Goal: Information Seeking & Learning: Learn about a topic

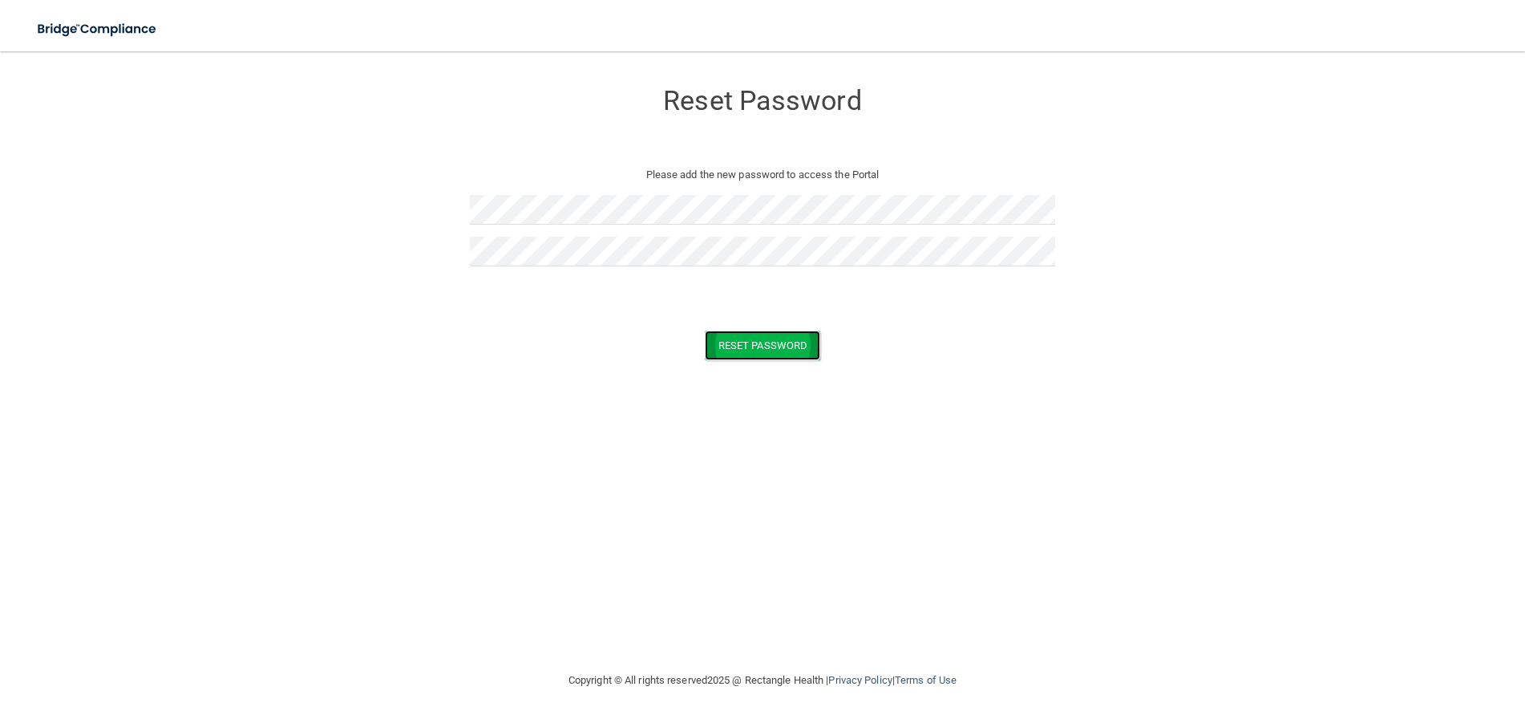
click at [748, 348] on button "Reset Password" at bounding box center [762, 345] width 115 height 30
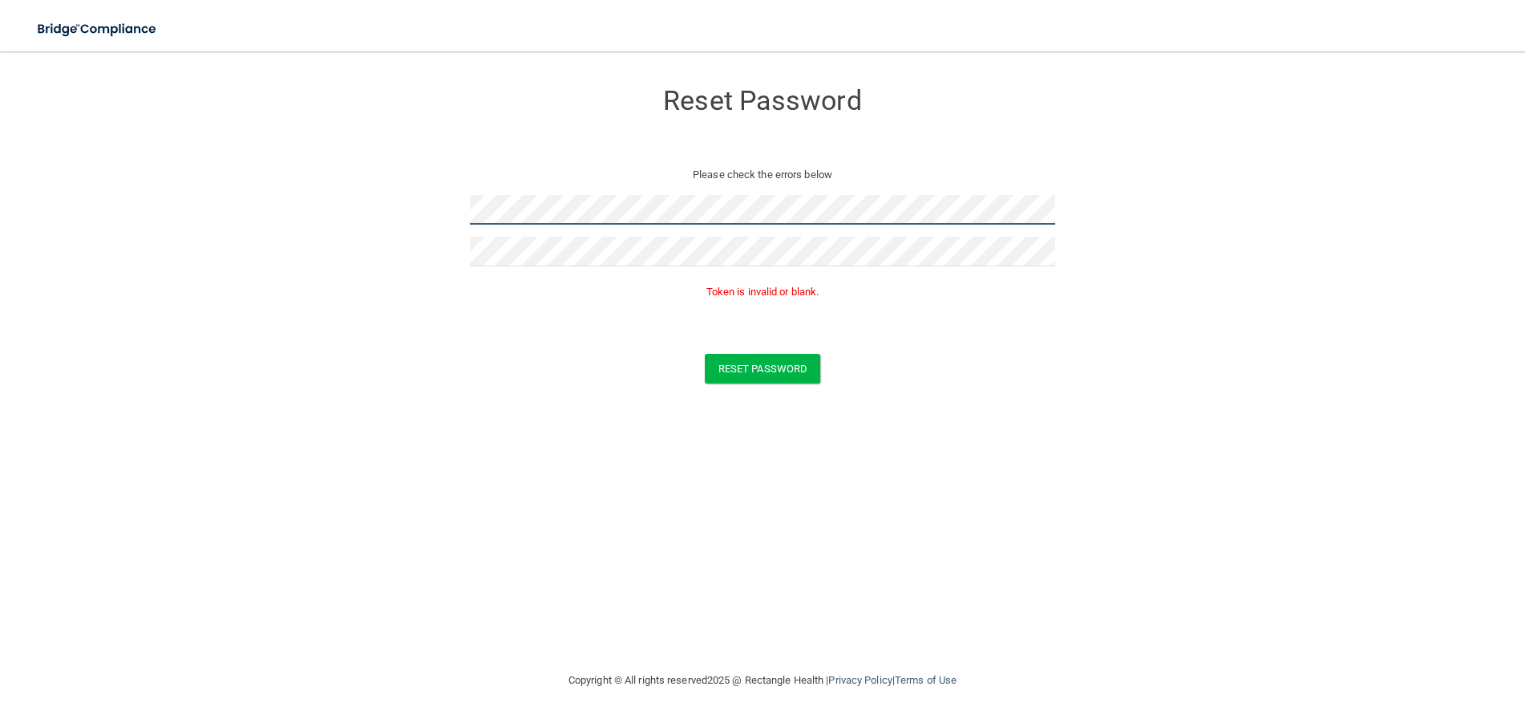
click at [396, 196] on form "Reset Password Please check the errors below Token is invalid or blank. Reset P…" at bounding box center [762, 234] width 1461 height 335
click at [905, 326] on form "Reset Password Please check the errors below Token is invalid or blank. Reset P…" at bounding box center [762, 234] width 1461 height 335
click at [459, 201] on form "Reset Password Please check the errors below Token is invalid or blank. Reset P…" at bounding box center [762, 234] width 1461 height 335
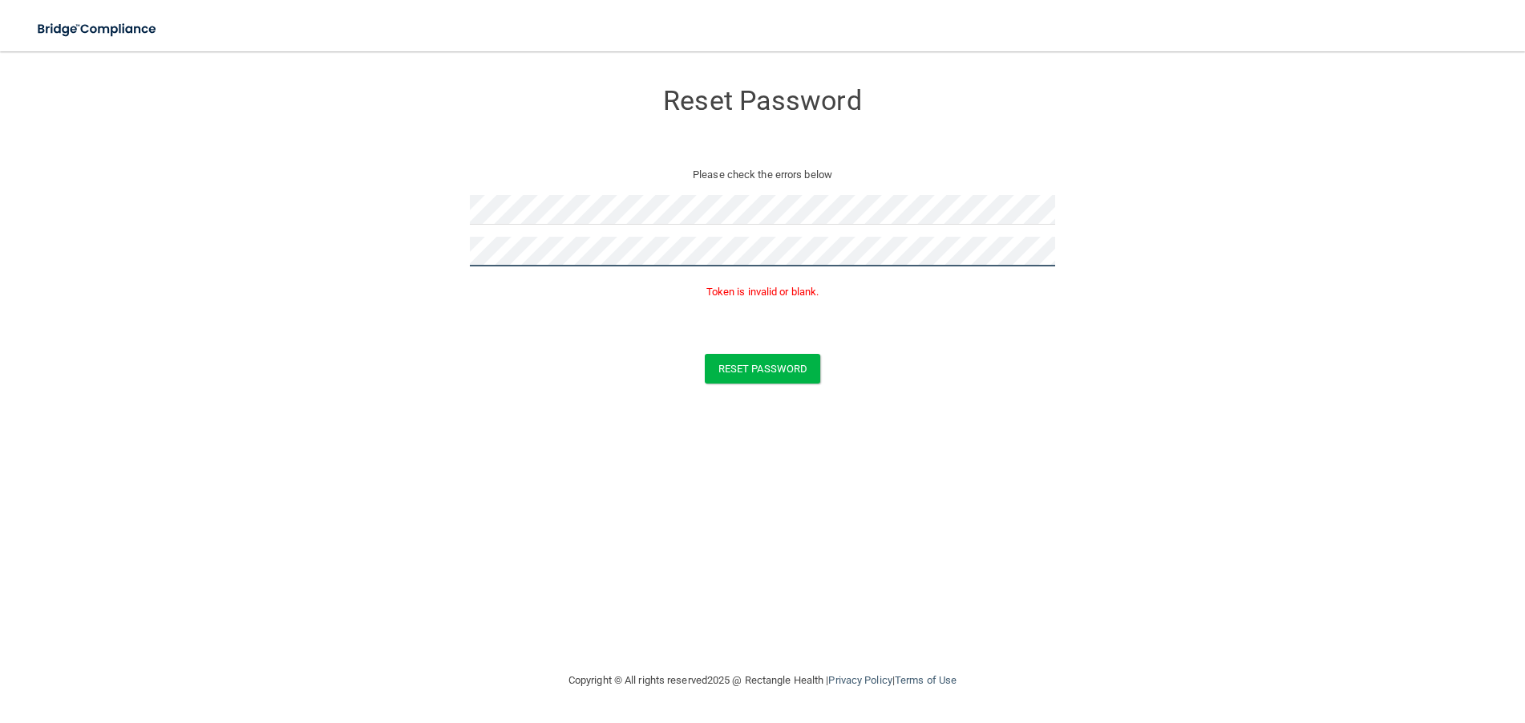
click at [298, 225] on form "Reset Password Please check the errors below Token is invalid or blank. Reset P…" at bounding box center [762, 234] width 1461 height 335
click at [705, 354] on button "Reset Password" at bounding box center [762, 369] width 115 height 30
click at [763, 354] on button "Reset Password" at bounding box center [762, 369] width 115 height 30
click at [762, 375] on button "Reset Password" at bounding box center [762, 369] width 115 height 30
click at [754, 376] on button "Reset Password" at bounding box center [762, 369] width 115 height 30
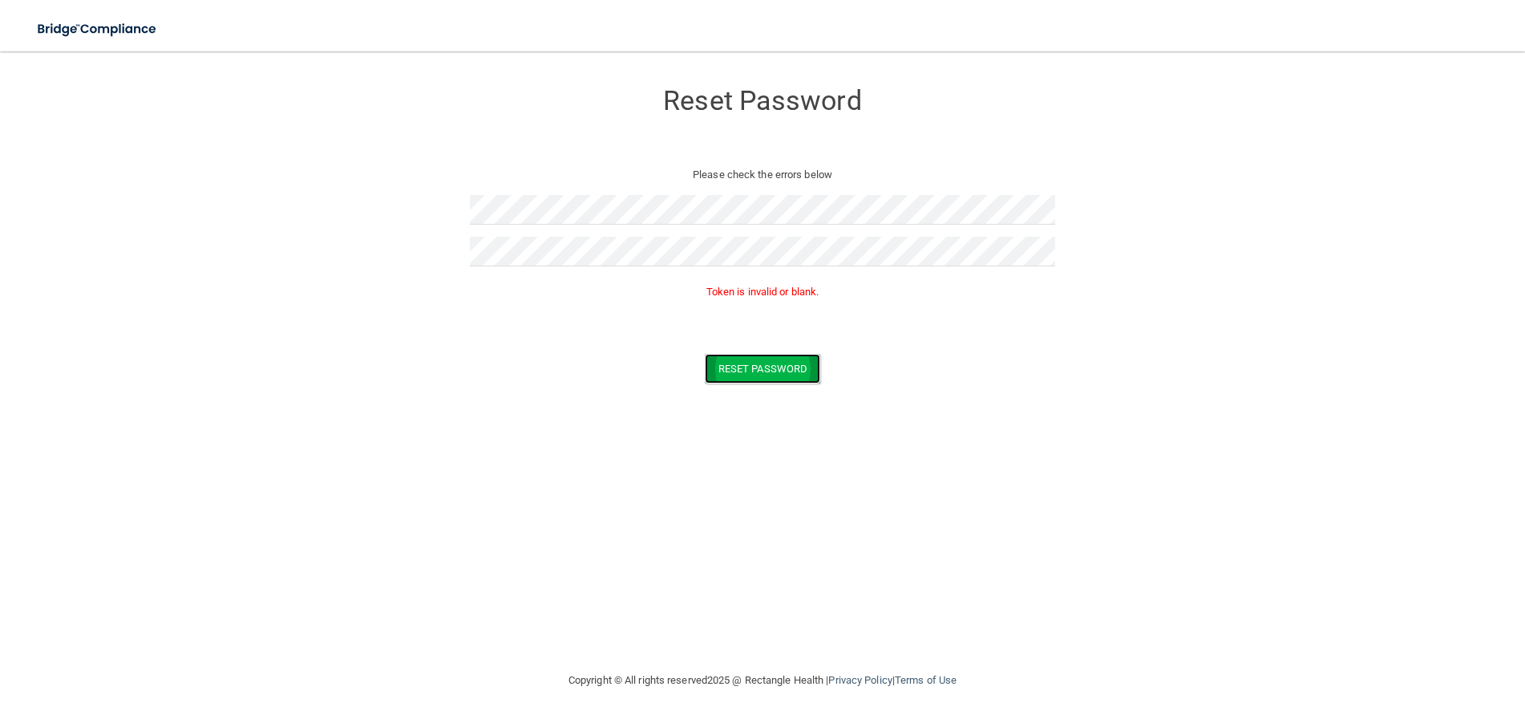
click at [763, 372] on button "Reset Password" at bounding box center [762, 369] width 115 height 30
click at [766, 346] on button "Reset Password" at bounding box center [762, 345] width 115 height 30
click at [754, 350] on button "Reset Password" at bounding box center [762, 345] width 115 height 30
click at [0, 133] on html "Toggle navigation Manage My Enterprise Manage My Location Reset Password Please…" at bounding box center [762, 361] width 1525 height 723
click at [0, 153] on html "Toggle navigation Manage My Enterprise Manage My Location Reset Password Please…" at bounding box center [762, 361] width 1525 height 723
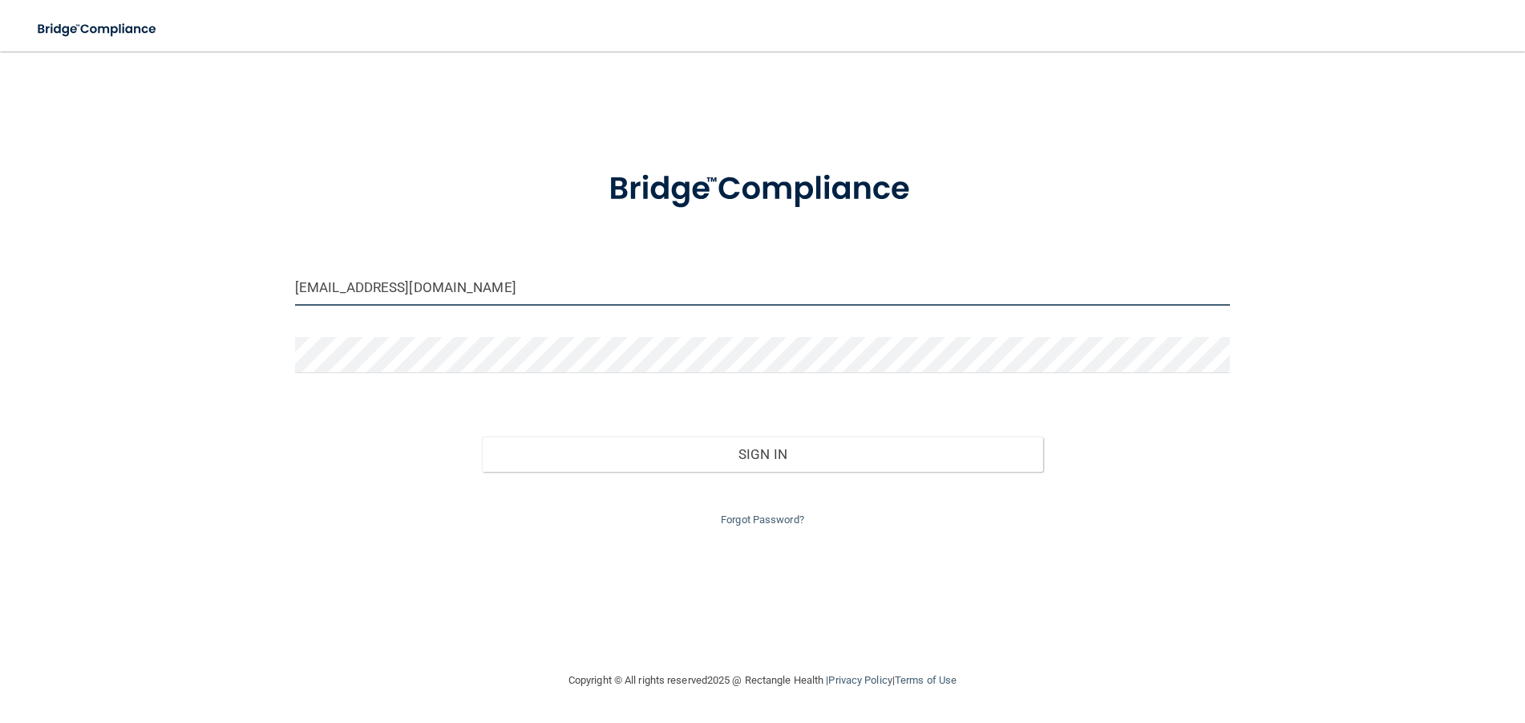
drag, startPoint x: 536, startPoint y: 282, endPoint x: 178, endPoint y: 261, distance: 358.3
click at [178, 261] on div "[EMAIL_ADDRESS][DOMAIN_NAME] Invalid email/password. You don't have permission …" at bounding box center [762, 360] width 1461 height 587
type input "[EMAIL_ADDRESS][DOMAIN_NAME]"
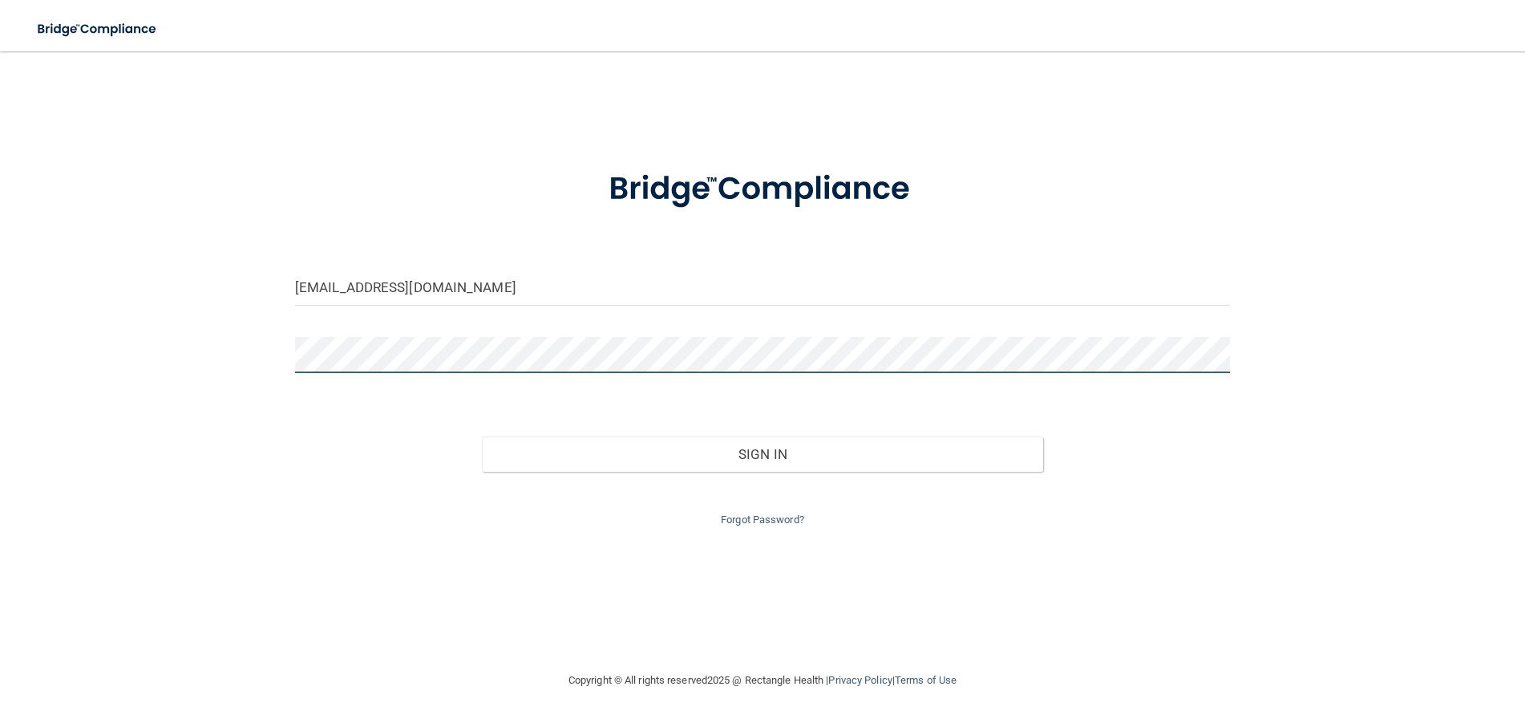
click at [91, 263] on div "[EMAIL_ADDRESS][DOMAIN_NAME] Invalid email/password. You don't have permission …" at bounding box center [762, 360] width 1461 height 587
click at [482, 436] on button "Sign In" at bounding box center [762, 453] width 561 height 35
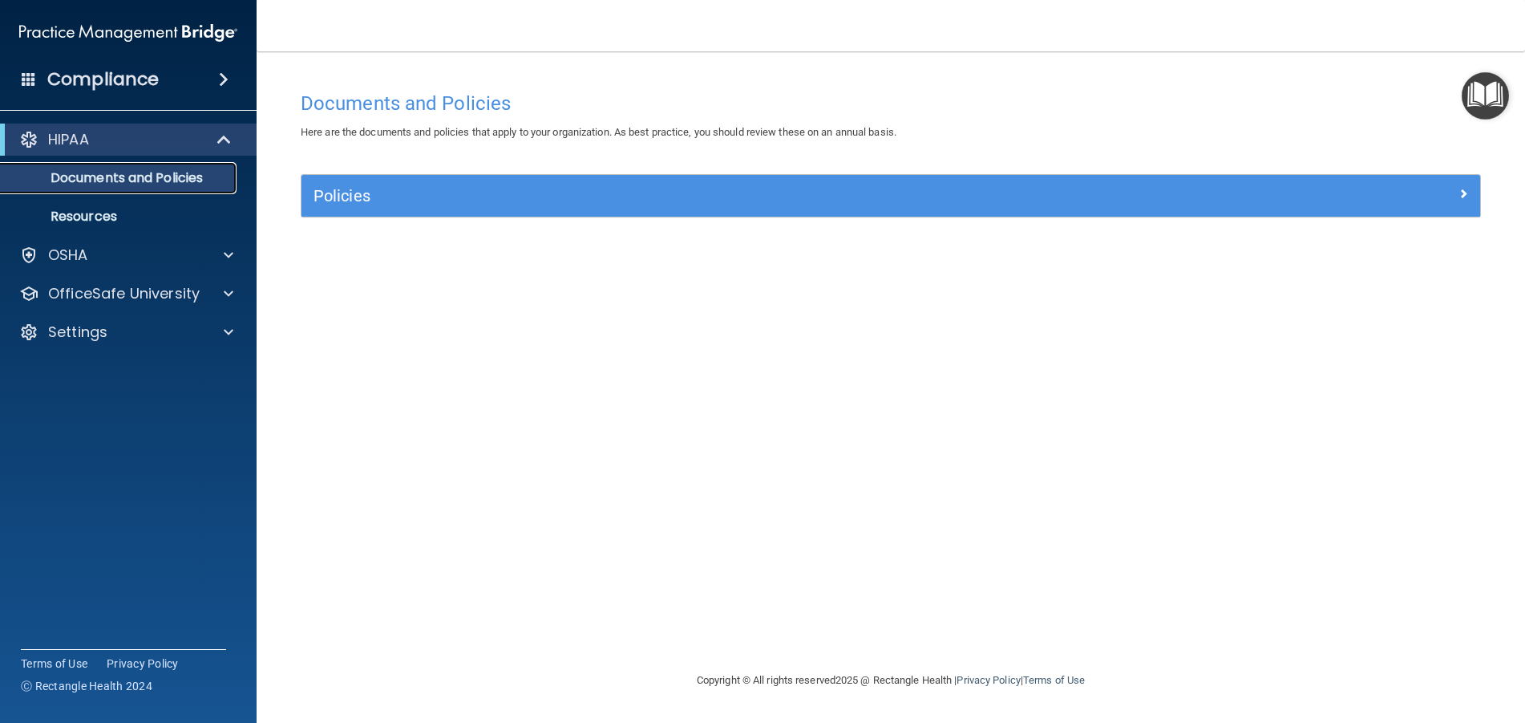
click at [125, 173] on p "Documents and Policies" at bounding box center [119, 178] width 219 height 16
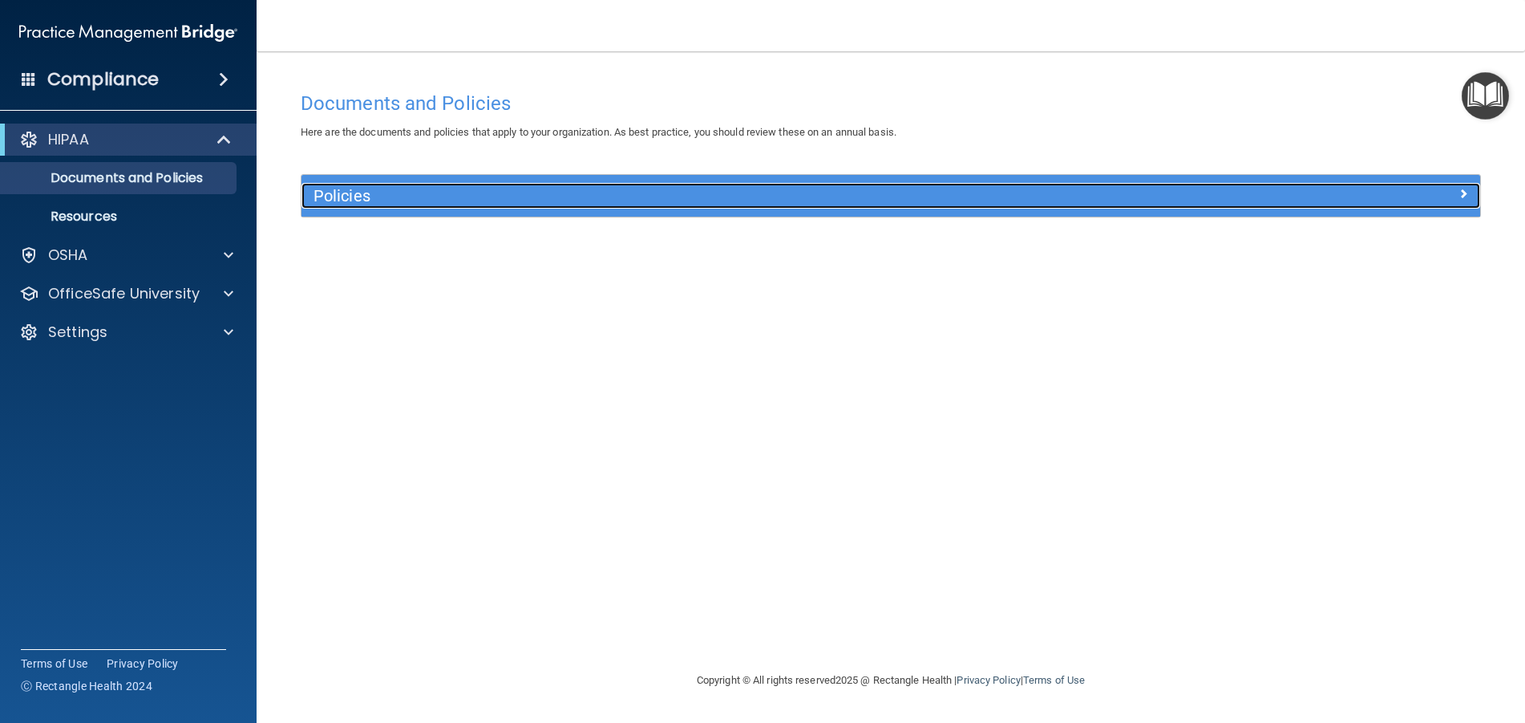
click at [354, 196] on h5 "Policies" at bounding box center [744, 196] width 861 height 18
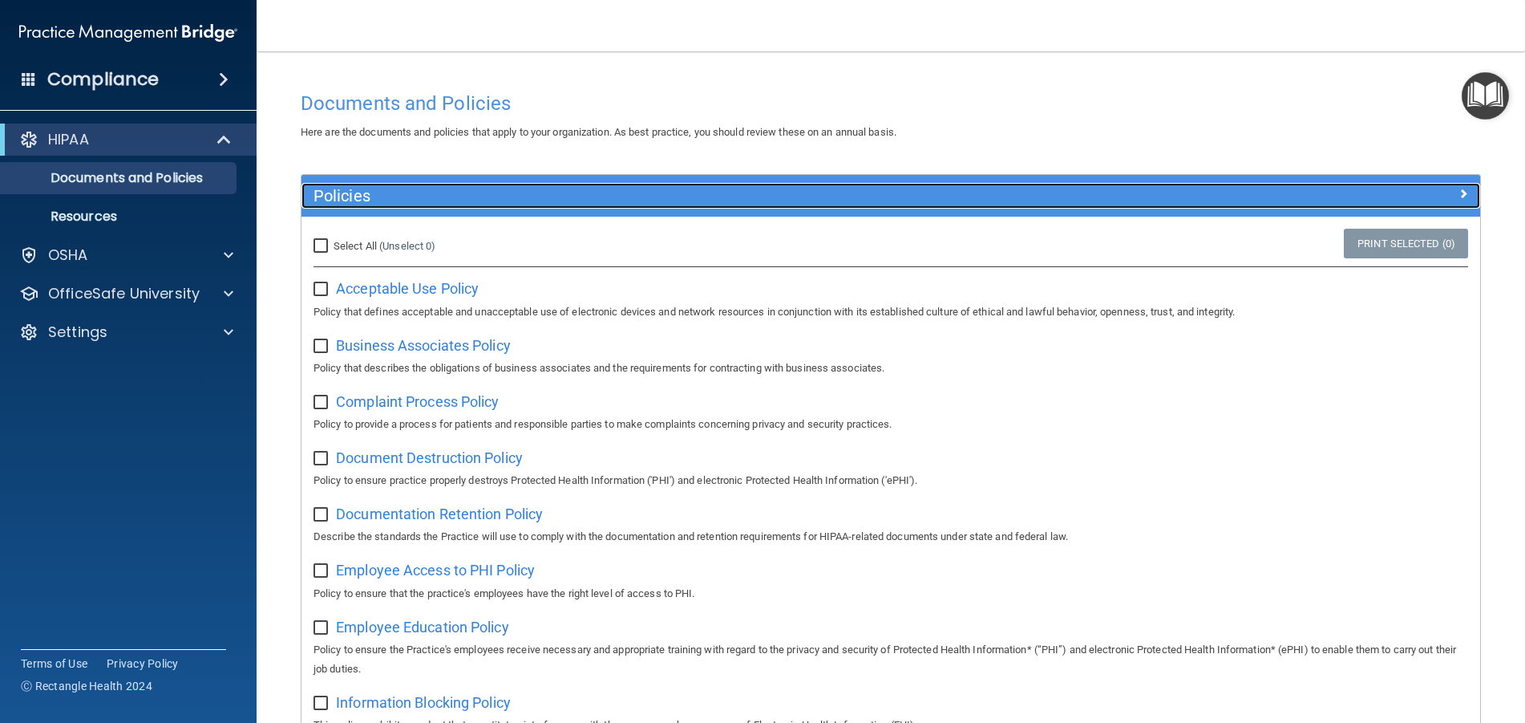
scroll to position [80, 0]
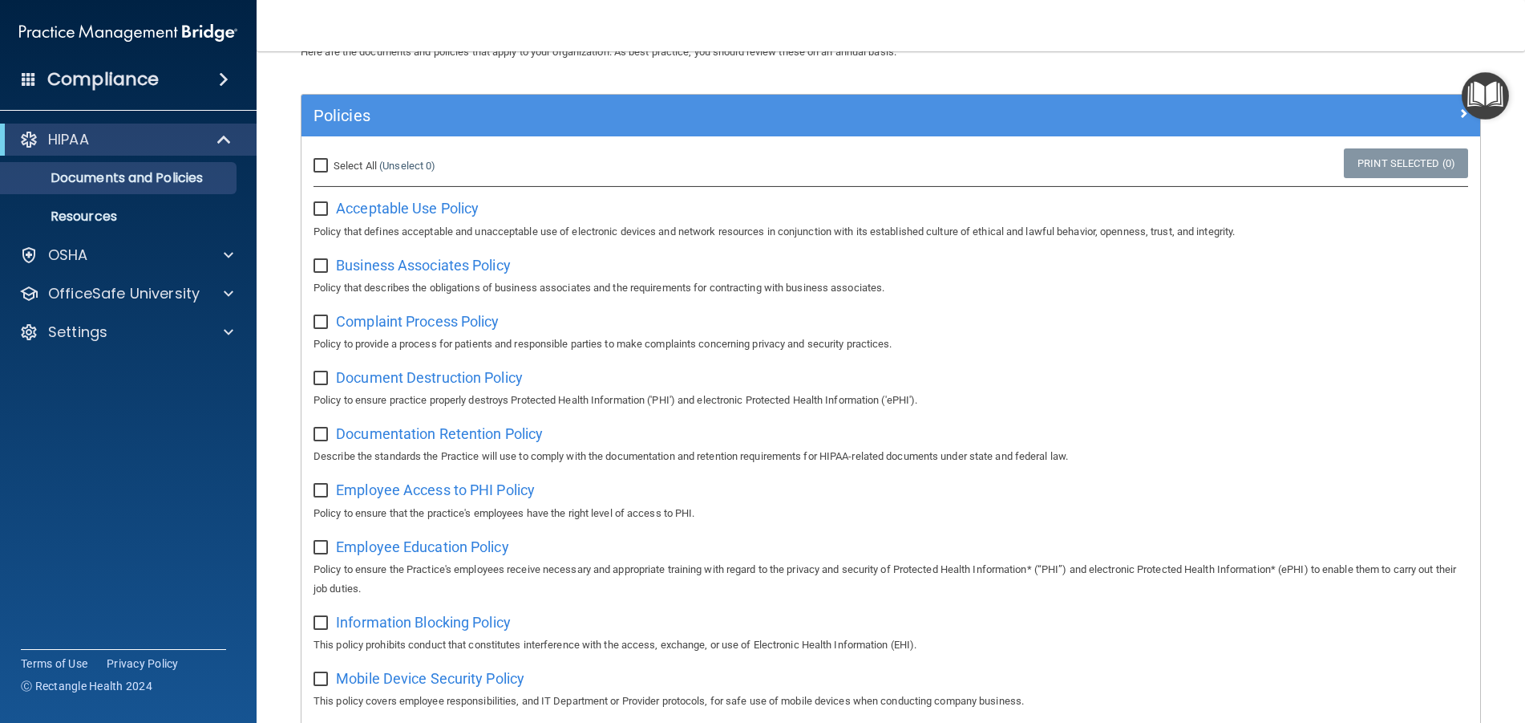
click at [316, 164] on input "Select All (Unselect 0) Unselect All" at bounding box center [323, 166] width 18 height 13
checkbox input "true"
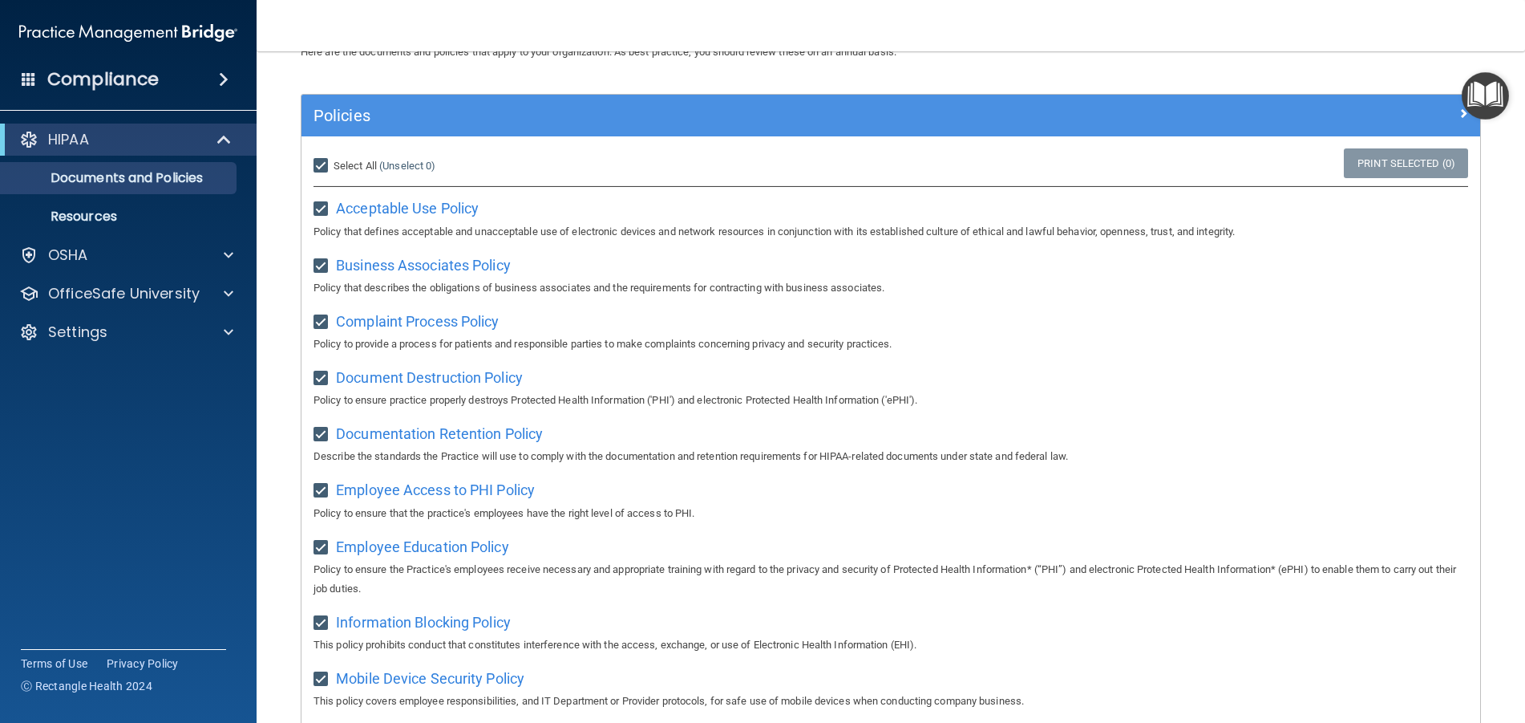
checkbox input "true"
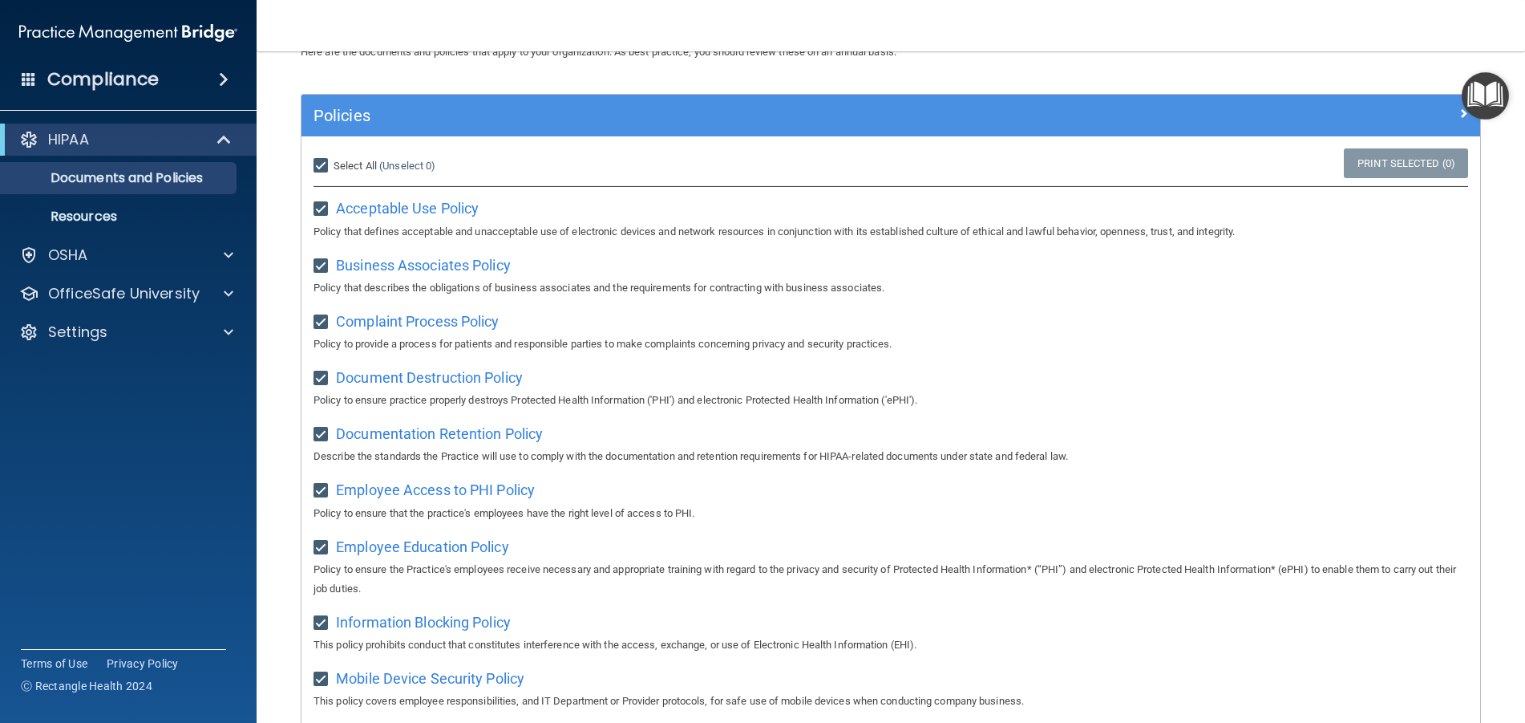
checkbox input "true"
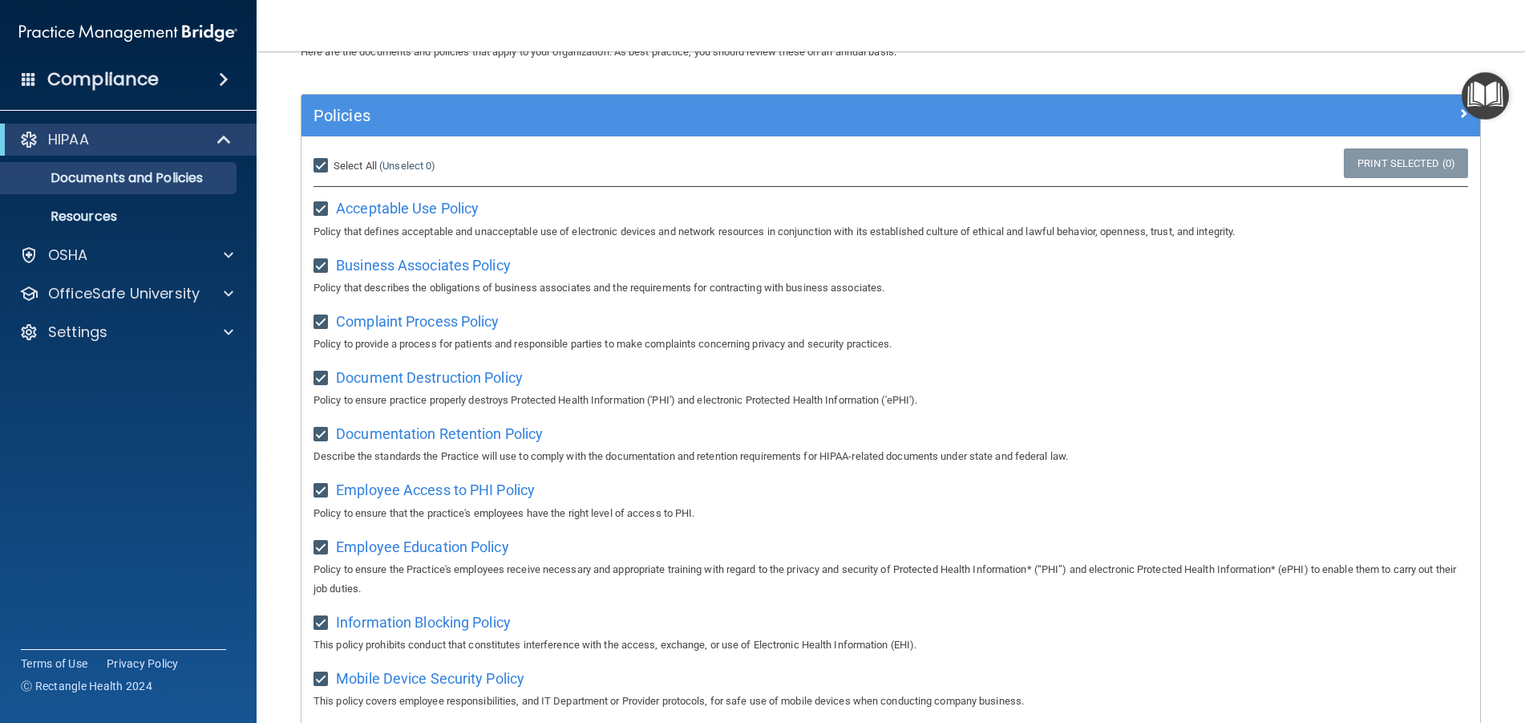
checkbox input "true"
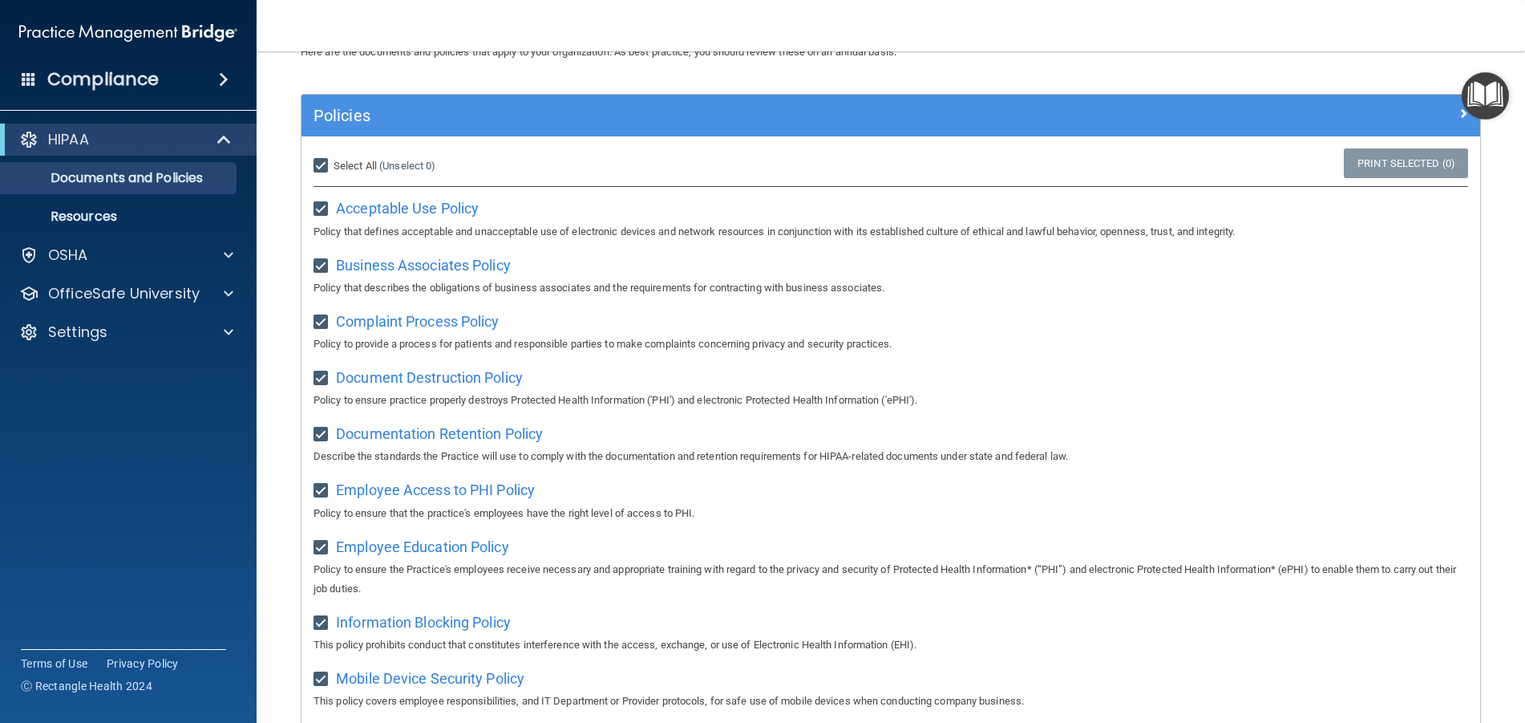
checkbox input "true"
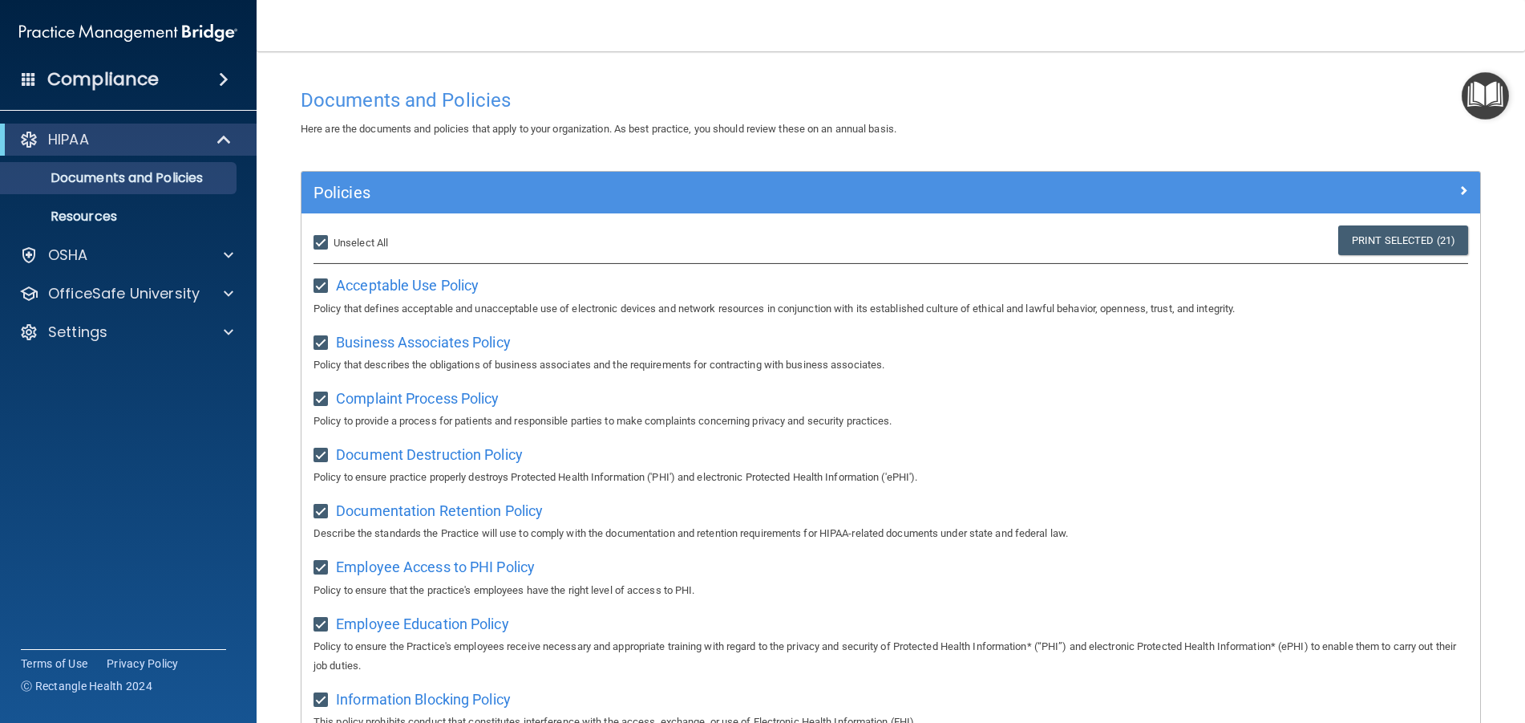
scroll to position [0, 0]
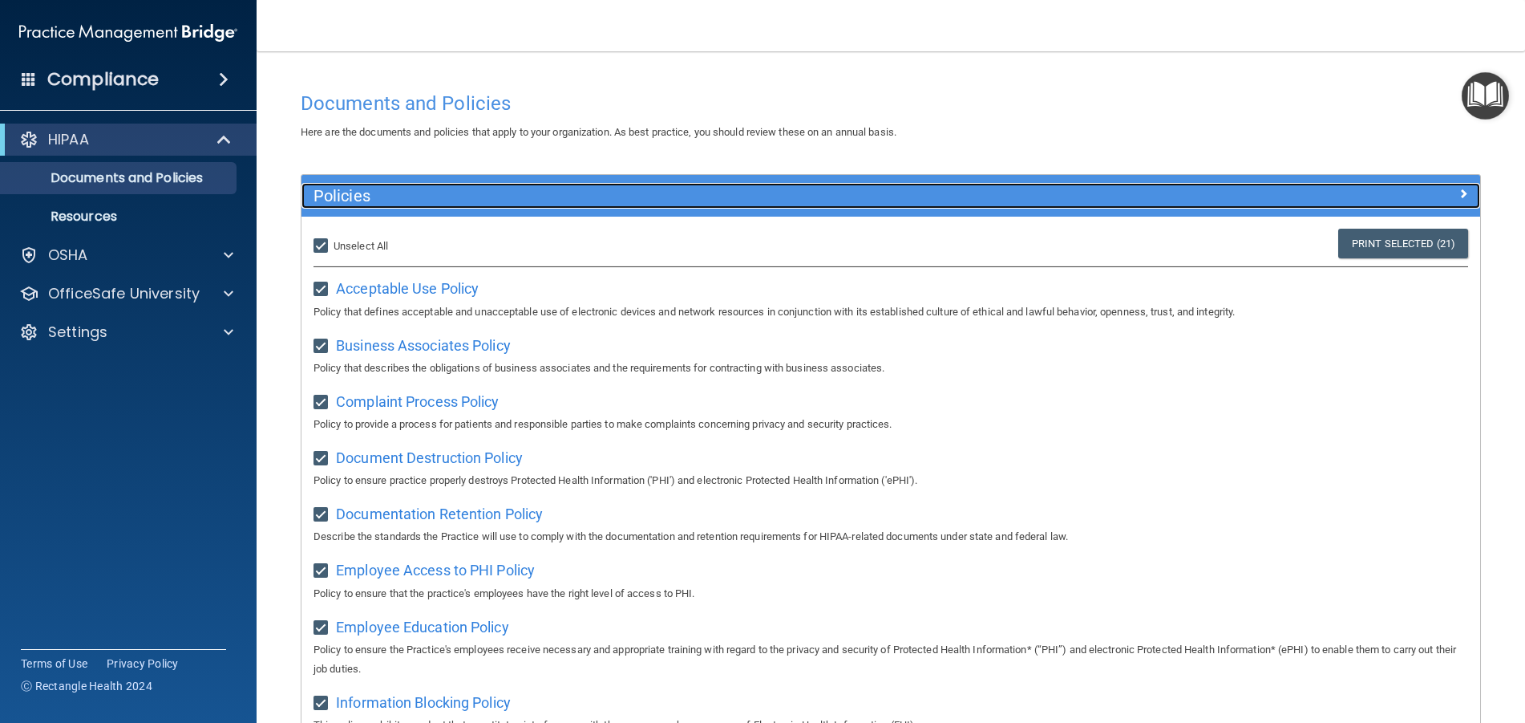
click at [1444, 193] on div at bounding box center [1333, 192] width 295 height 19
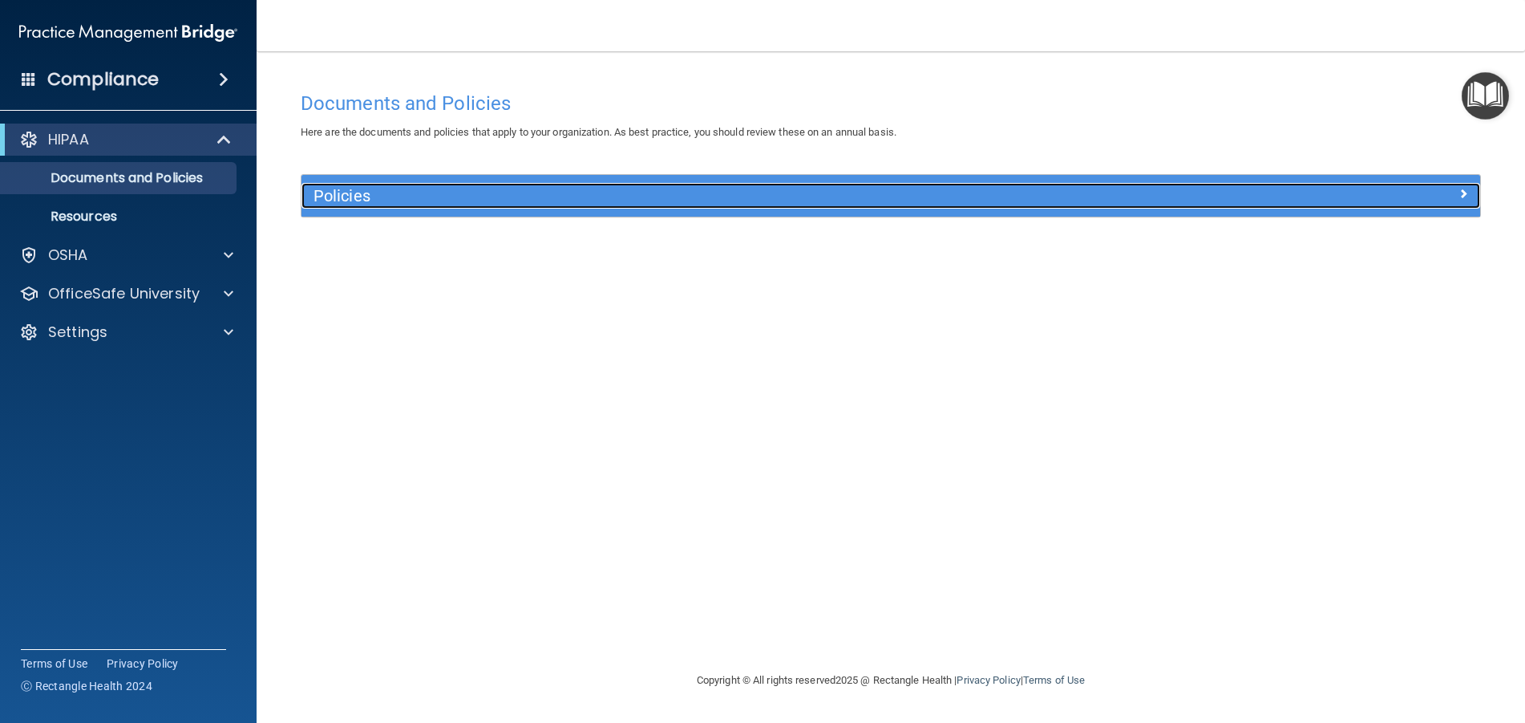
click at [1459, 194] on span at bounding box center [1464, 193] width 10 height 19
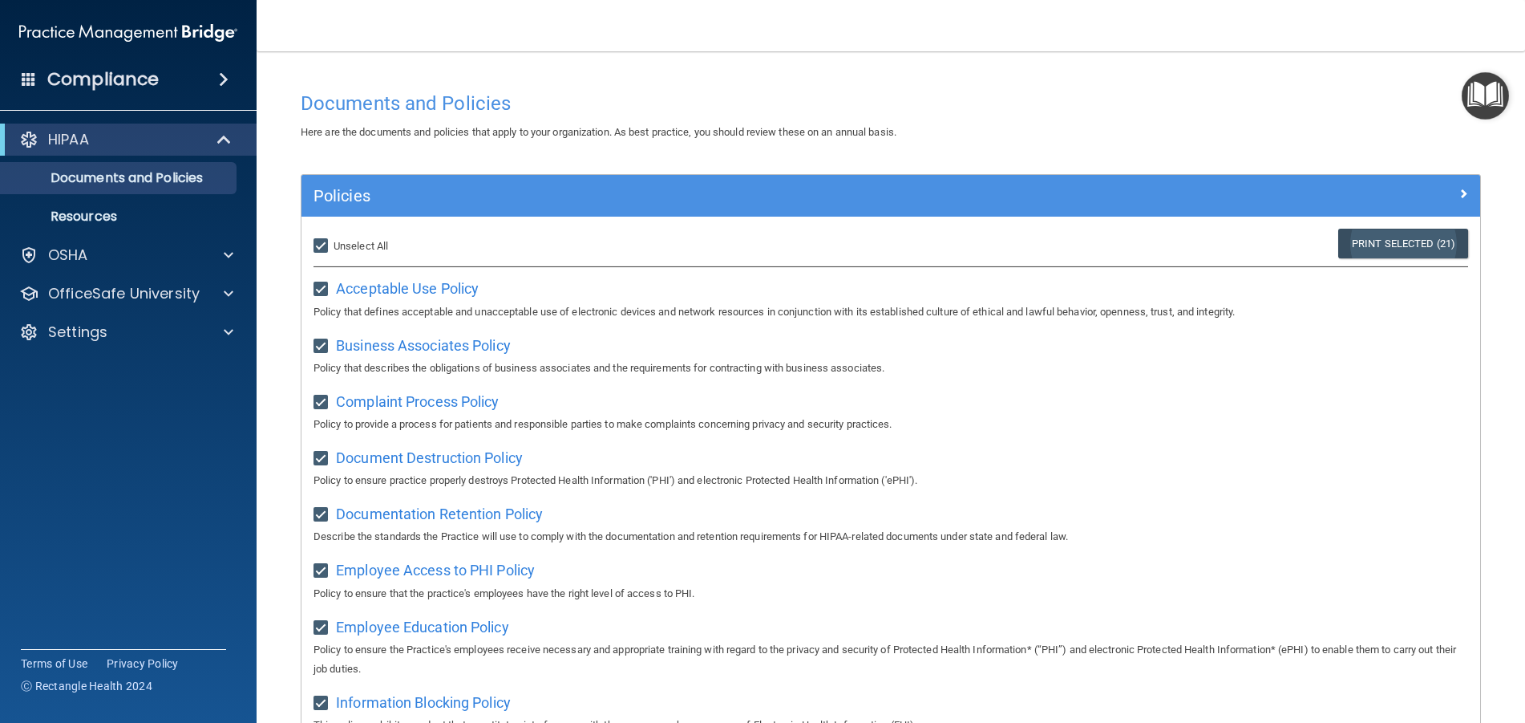
click at [1372, 247] on link "Print Selected (21)" at bounding box center [1404, 244] width 130 height 30
click at [83, 220] on p "Resources" at bounding box center [119, 217] width 219 height 16
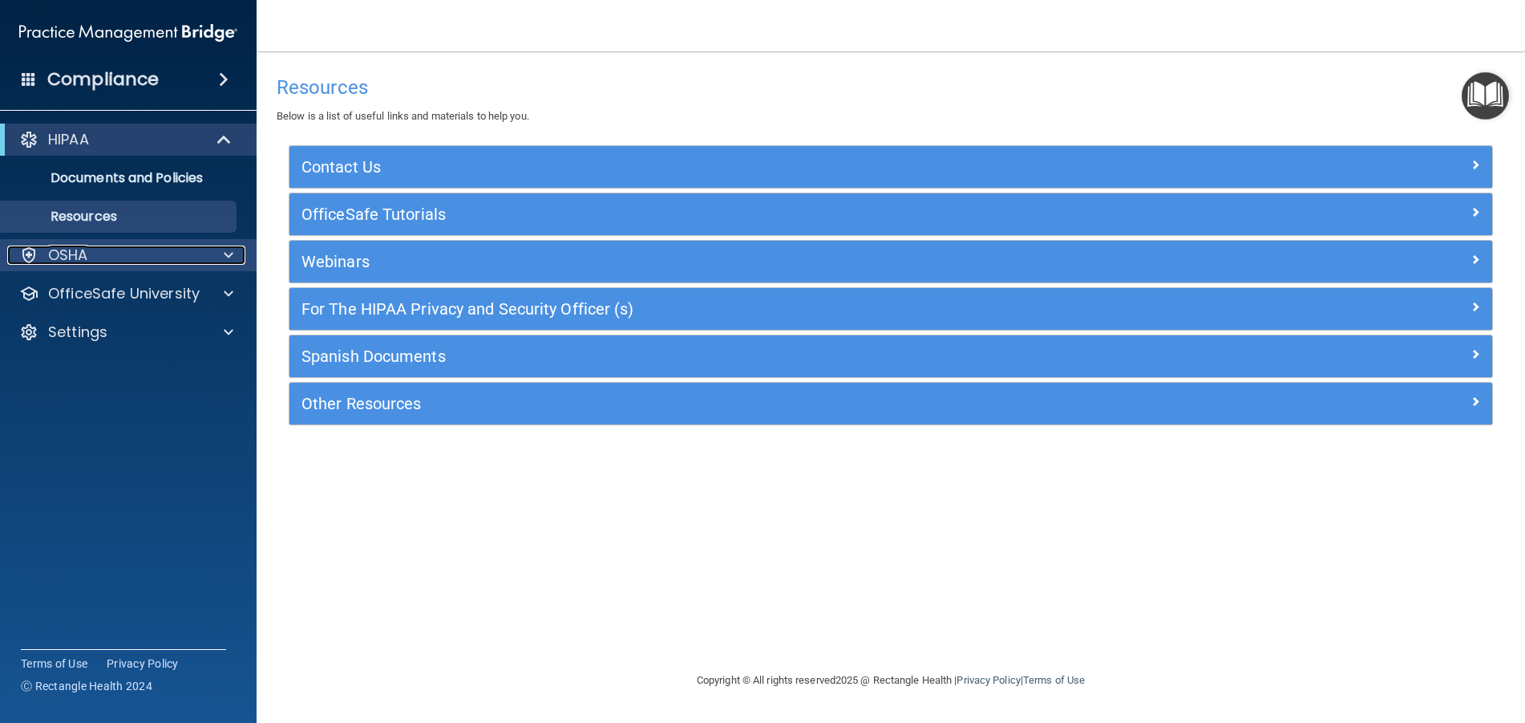
click at [83, 256] on p "OSHA" at bounding box center [68, 254] width 40 height 19
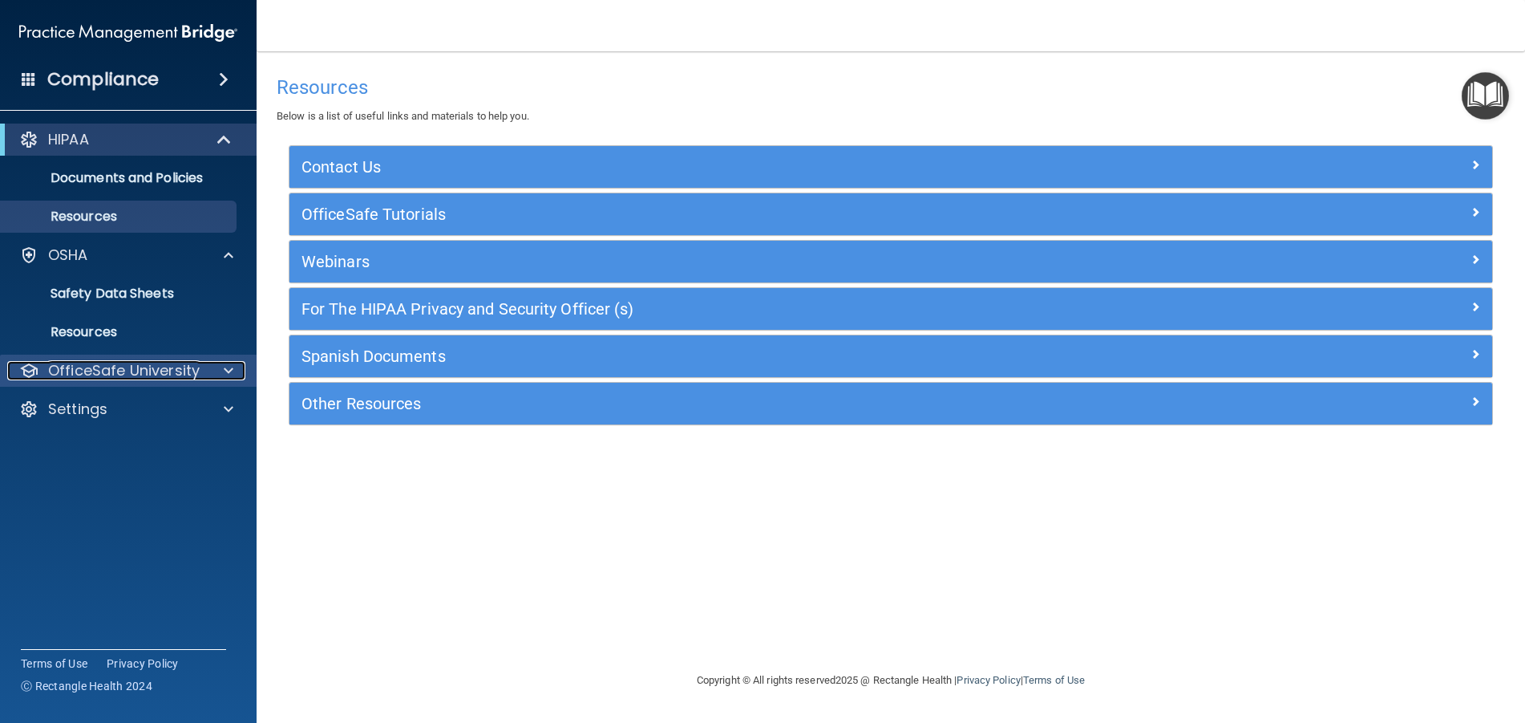
click at [124, 375] on p "OfficeSafe University" at bounding box center [124, 370] width 152 height 19
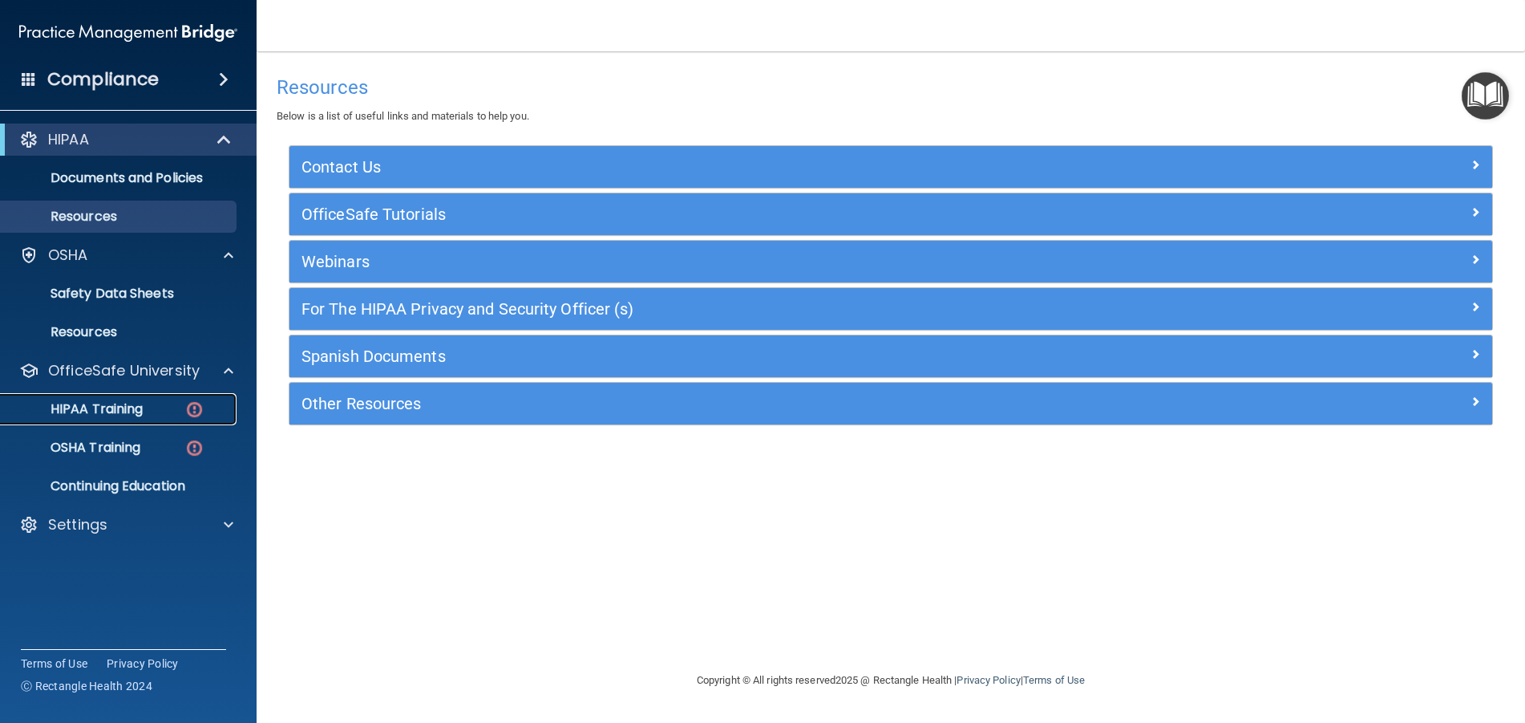
click at [108, 410] on p "HIPAA Training" at bounding box center [76, 409] width 132 height 16
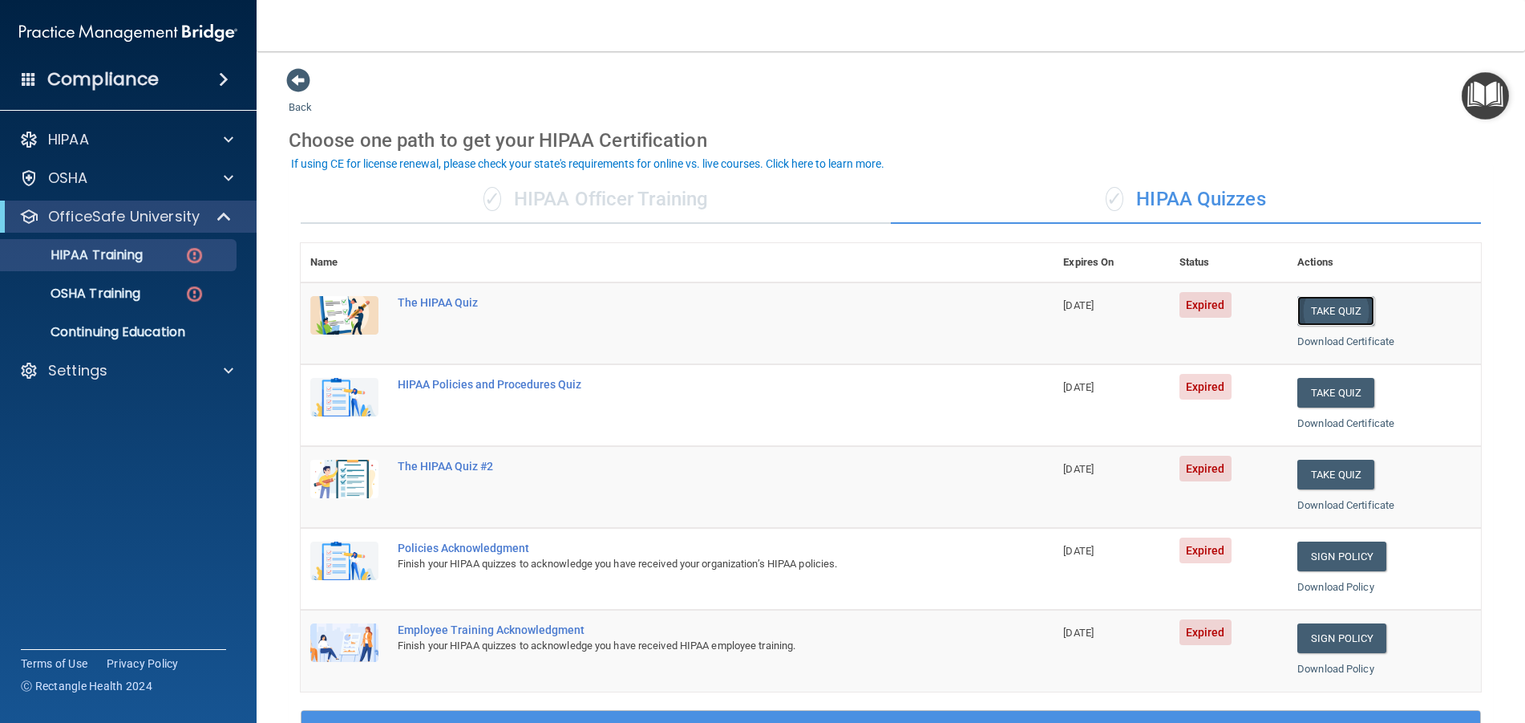
click at [1328, 302] on button "Take Quiz" at bounding box center [1336, 311] width 77 height 30
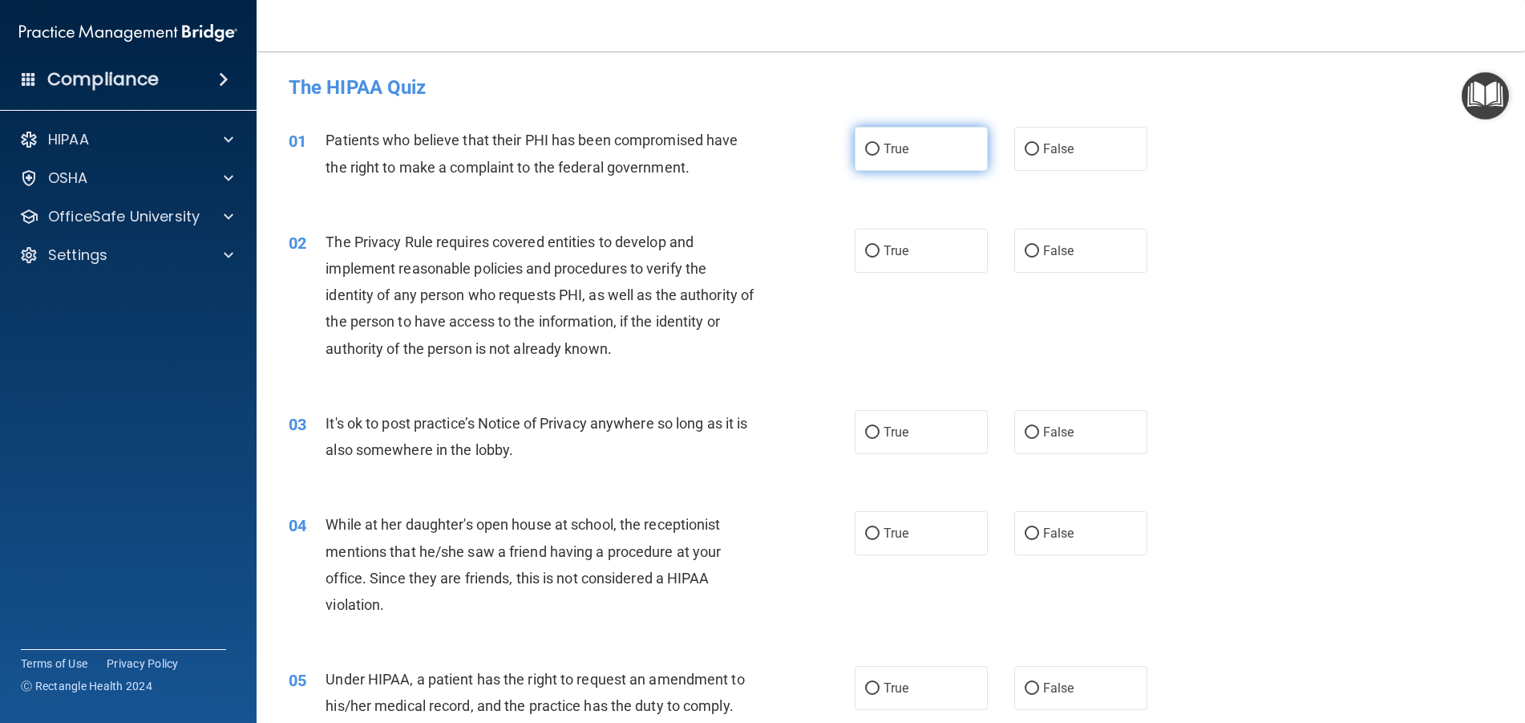
click at [869, 147] on input "True" at bounding box center [872, 150] width 14 height 12
radio input "true"
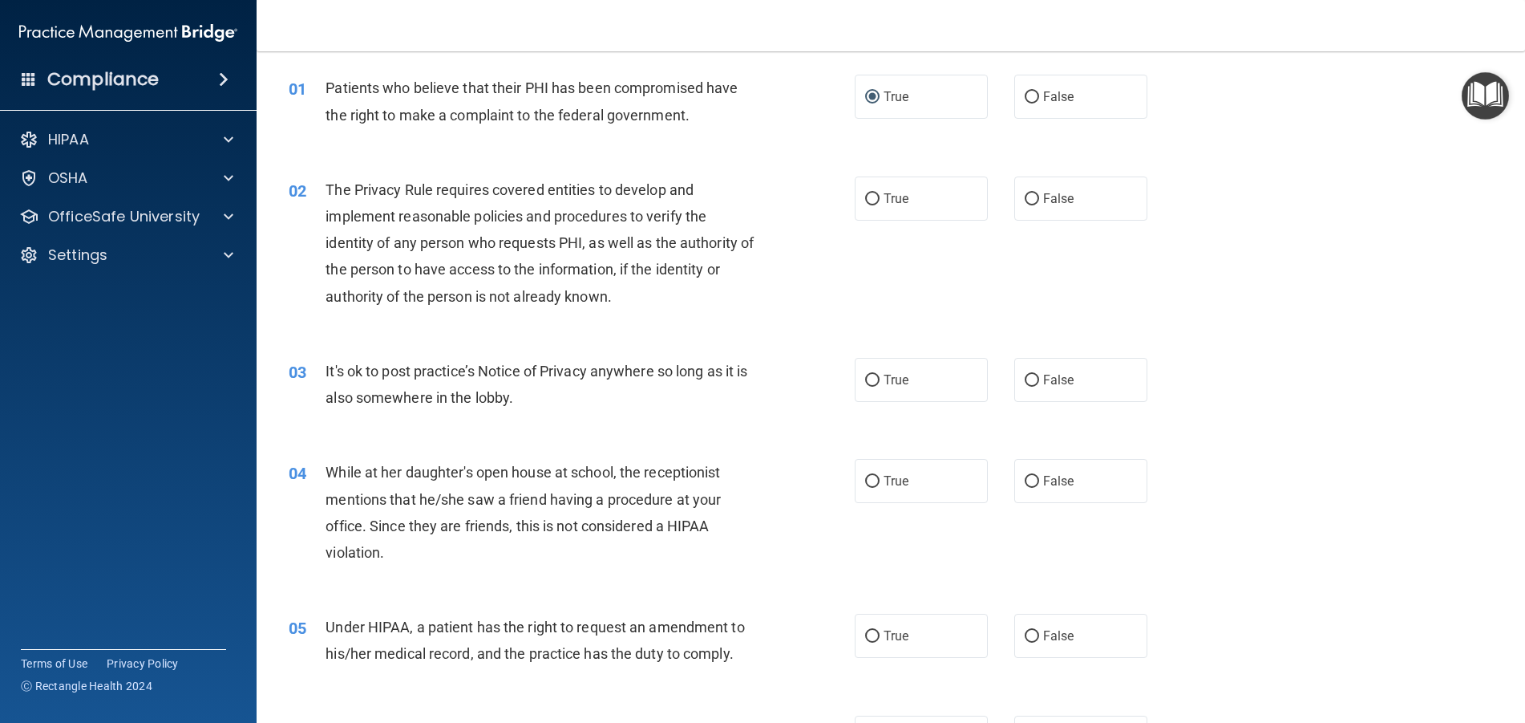
scroll to position [80, 0]
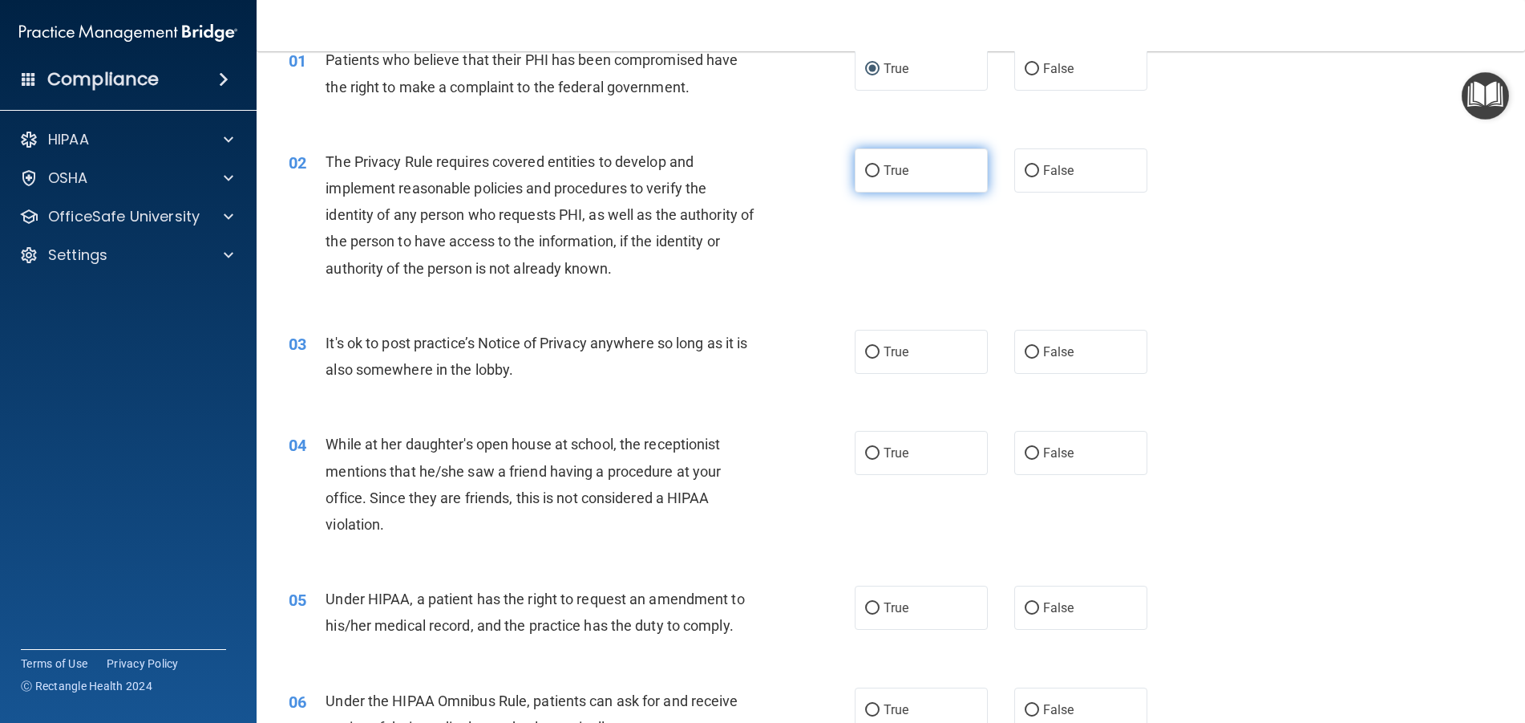
click at [868, 170] on input "True" at bounding box center [872, 171] width 14 height 12
radio input "true"
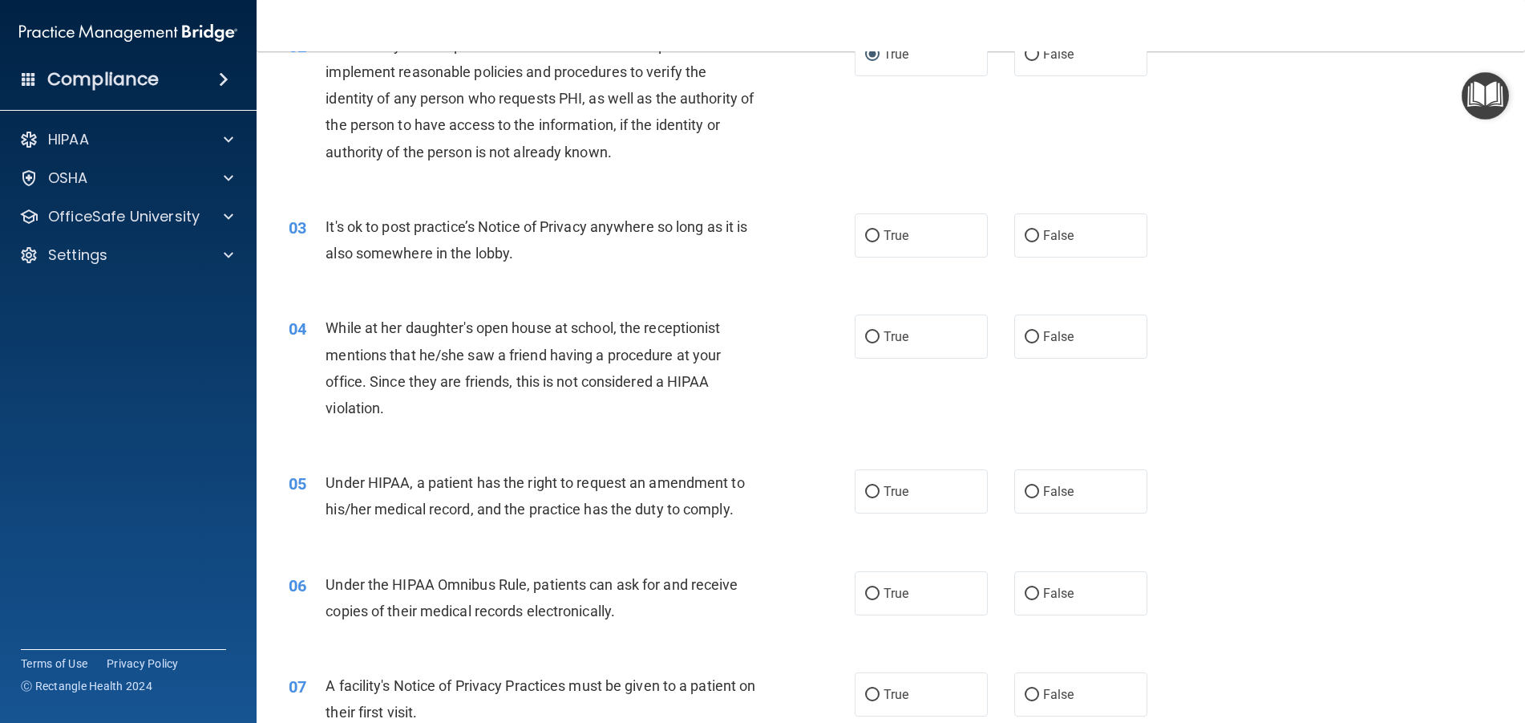
scroll to position [160, 0]
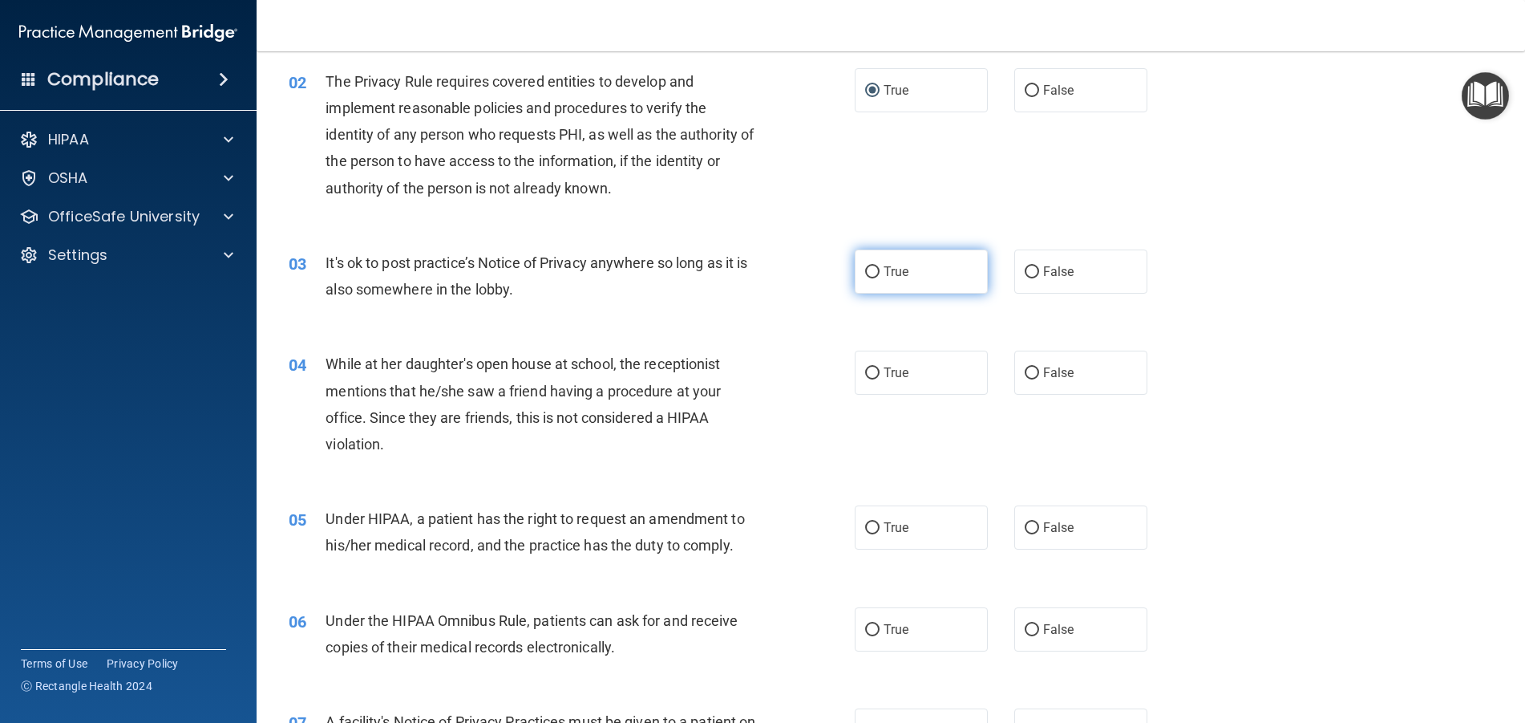
click at [865, 274] on input "True" at bounding box center [872, 272] width 14 height 12
radio input "true"
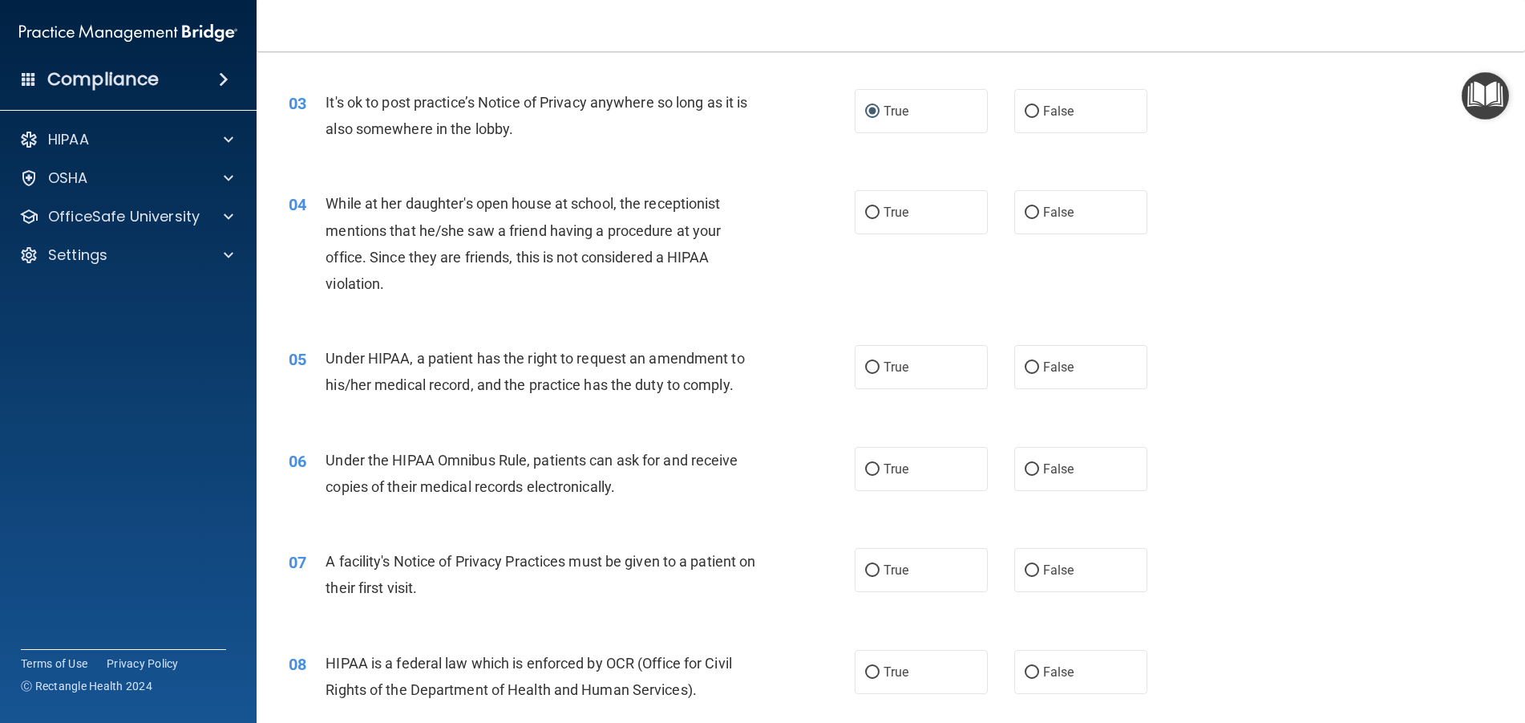
scroll to position [401, 0]
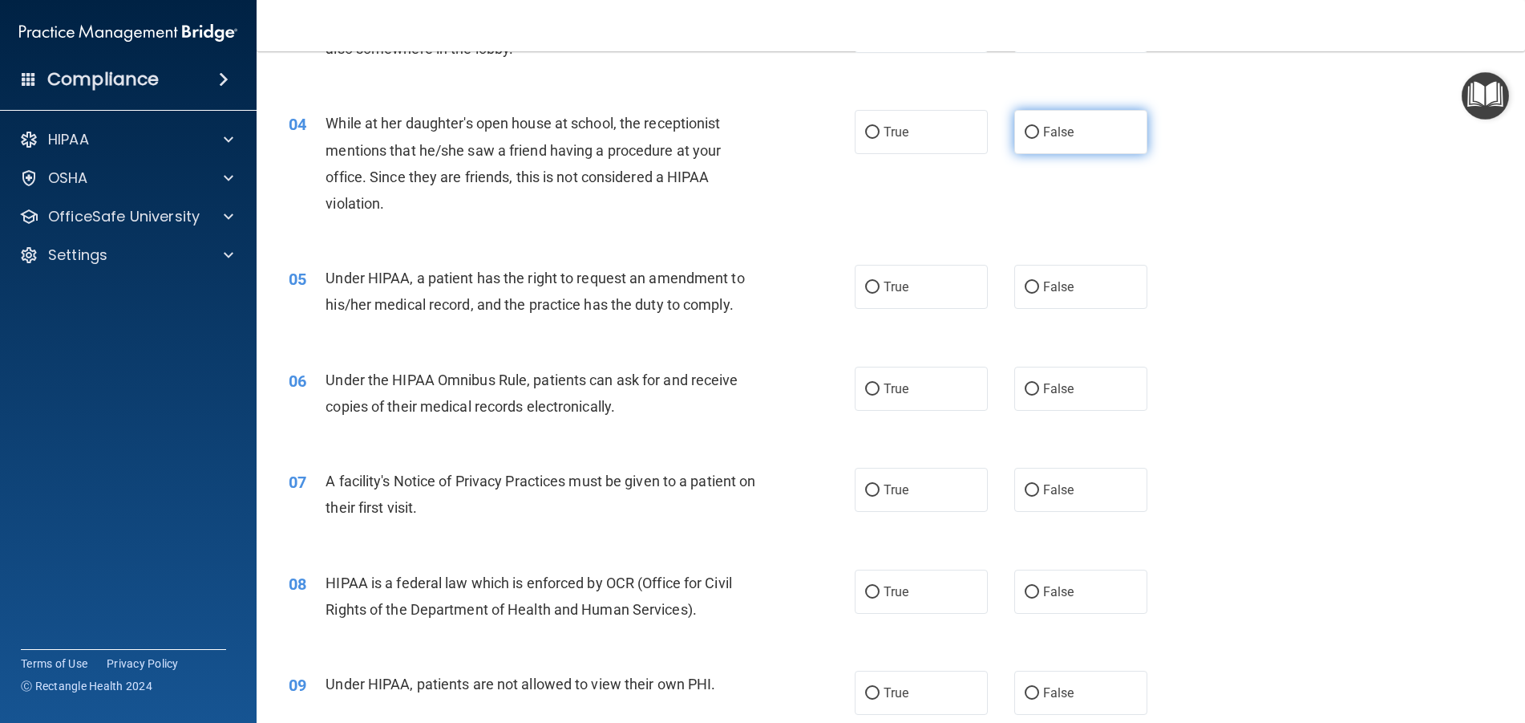
click at [1025, 135] on input "False" at bounding box center [1032, 133] width 14 height 12
radio input "true"
click at [865, 283] on input "True" at bounding box center [872, 287] width 14 height 12
radio input "true"
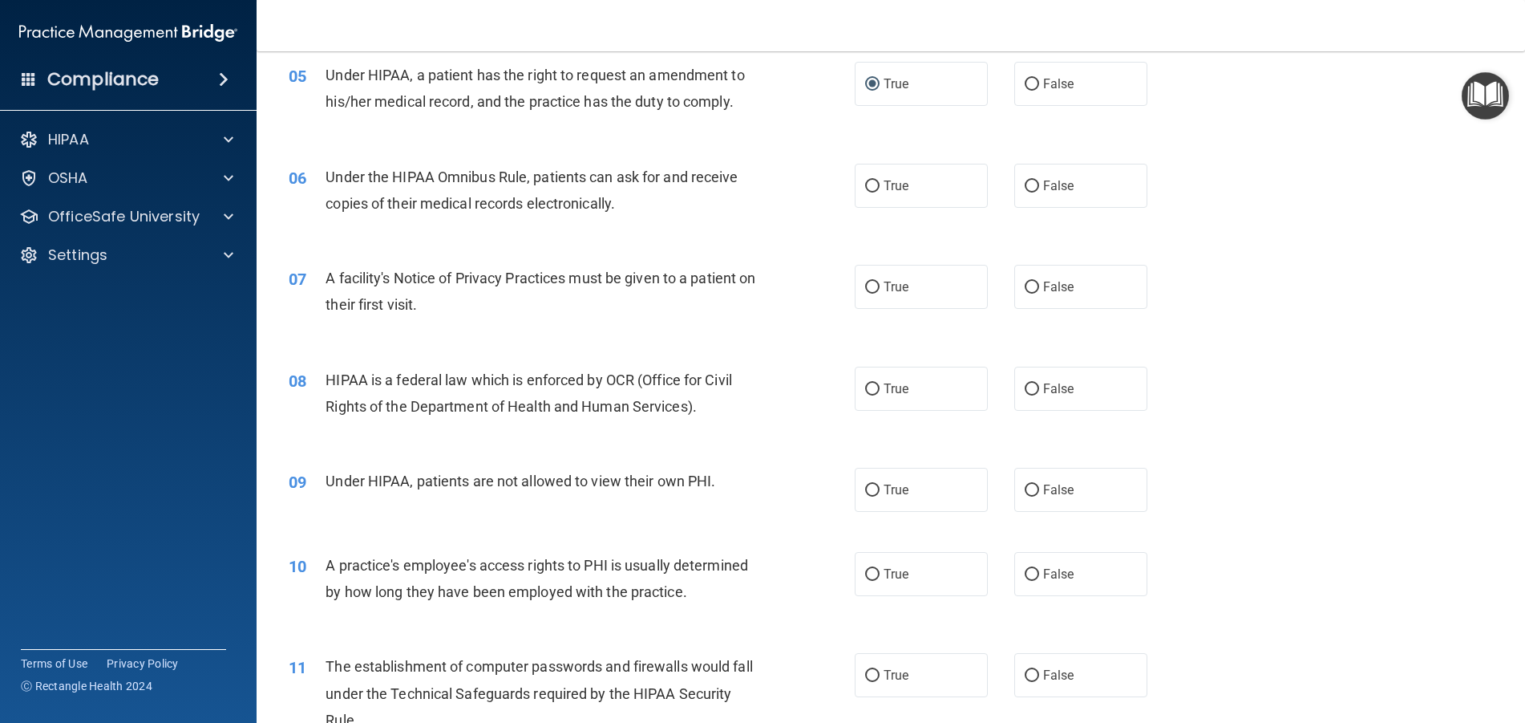
scroll to position [642, 0]
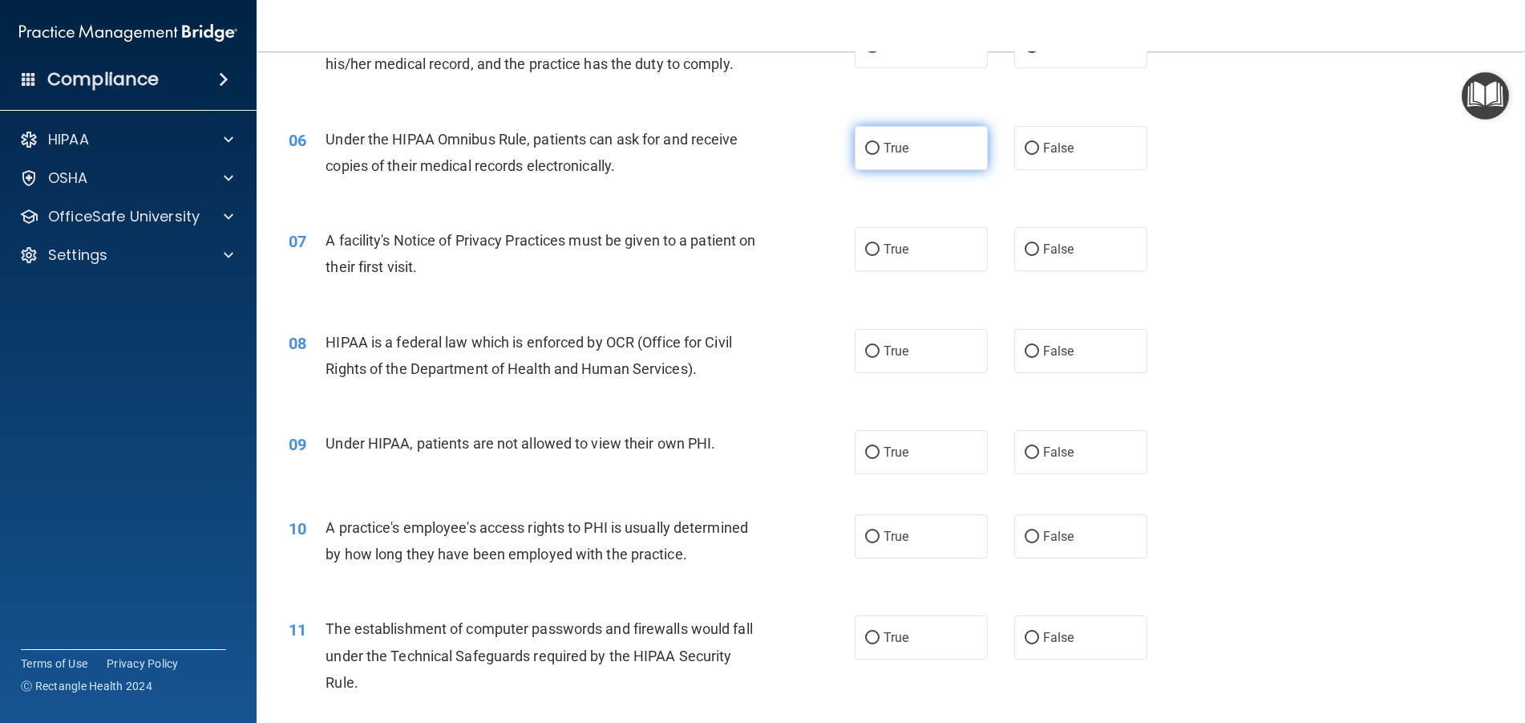
click at [865, 144] on input "True" at bounding box center [872, 149] width 14 height 12
radio input "true"
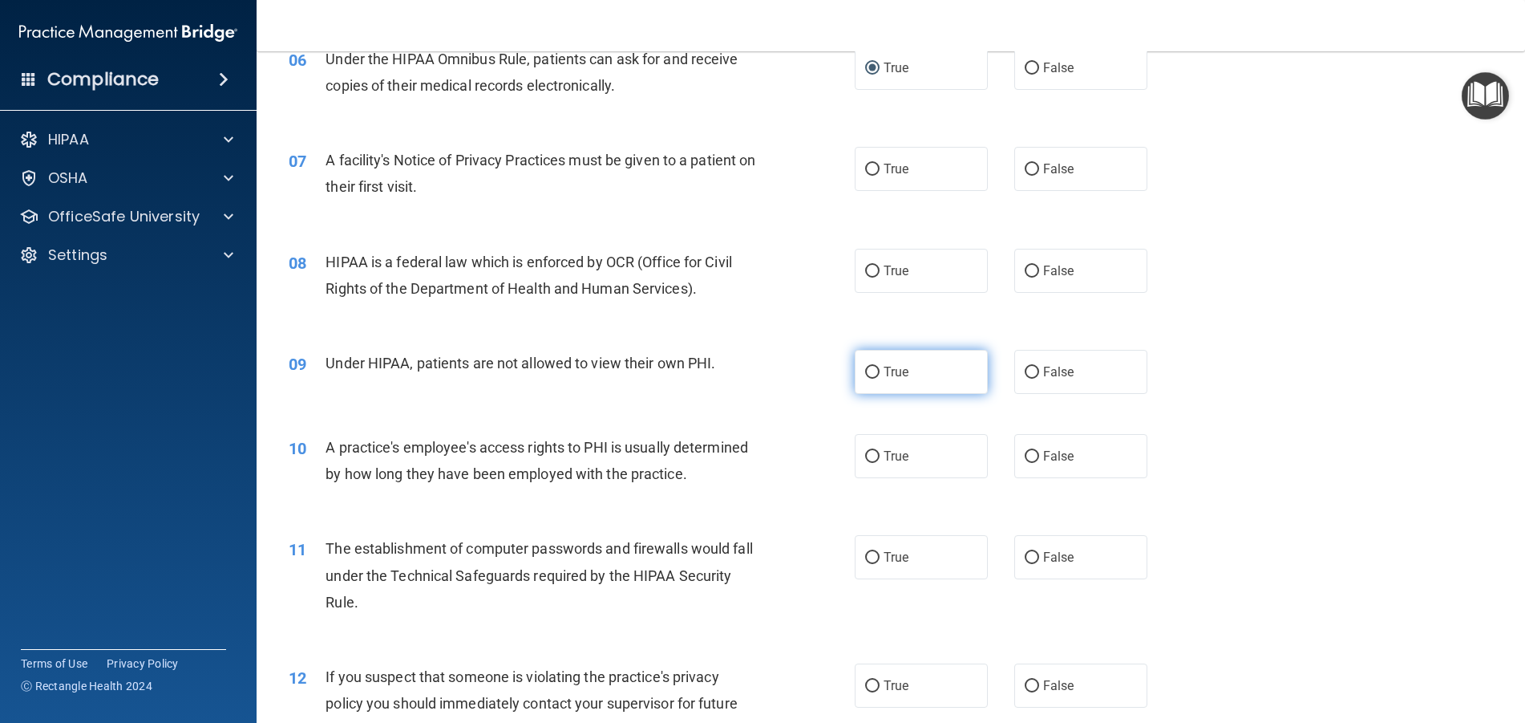
scroll to position [802, 0]
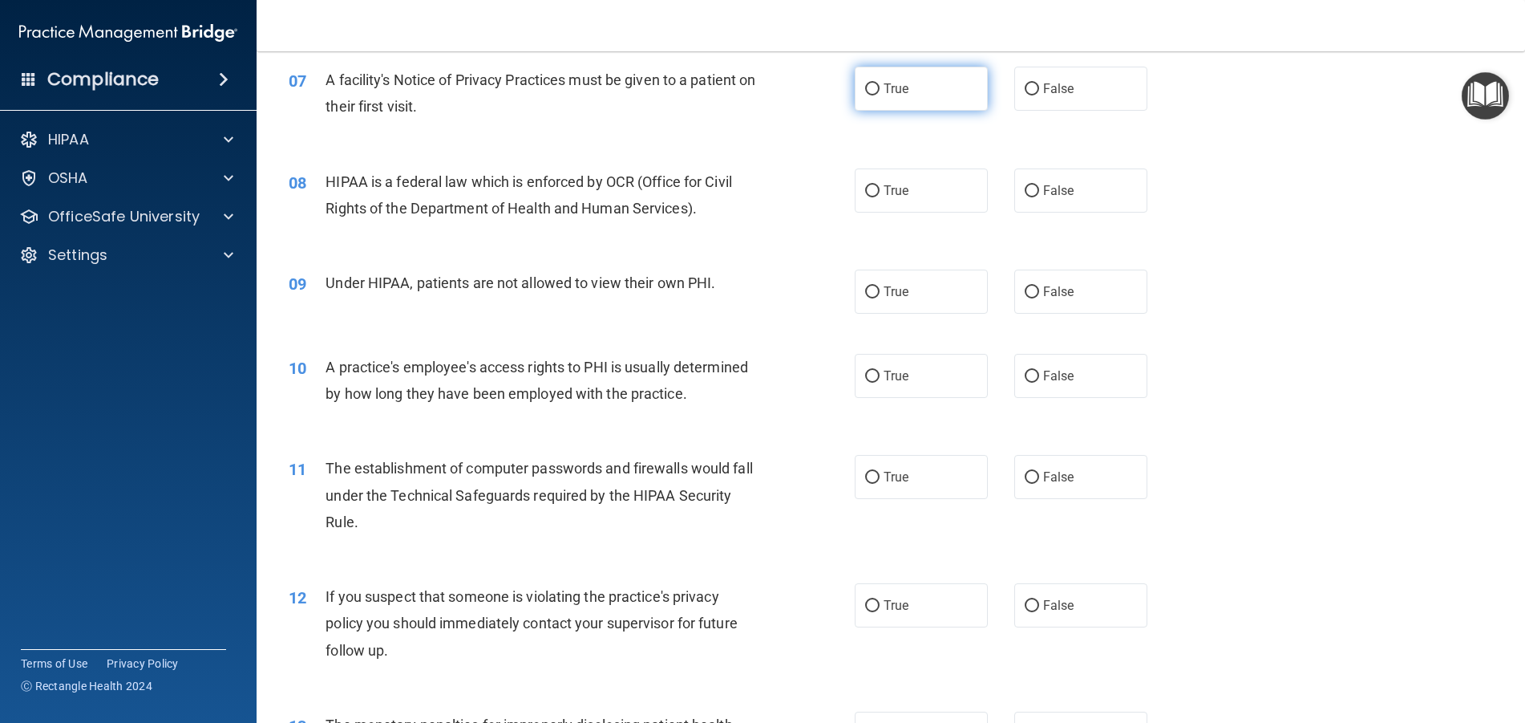
click at [869, 90] on input "True" at bounding box center [872, 89] width 14 height 12
radio input "true"
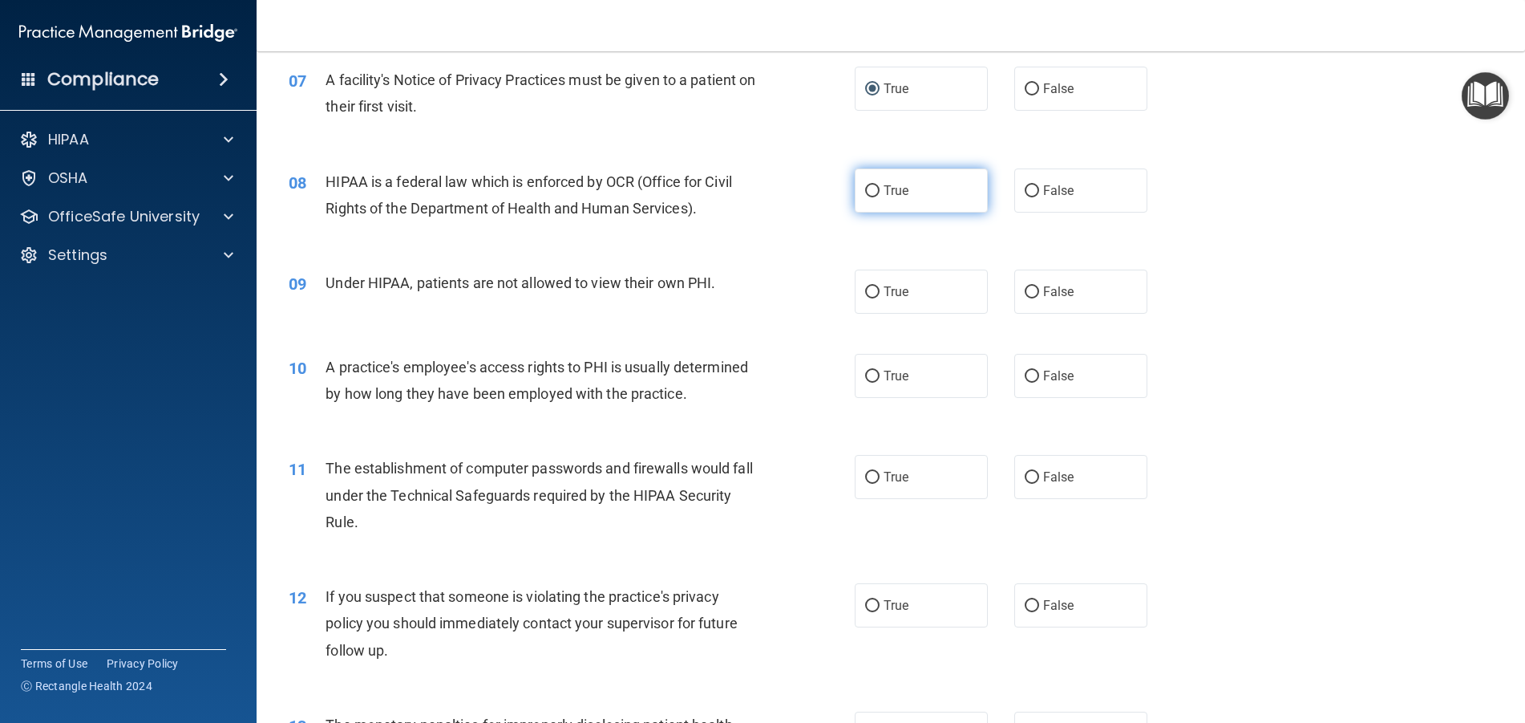
click at [865, 194] on input "True" at bounding box center [872, 191] width 14 height 12
radio input "true"
click at [1025, 294] on input "False" at bounding box center [1032, 292] width 14 height 12
radio input "true"
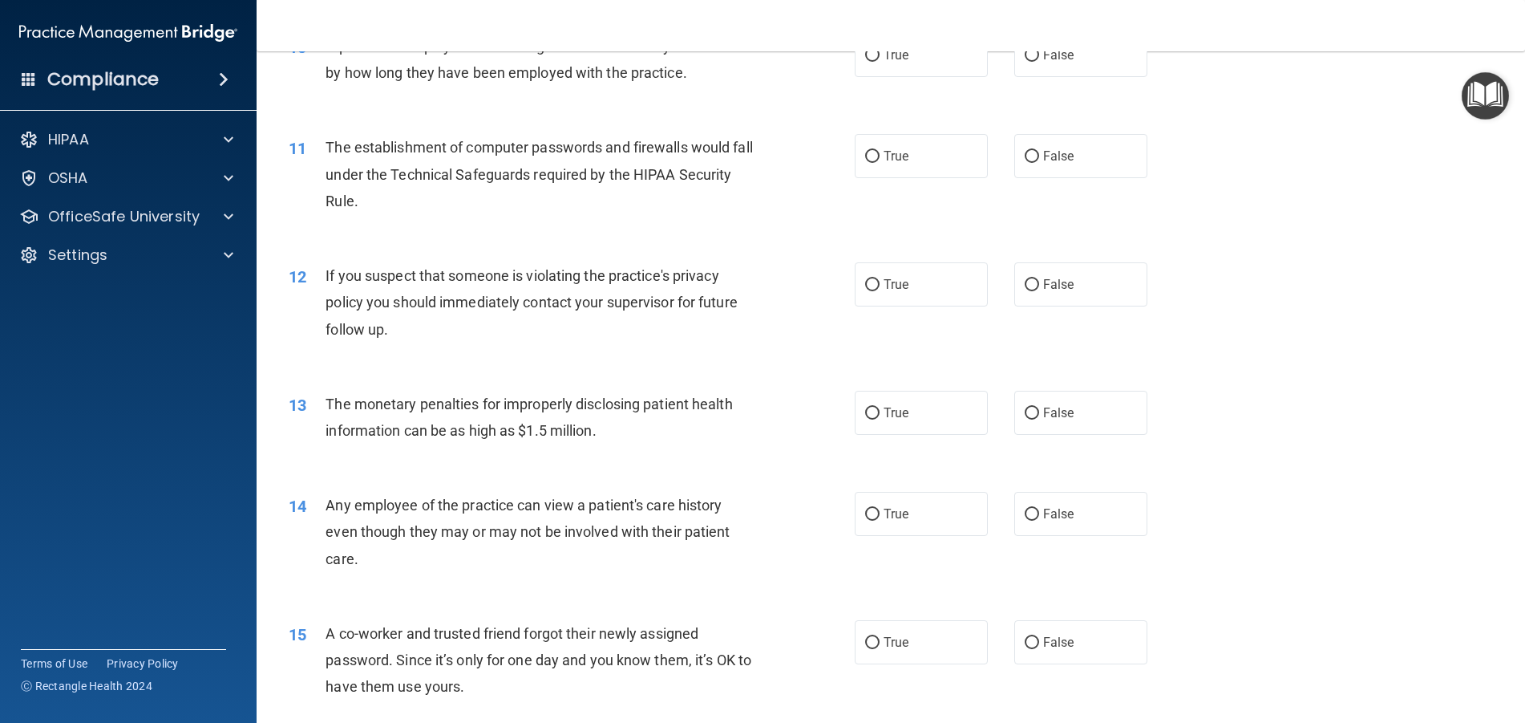
scroll to position [1043, 0]
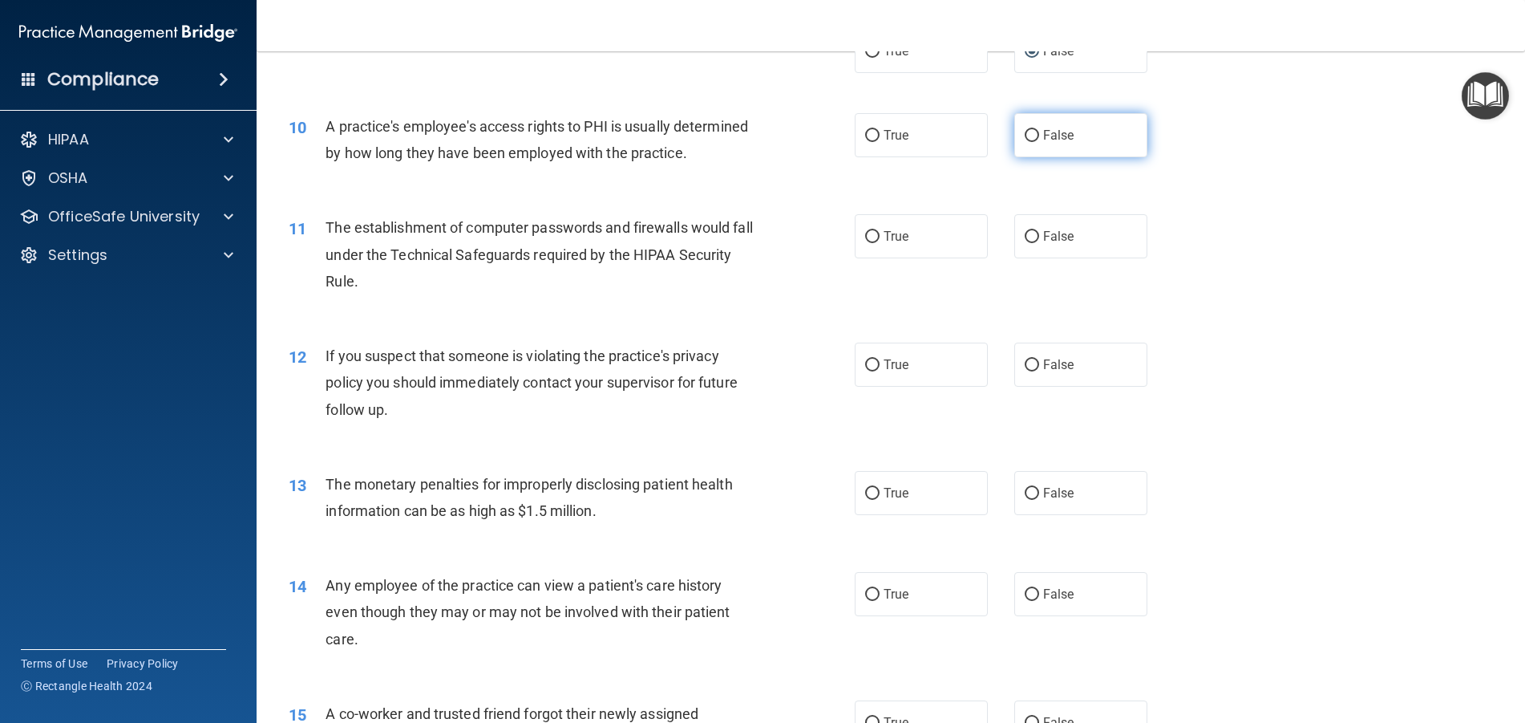
click at [1025, 133] on input "False" at bounding box center [1032, 136] width 14 height 12
radio input "true"
click at [869, 243] on input "True" at bounding box center [872, 237] width 14 height 12
radio input "true"
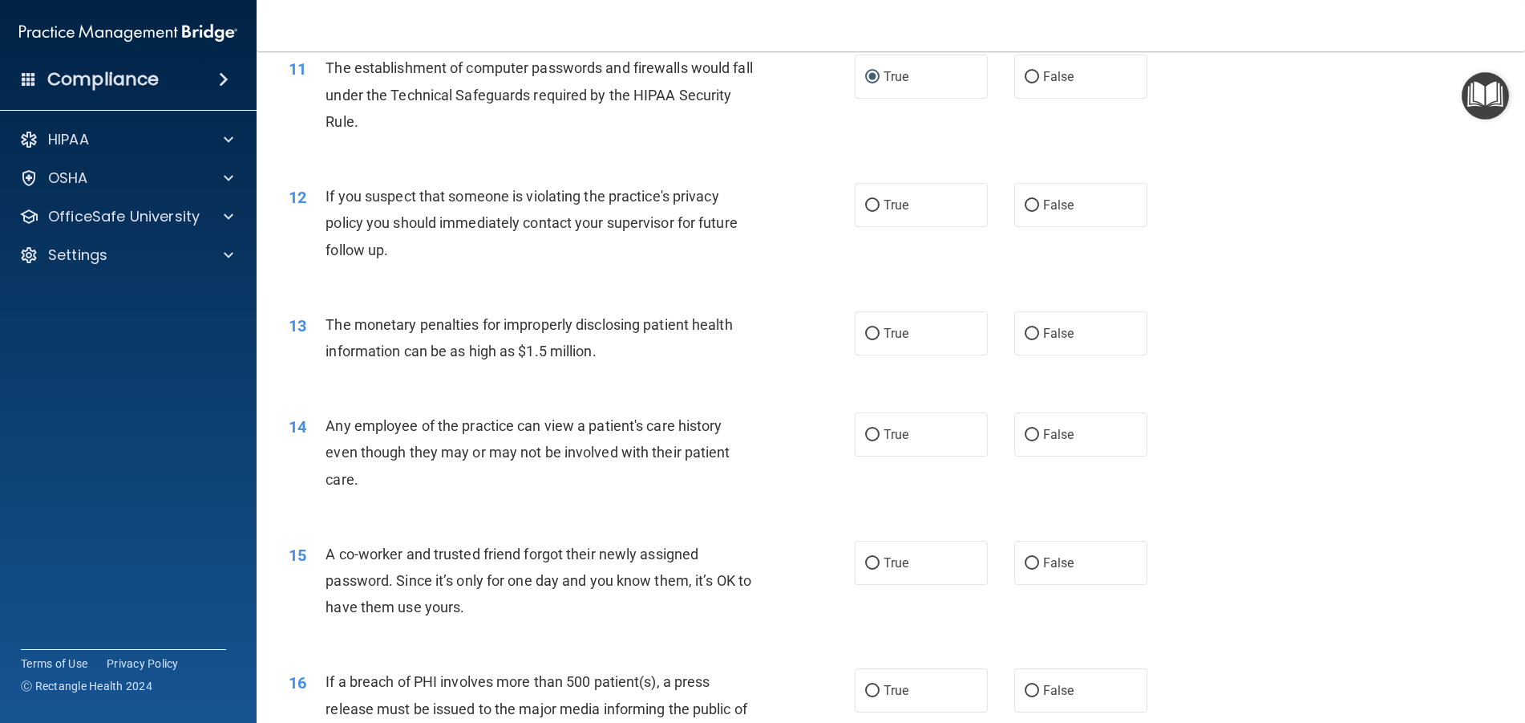
scroll to position [1203, 0]
click at [869, 211] on input "True" at bounding box center [872, 205] width 14 height 12
radio input "true"
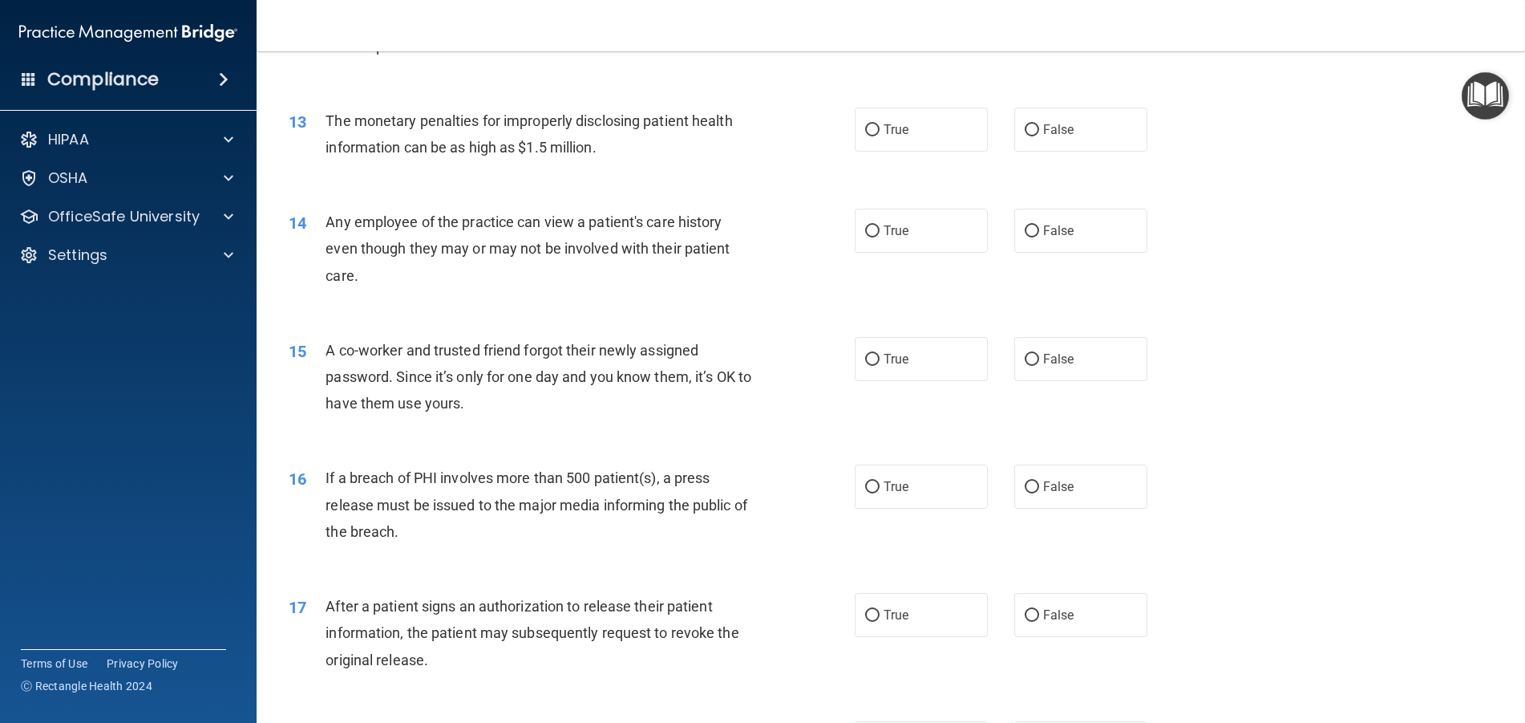
scroll to position [1444, 0]
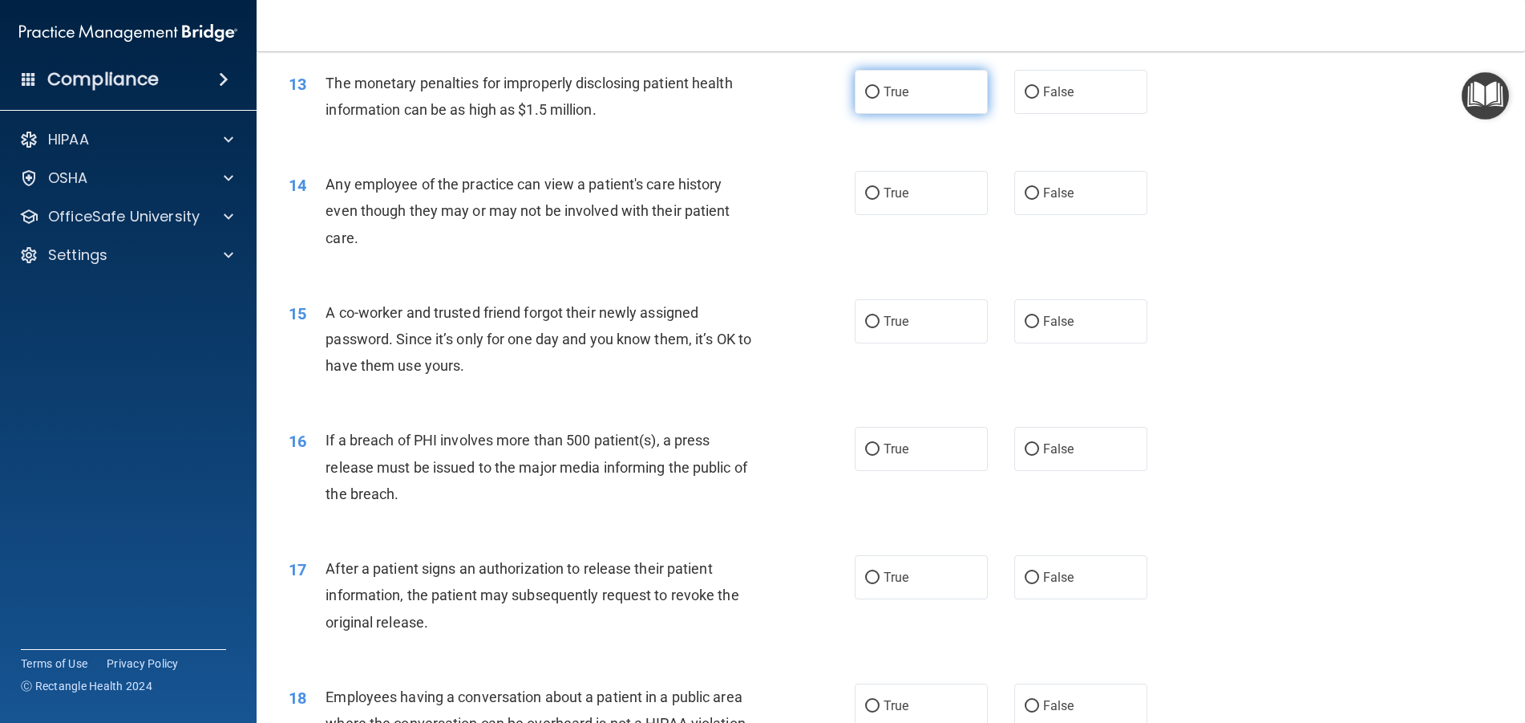
click at [865, 99] on input "True" at bounding box center [872, 93] width 14 height 12
radio input "true"
click at [1029, 200] on input "False" at bounding box center [1032, 194] width 14 height 12
radio input "true"
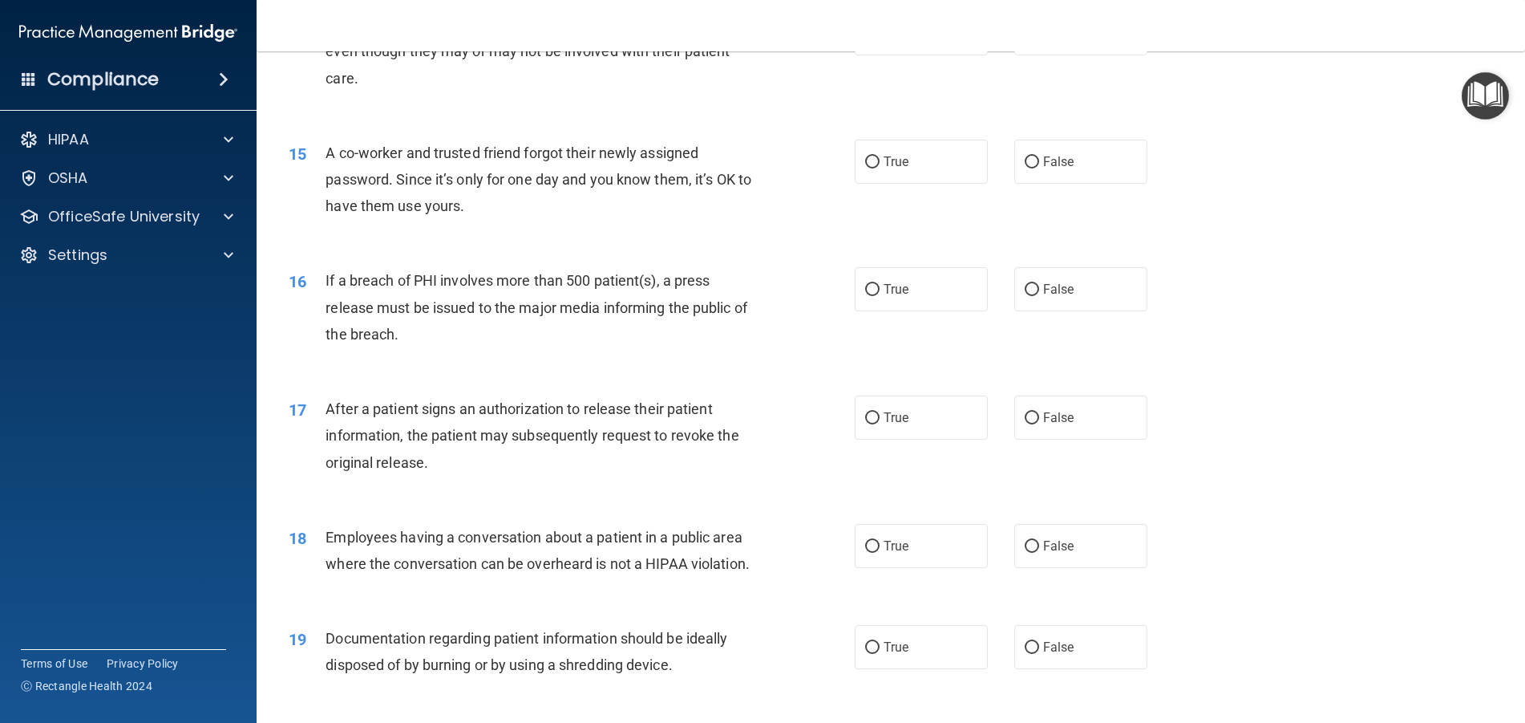
scroll to position [1604, 0]
click at [1025, 168] on input "False" at bounding box center [1032, 162] width 14 height 12
radio input "true"
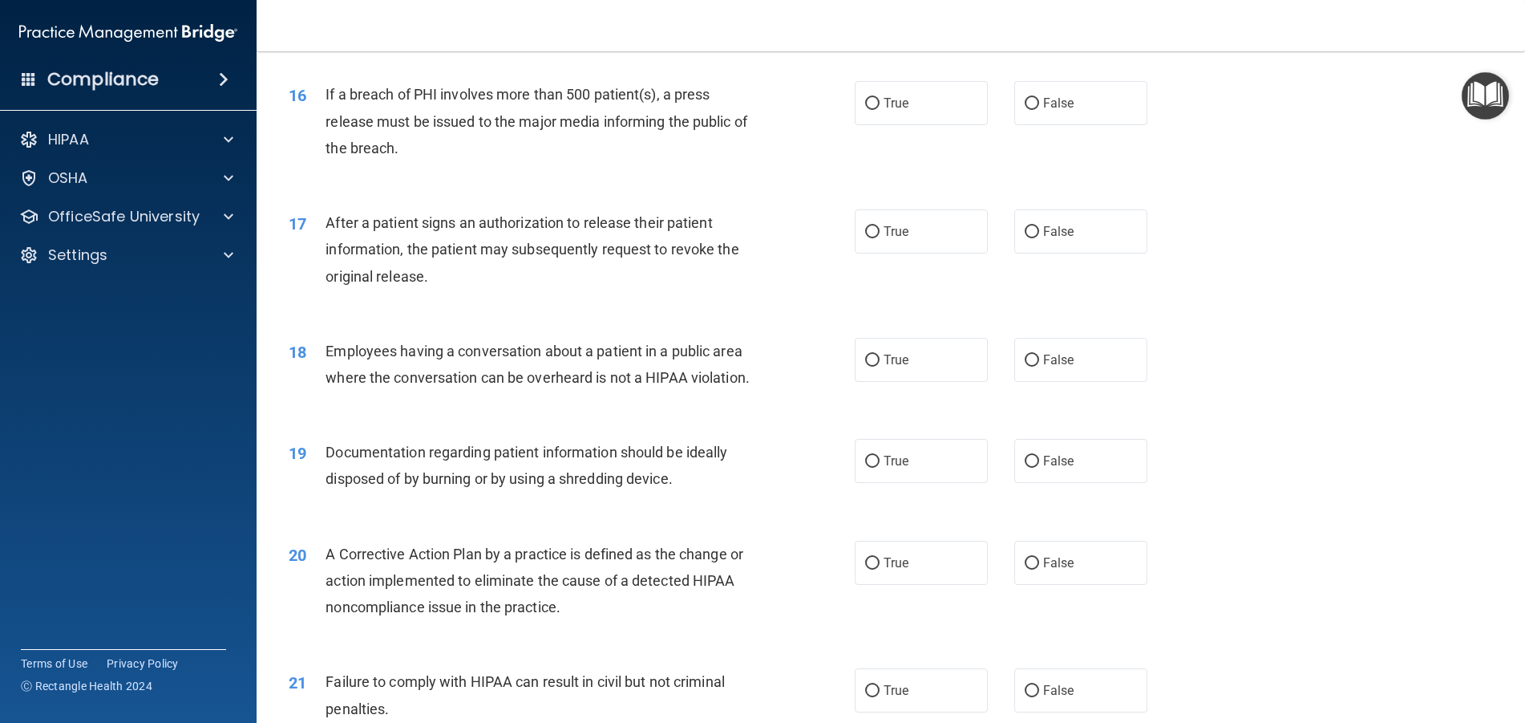
scroll to position [1764, 0]
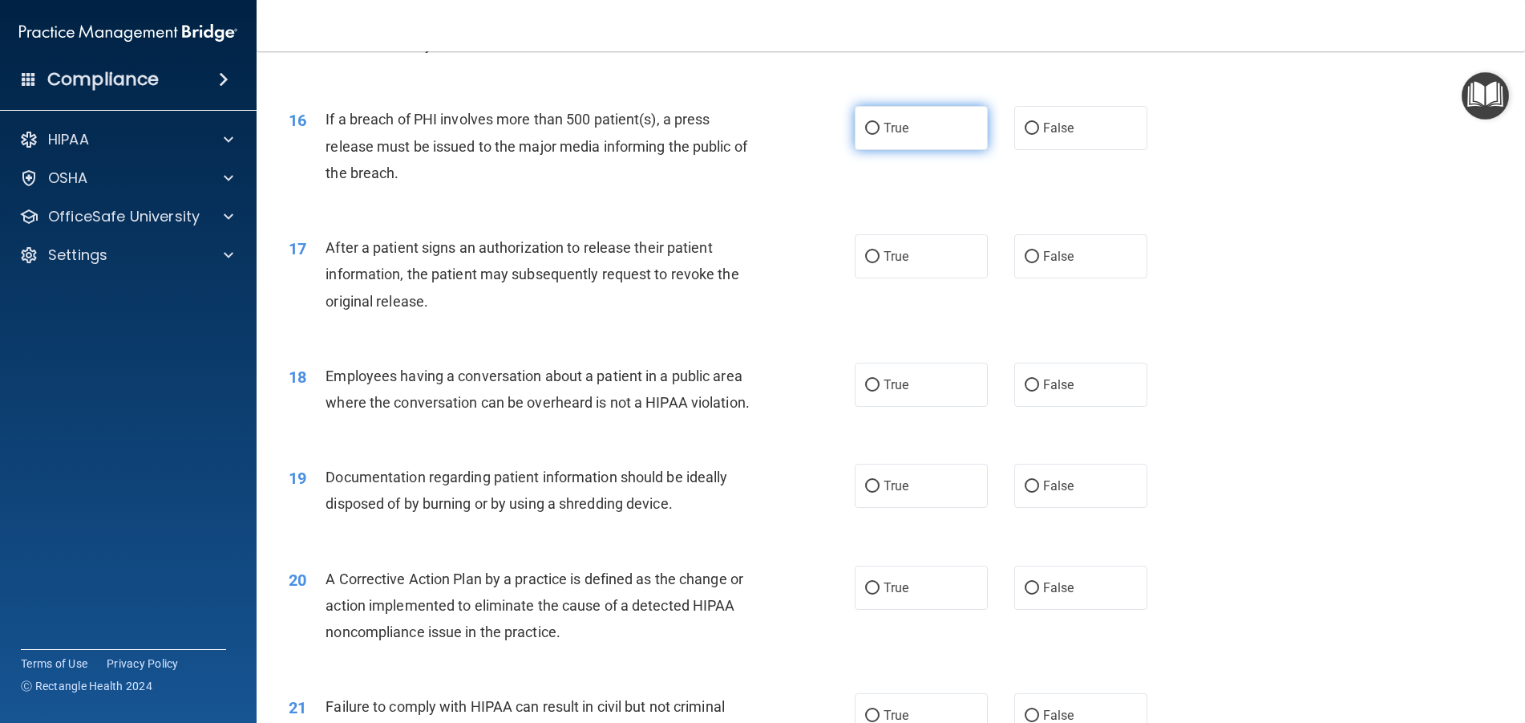
click at [869, 135] on input "True" at bounding box center [872, 129] width 14 height 12
radio input "true"
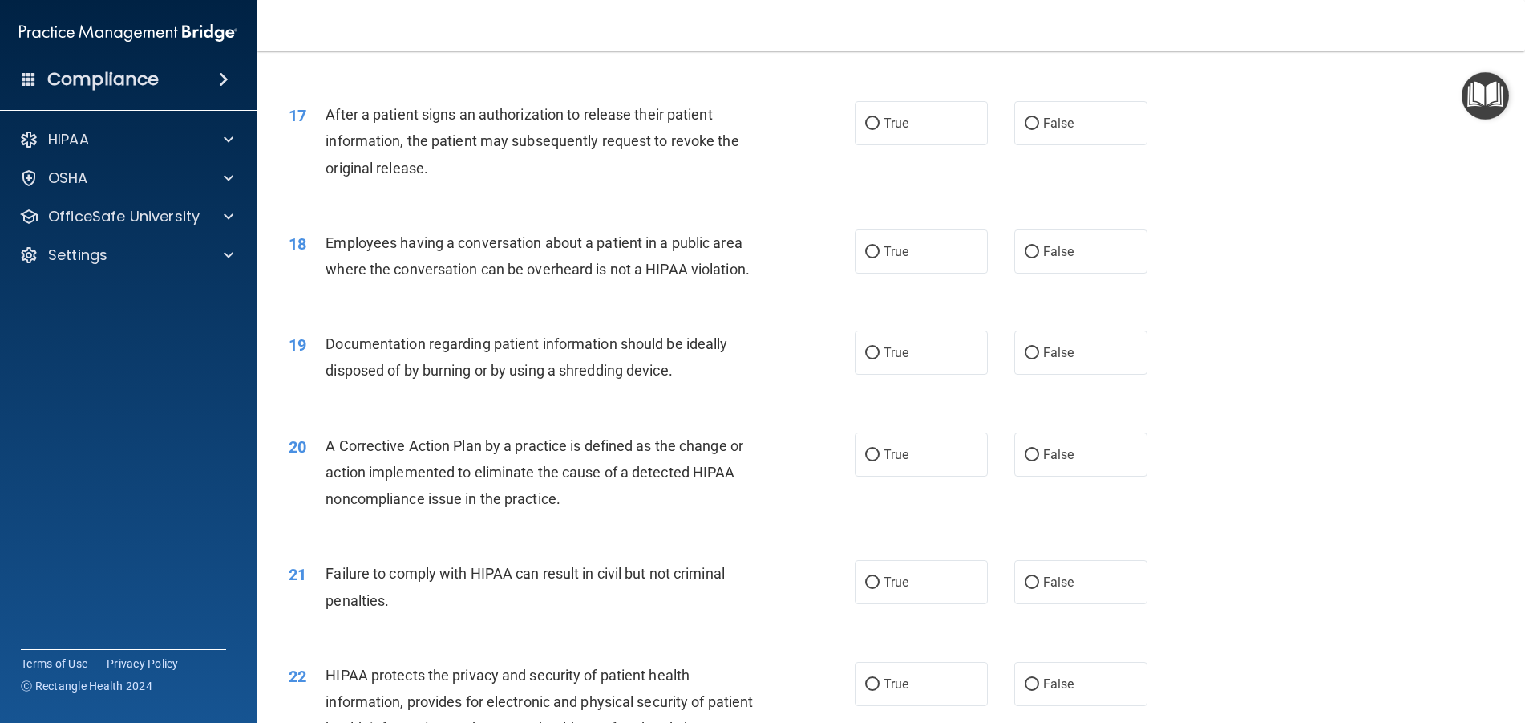
scroll to position [1925, 0]
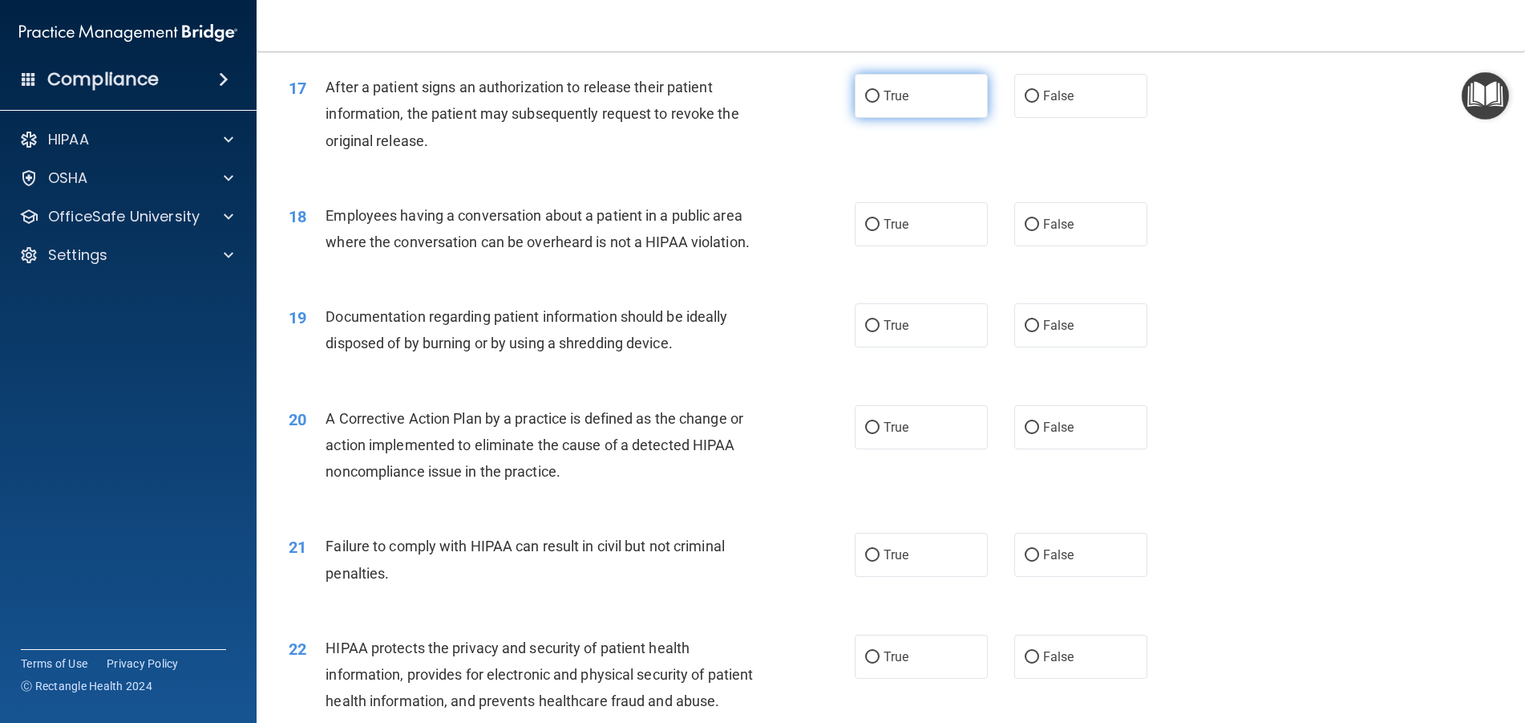
click at [865, 103] on input "True" at bounding box center [872, 97] width 14 height 12
radio input "true"
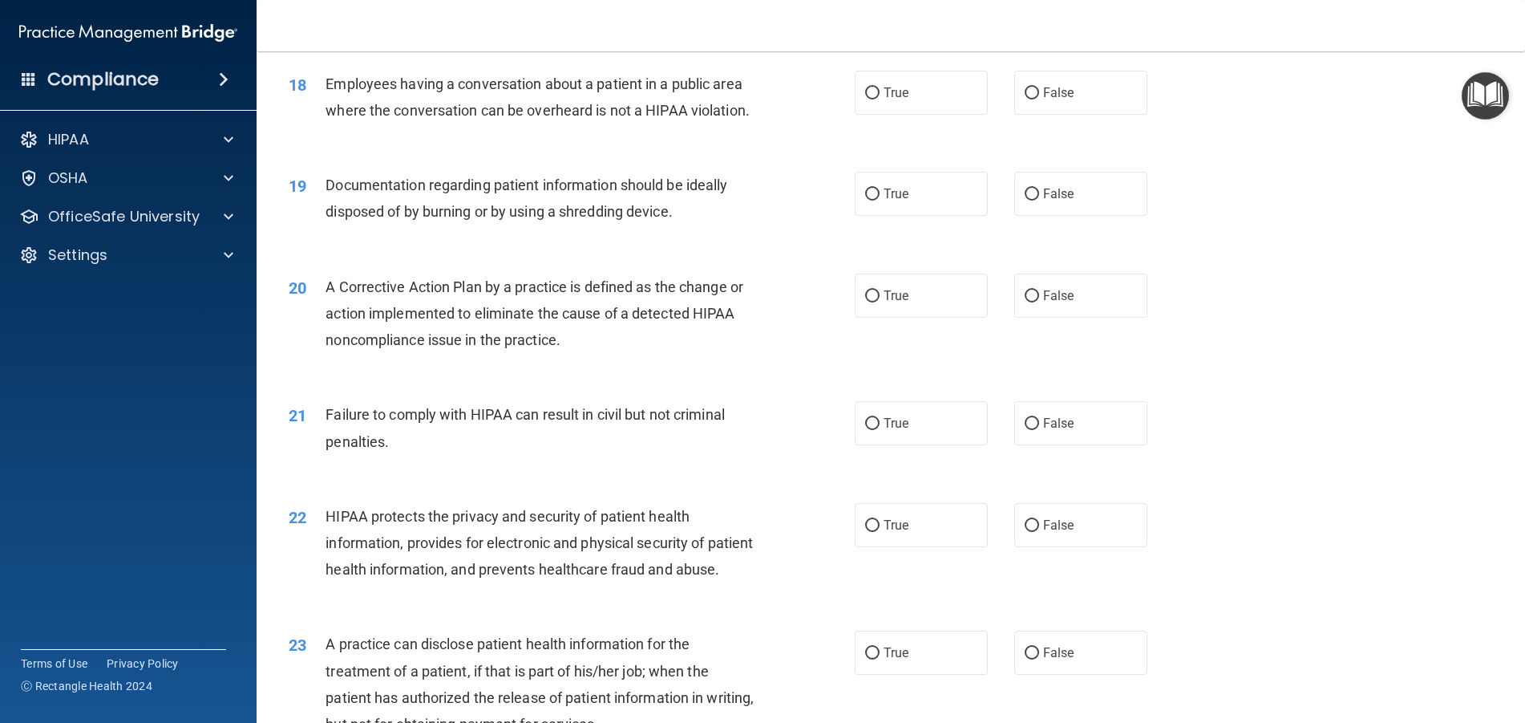
scroll to position [2085, 0]
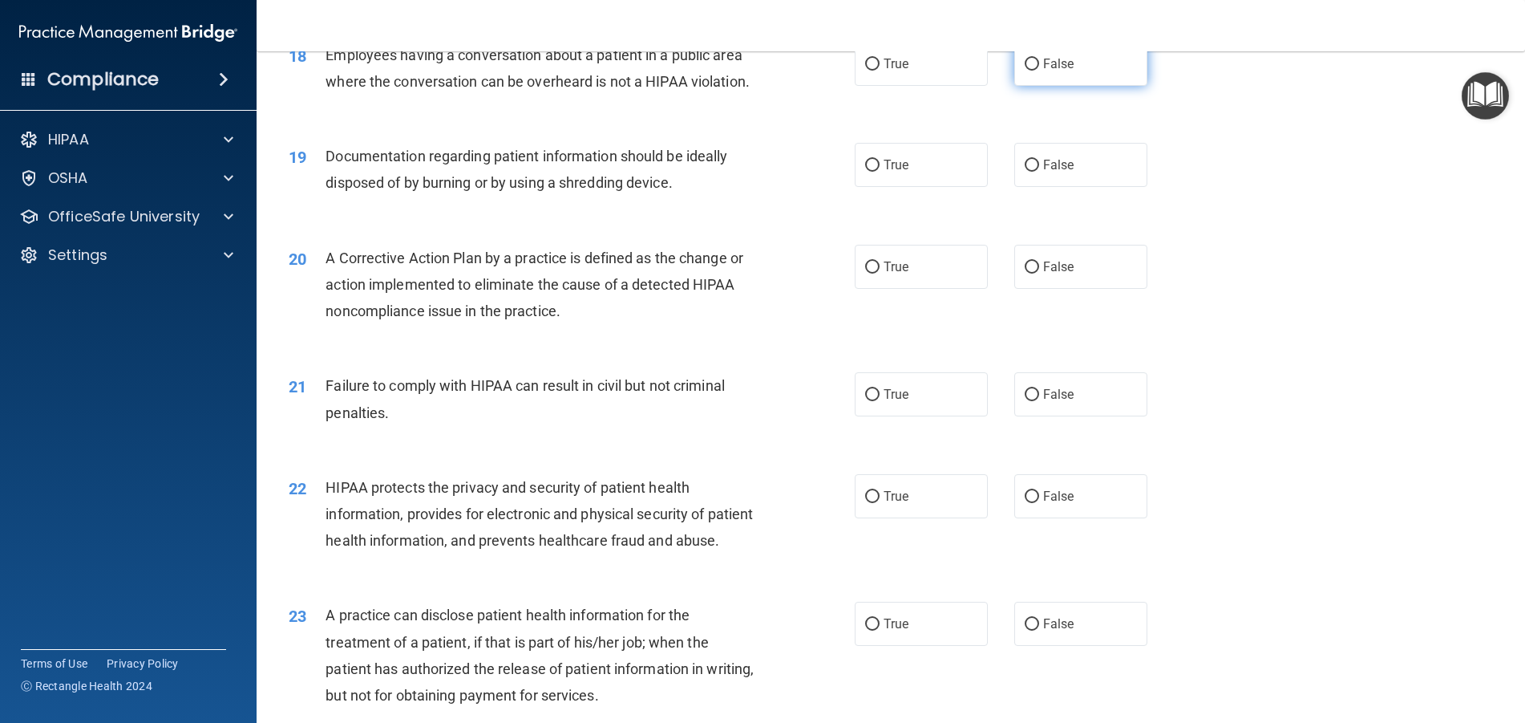
click at [1026, 71] on input "False" at bounding box center [1032, 65] width 14 height 12
radio input "true"
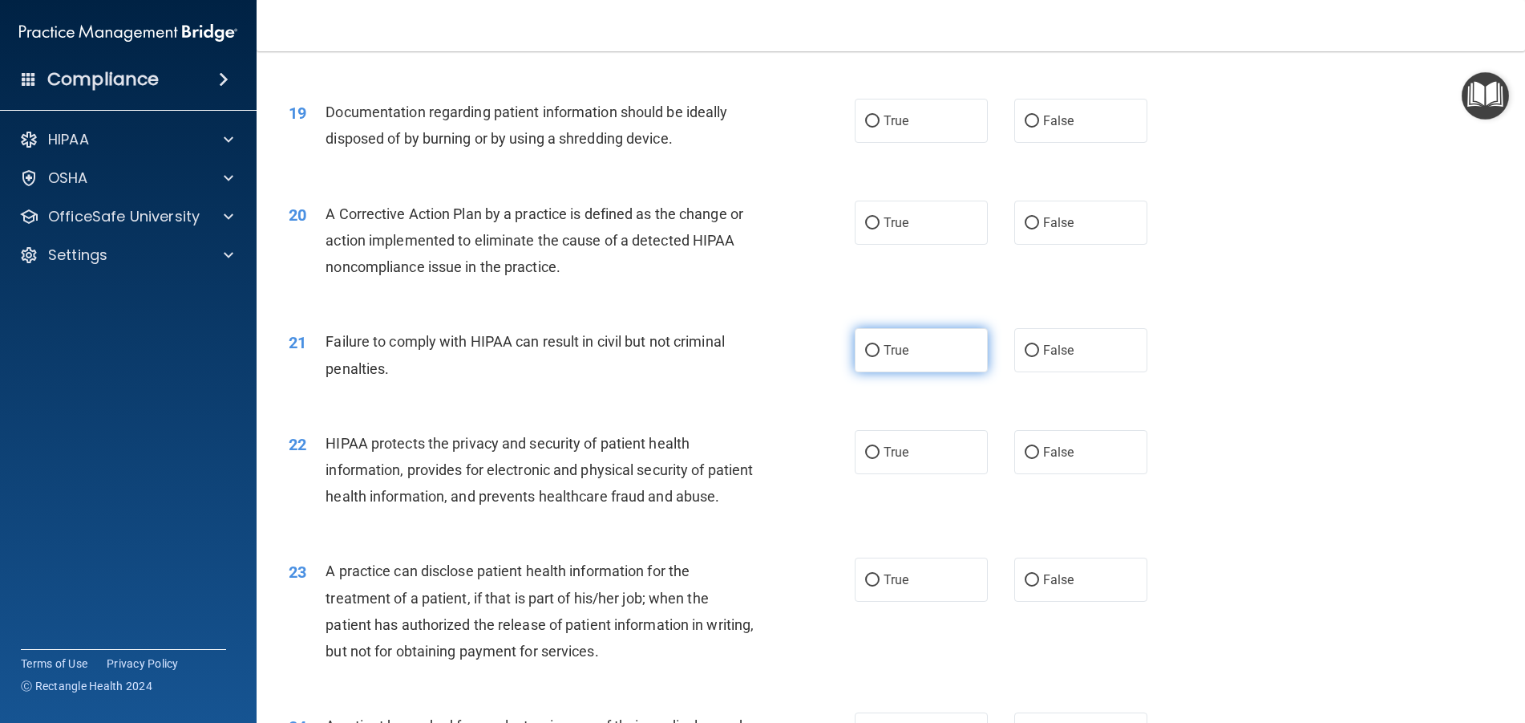
scroll to position [2165, 0]
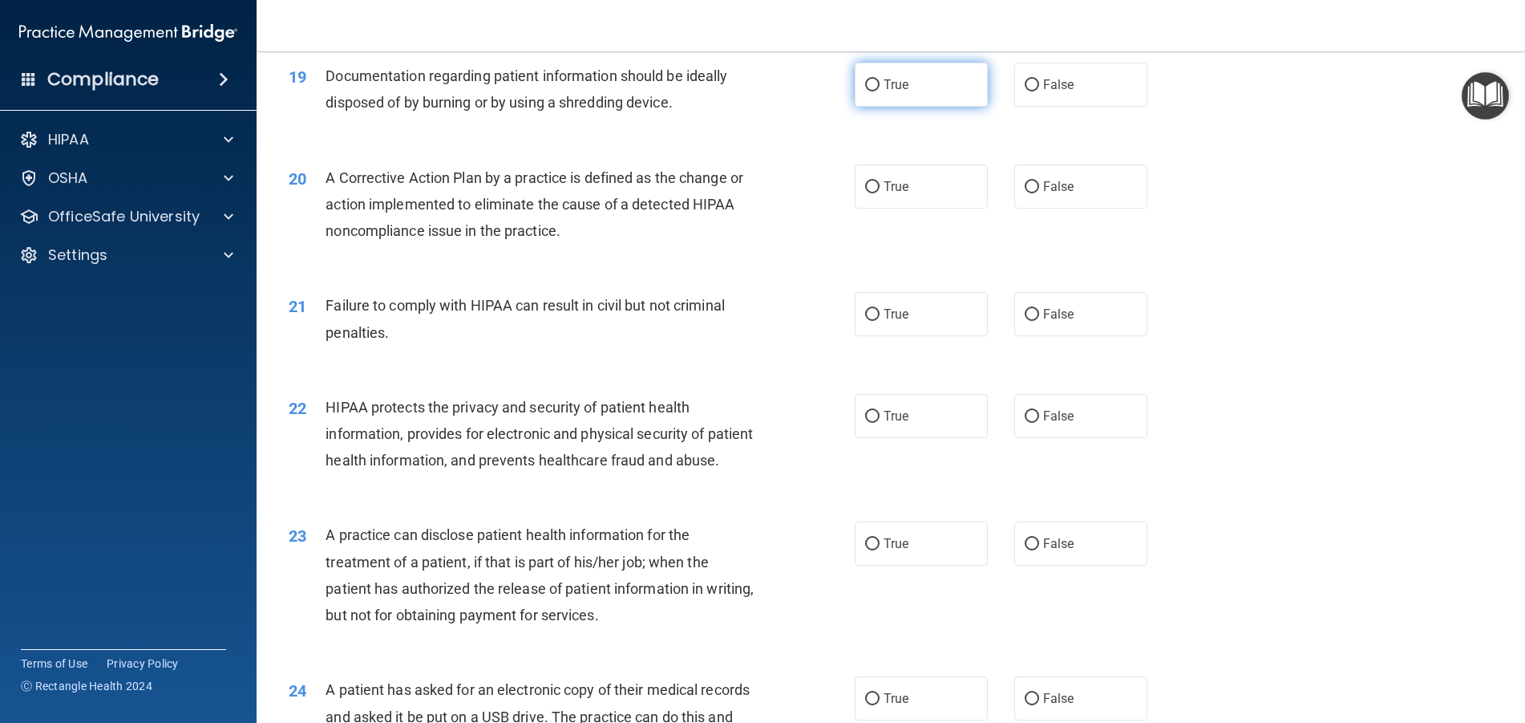
click at [868, 91] on input "True" at bounding box center [872, 85] width 14 height 12
radio input "true"
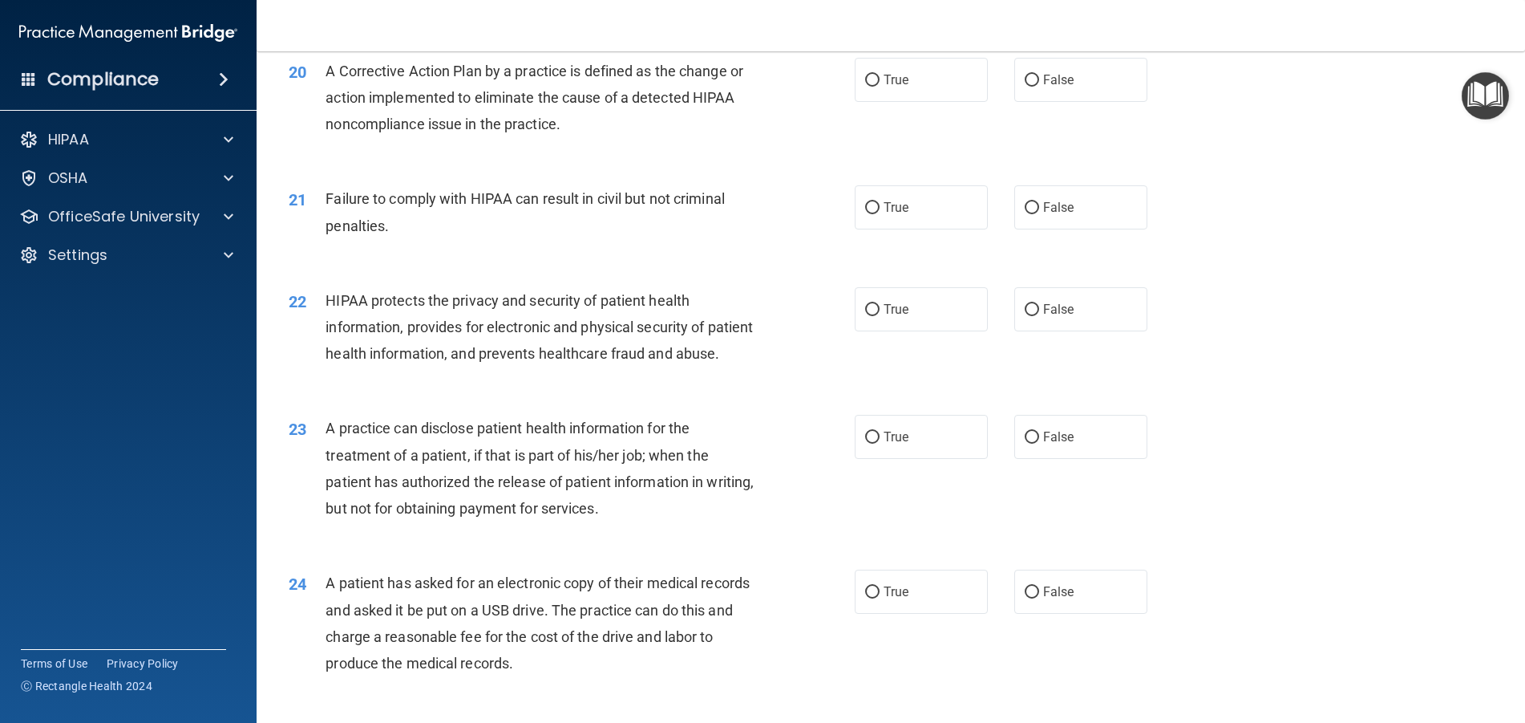
scroll to position [2246, 0]
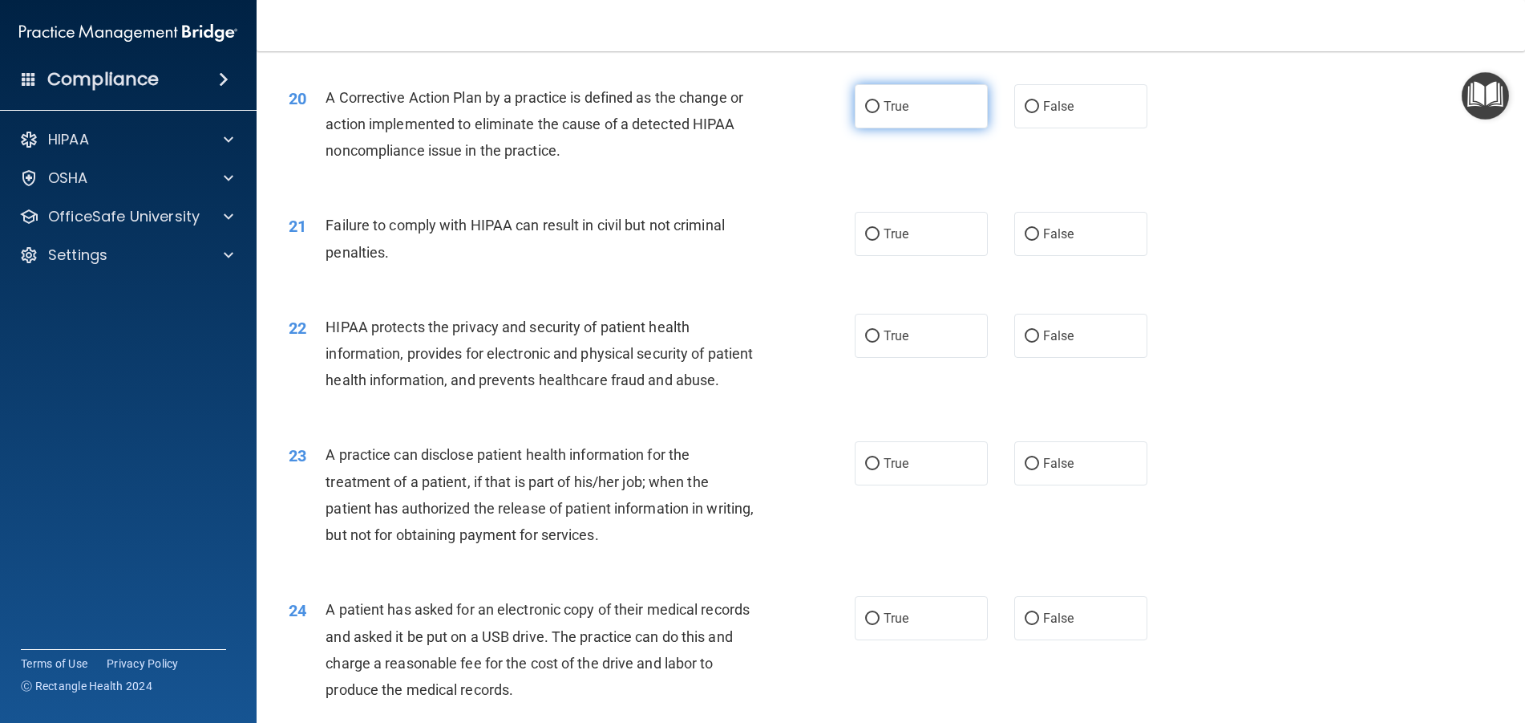
click at [869, 113] on input "True" at bounding box center [872, 107] width 14 height 12
radio input "true"
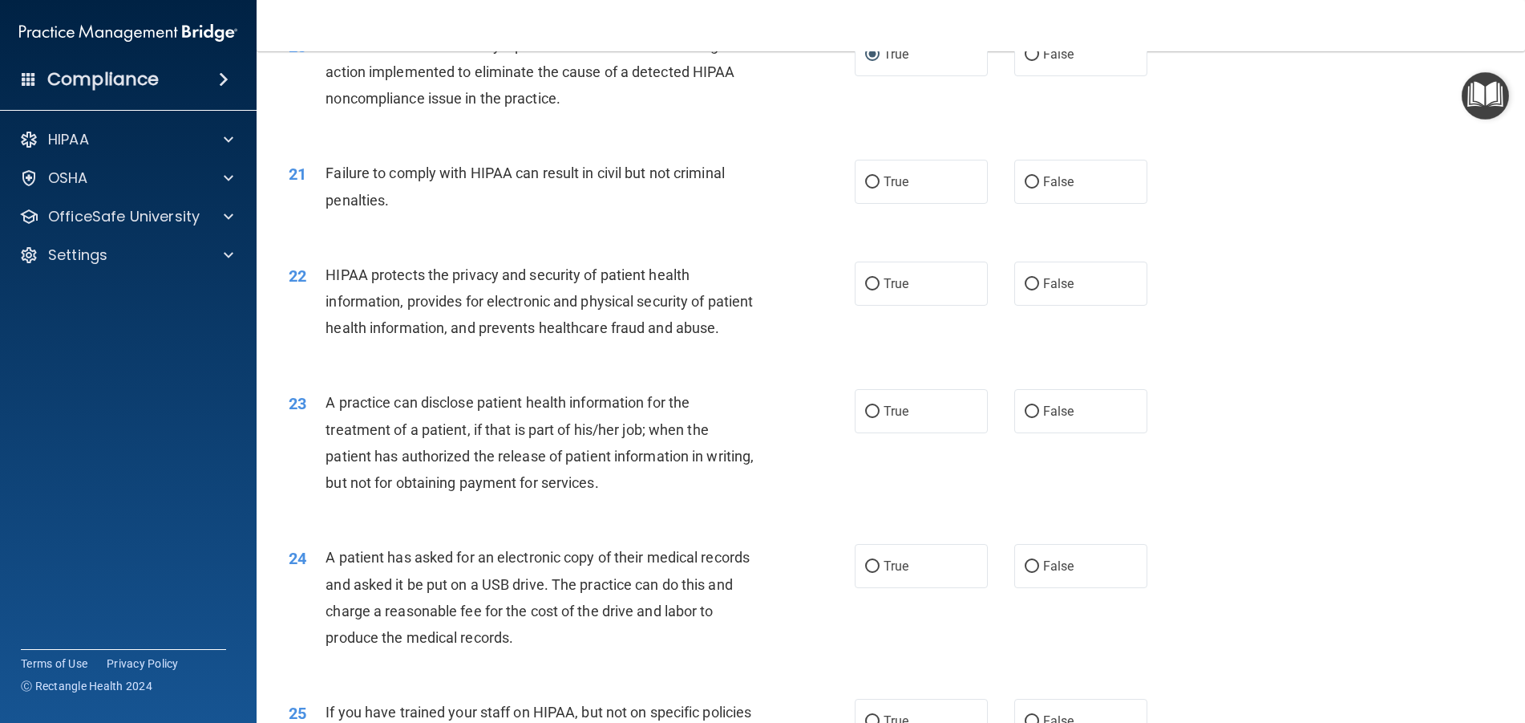
scroll to position [2326, 0]
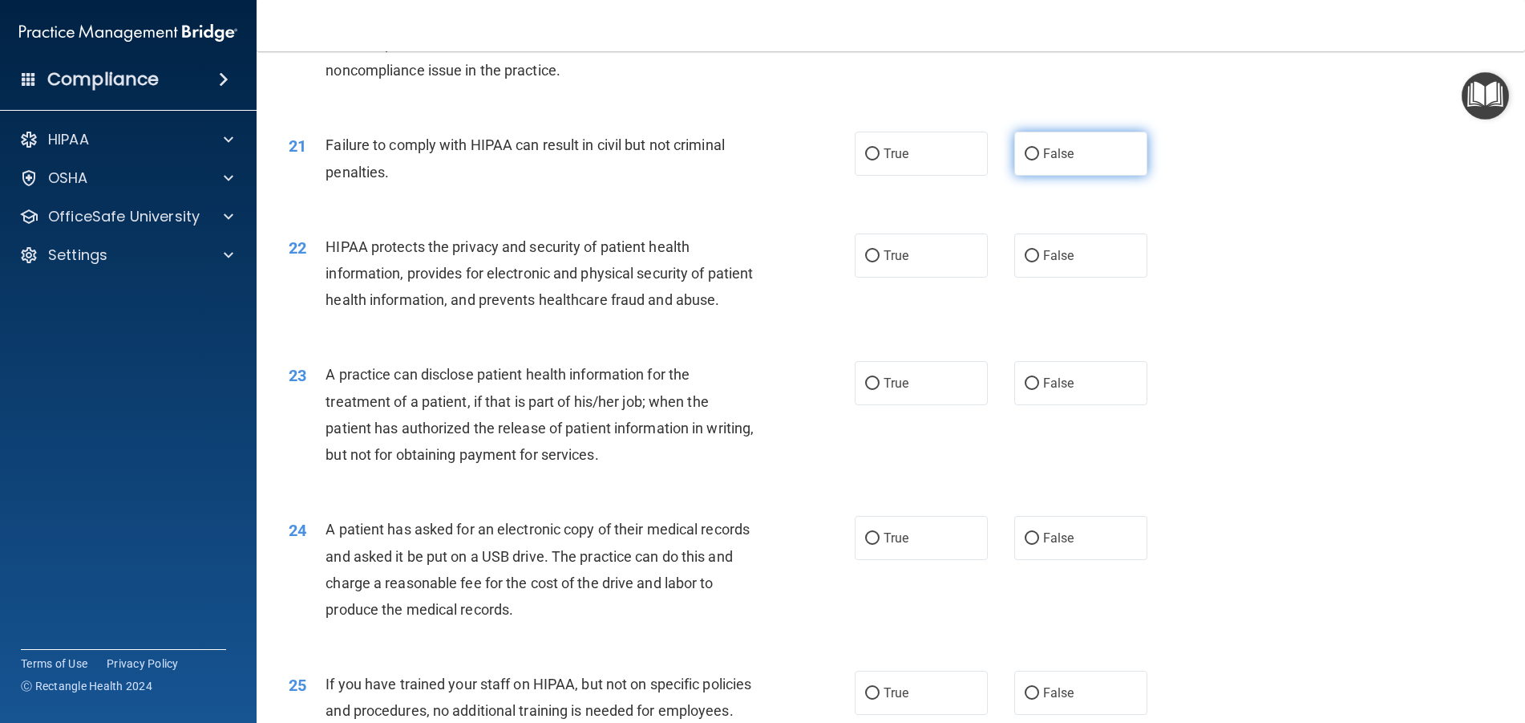
click at [1029, 160] on input "False" at bounding box center [1032, 154] width 14 height 12
radio input "true"
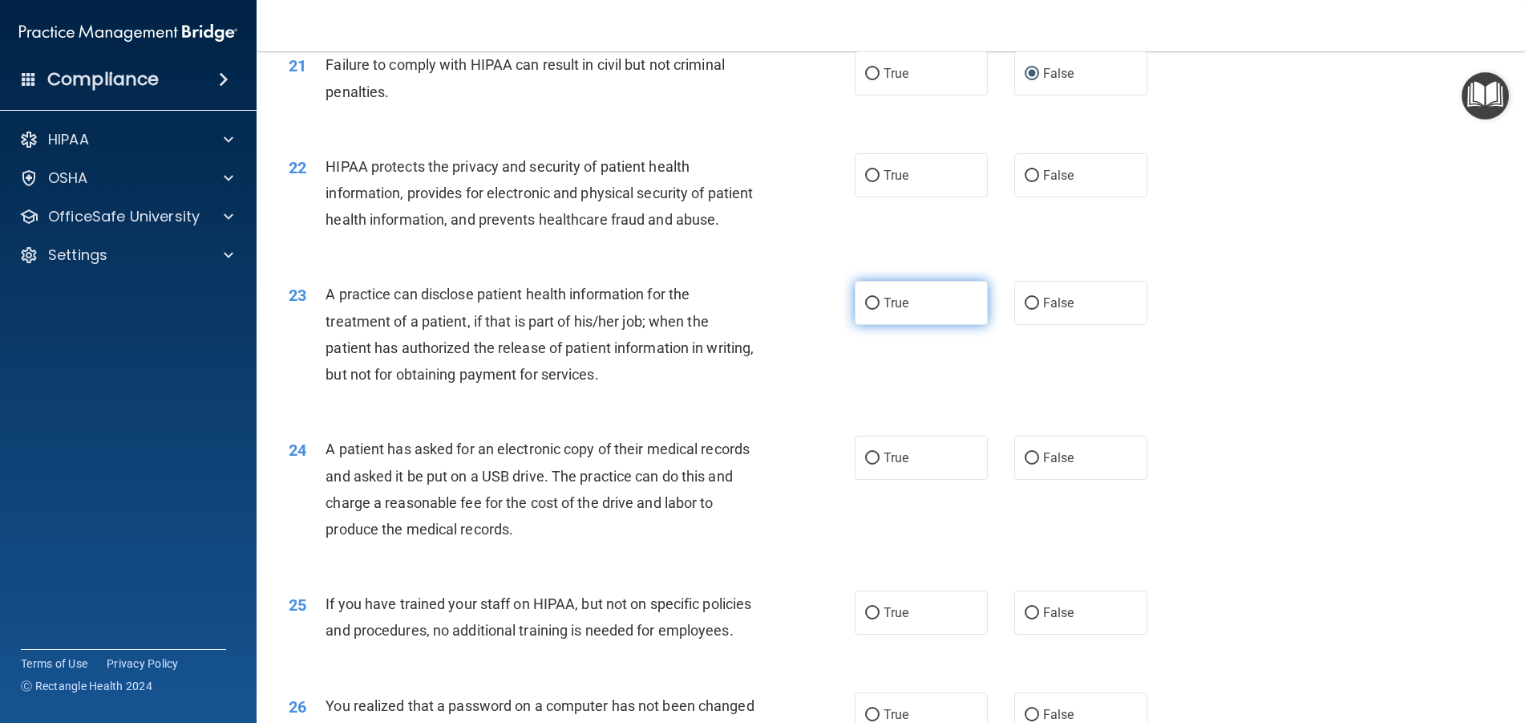
scroll to position [2486, 0]
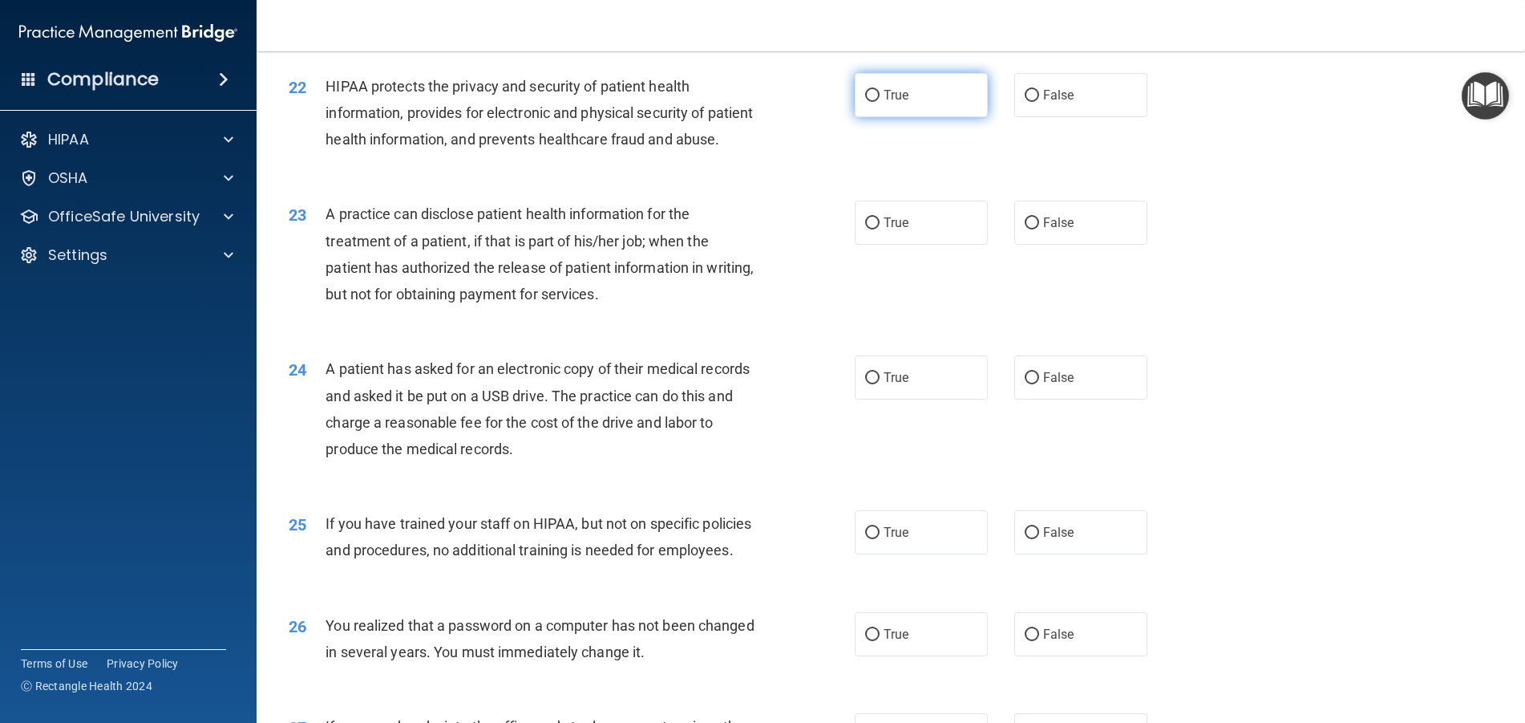
click at [865, 102] on input "True" at bounding box center [872, 96] width 14 height 12
radio input "true"
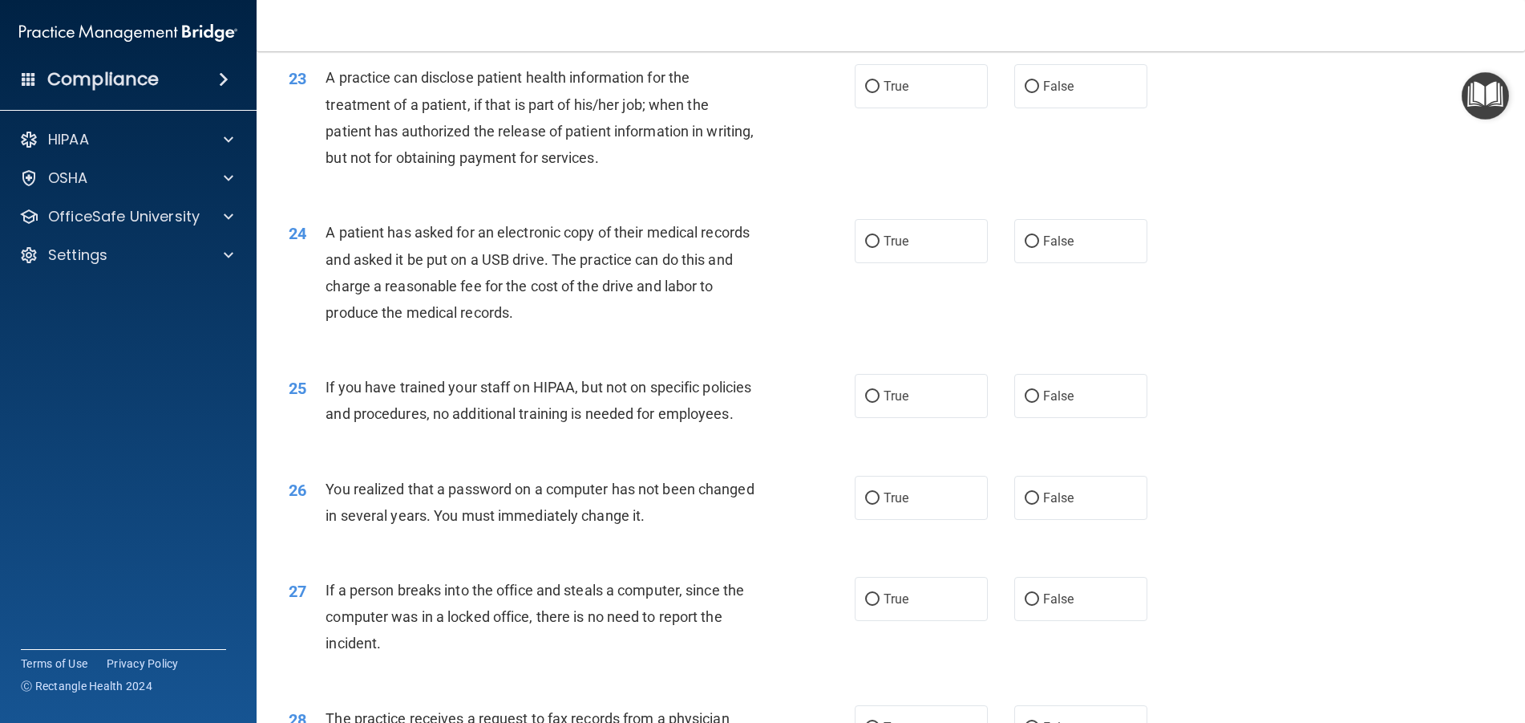
scroll to position [2647, 0]
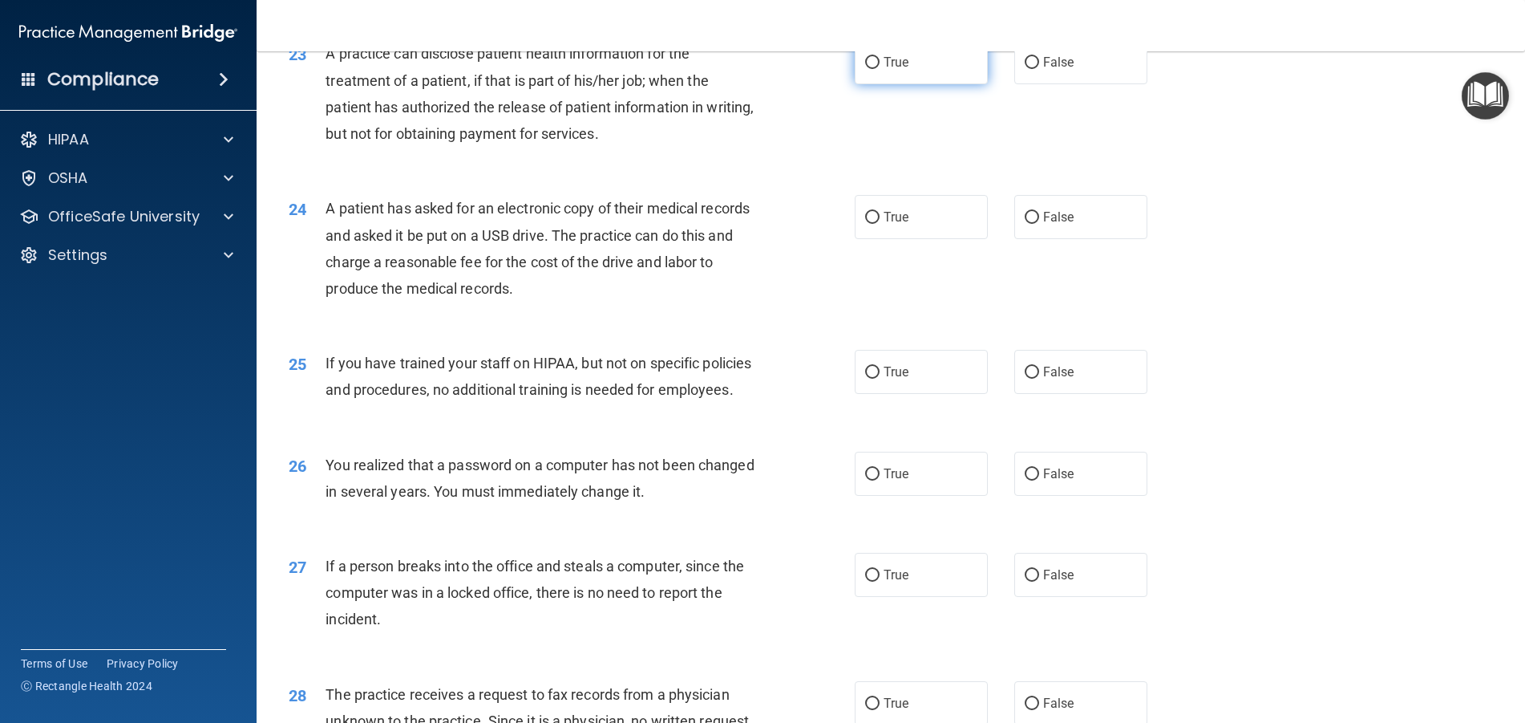
click at [868, 69] on input "True" at bounding box center [872, 63] width 14 height 12
radio input "true"
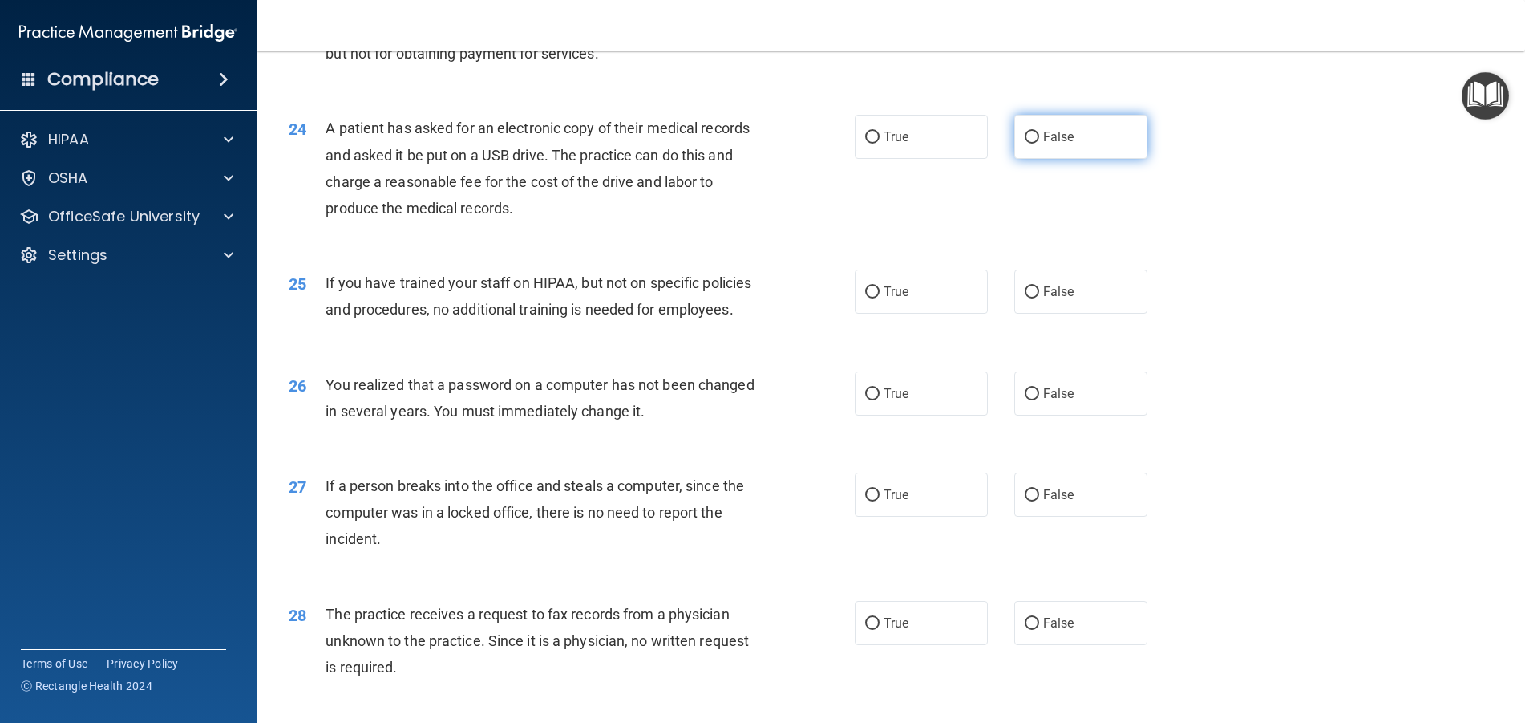
click at [1027, 144] on input "False" at bounding box center [1032, 138] width 14 height 12
radio input "true"
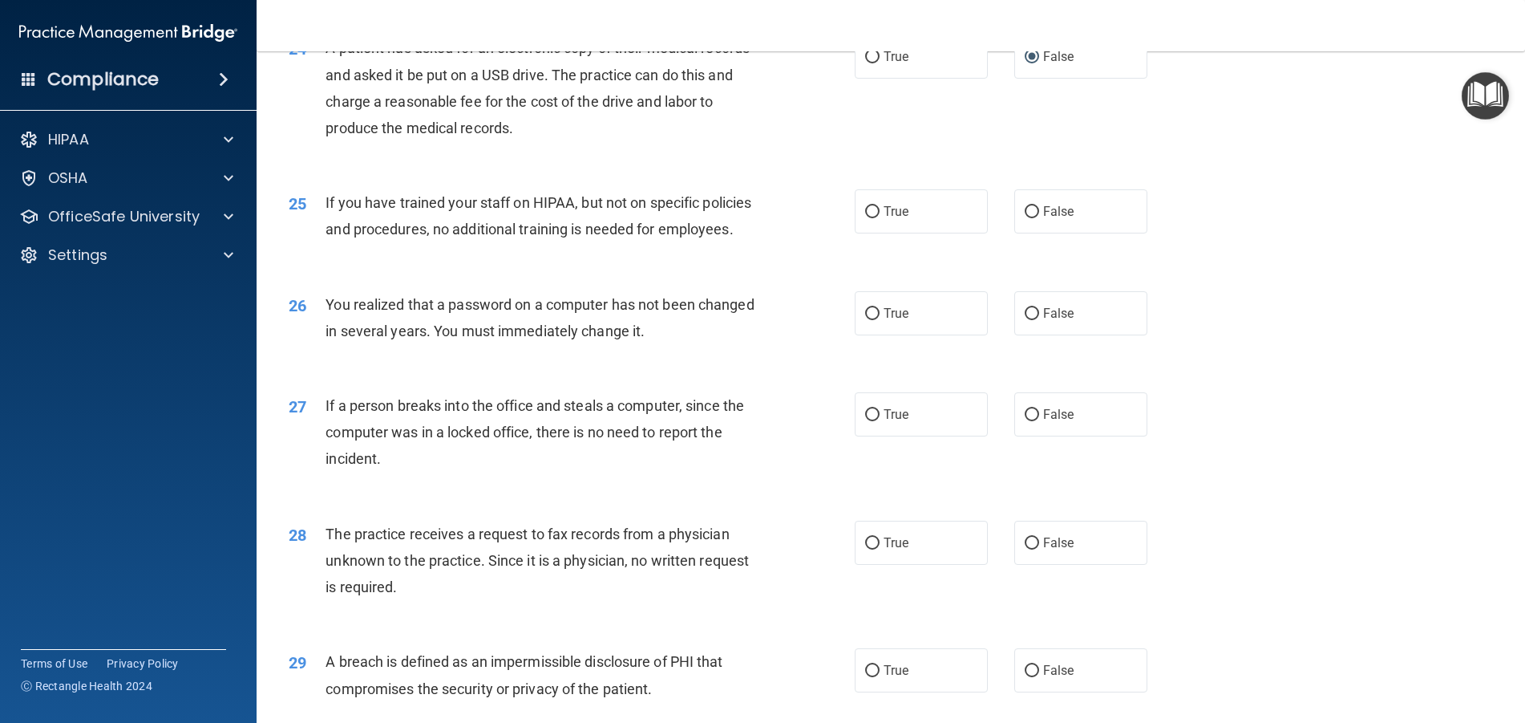
scroll to position [2887, 0]
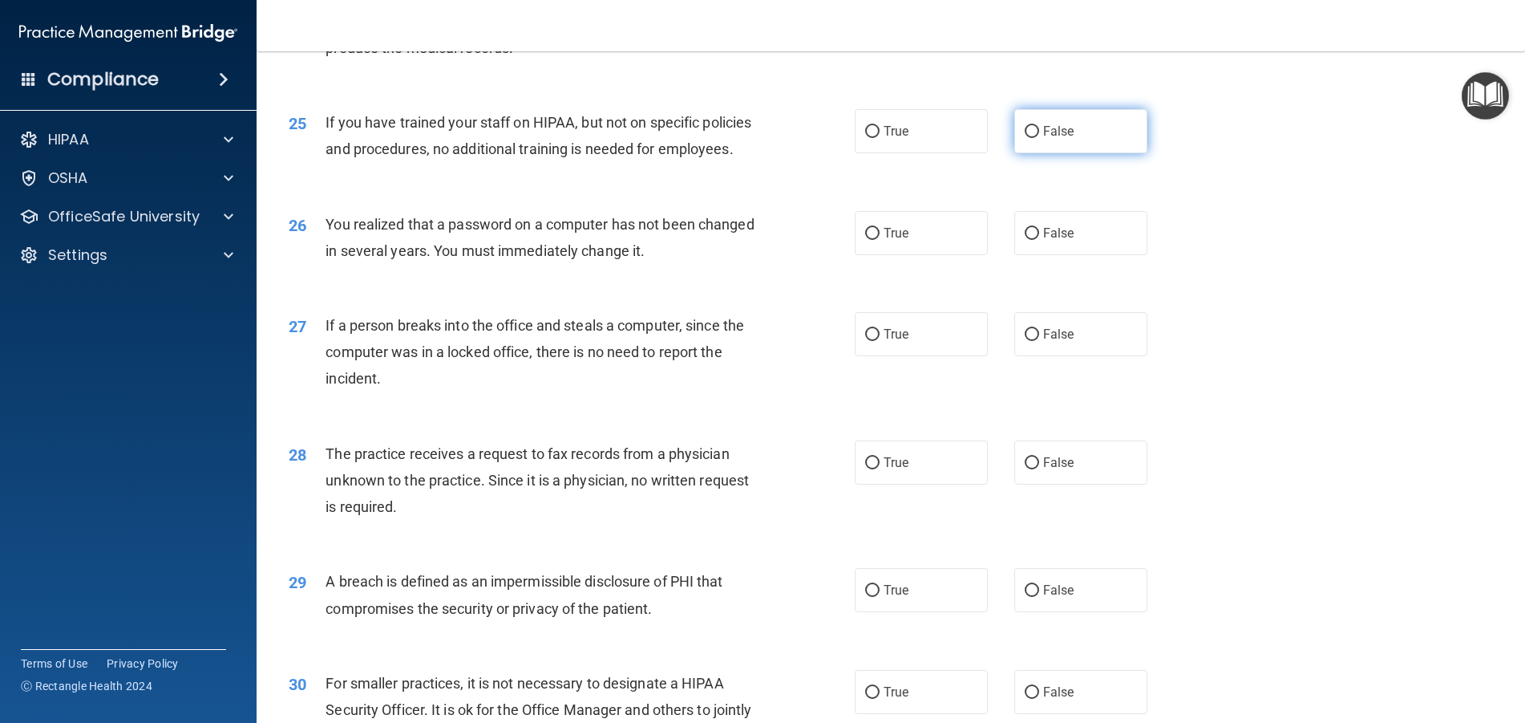
click at [1025, 138] on input "False" at bounding box center [1032, 132] width 14 height 12
radio input "true"
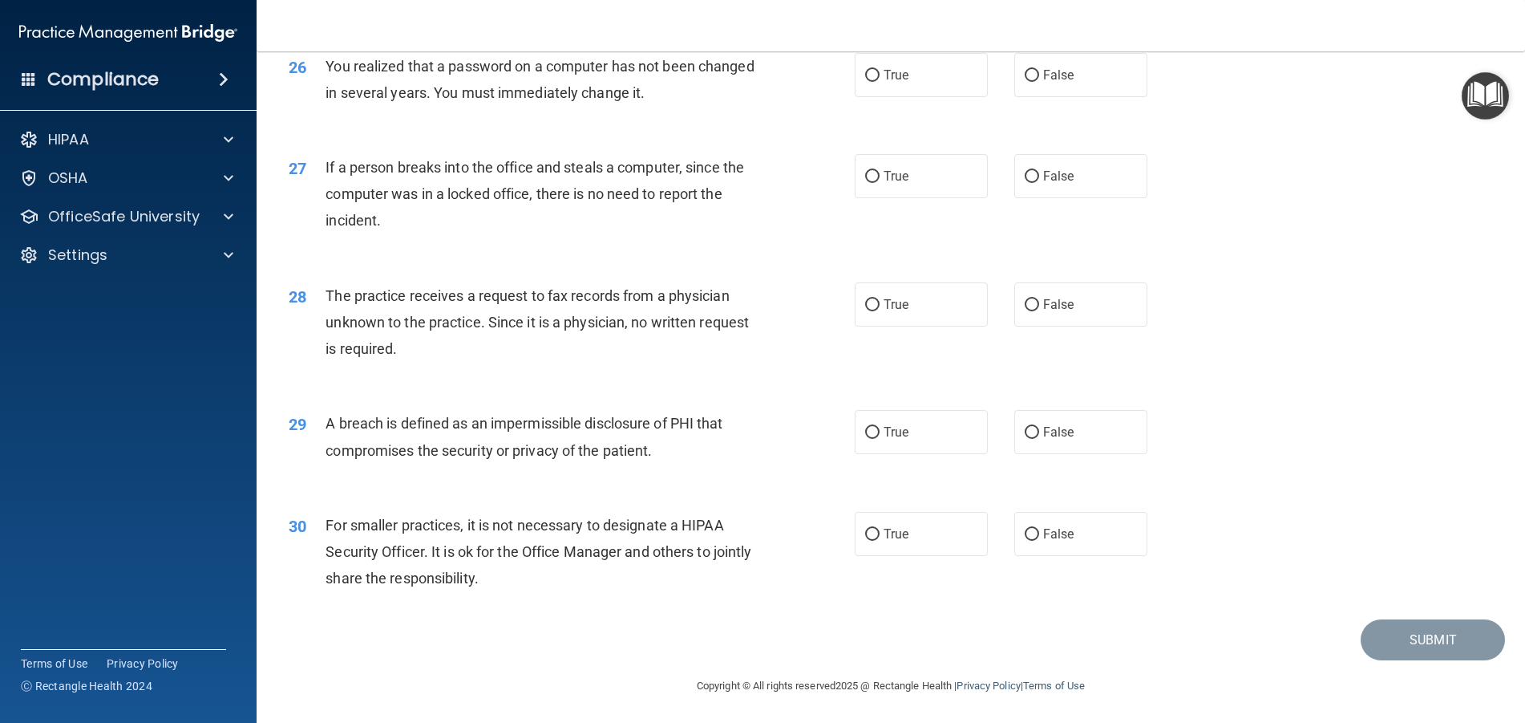
scroll to position [3048, 0]
click at [865, 80] on input "True" at bounding box center [872, 74] width 14 height 12
radio input "true"
click at [1025, 176] on input "False" at bounding box center [1032, 175] width 14 height 12
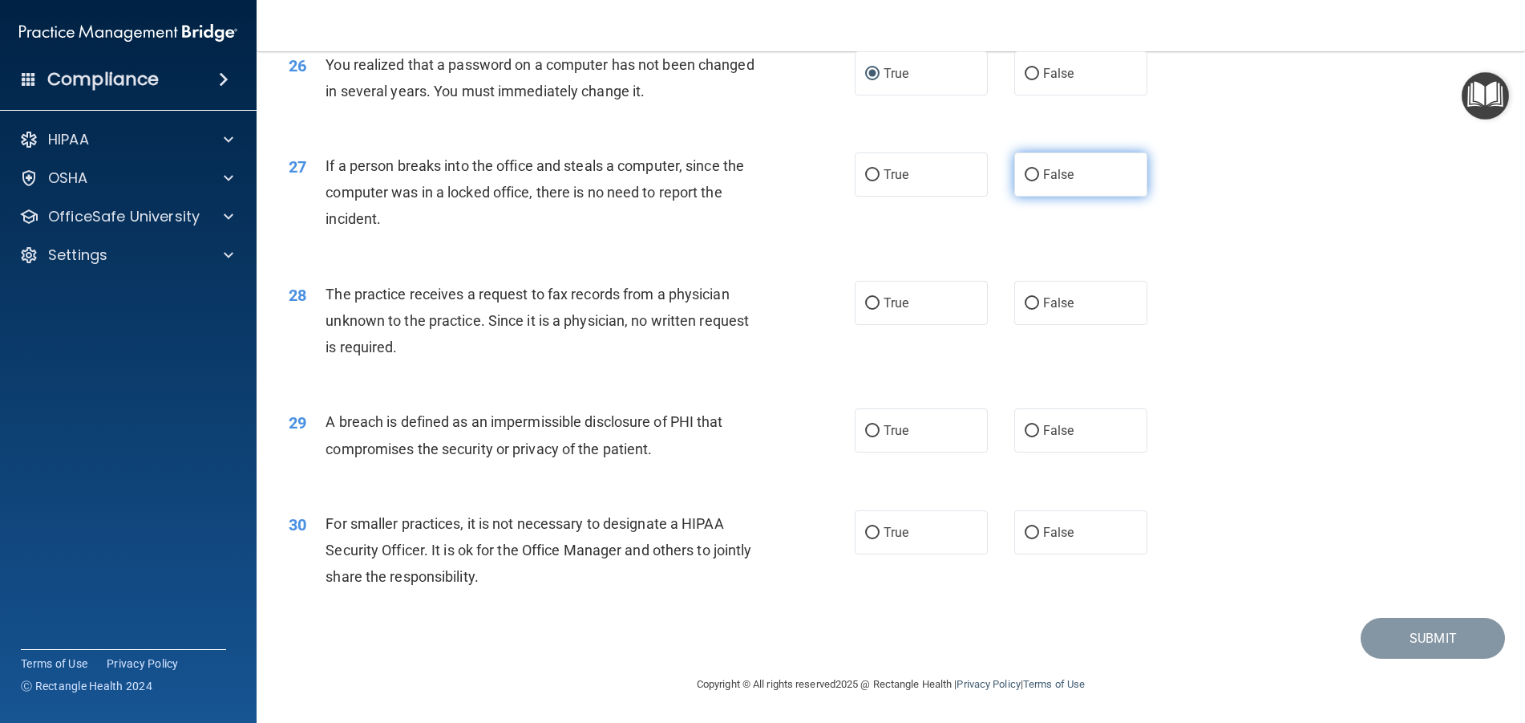
radio input "true"
click at [1025, 299] on input "False" at bounding box center [1032, 304] width 14 height 12
radio input "true"
click at [867, 433] on input "True" at bounding box center [872, 431] width 14 height 12
radio input "true"
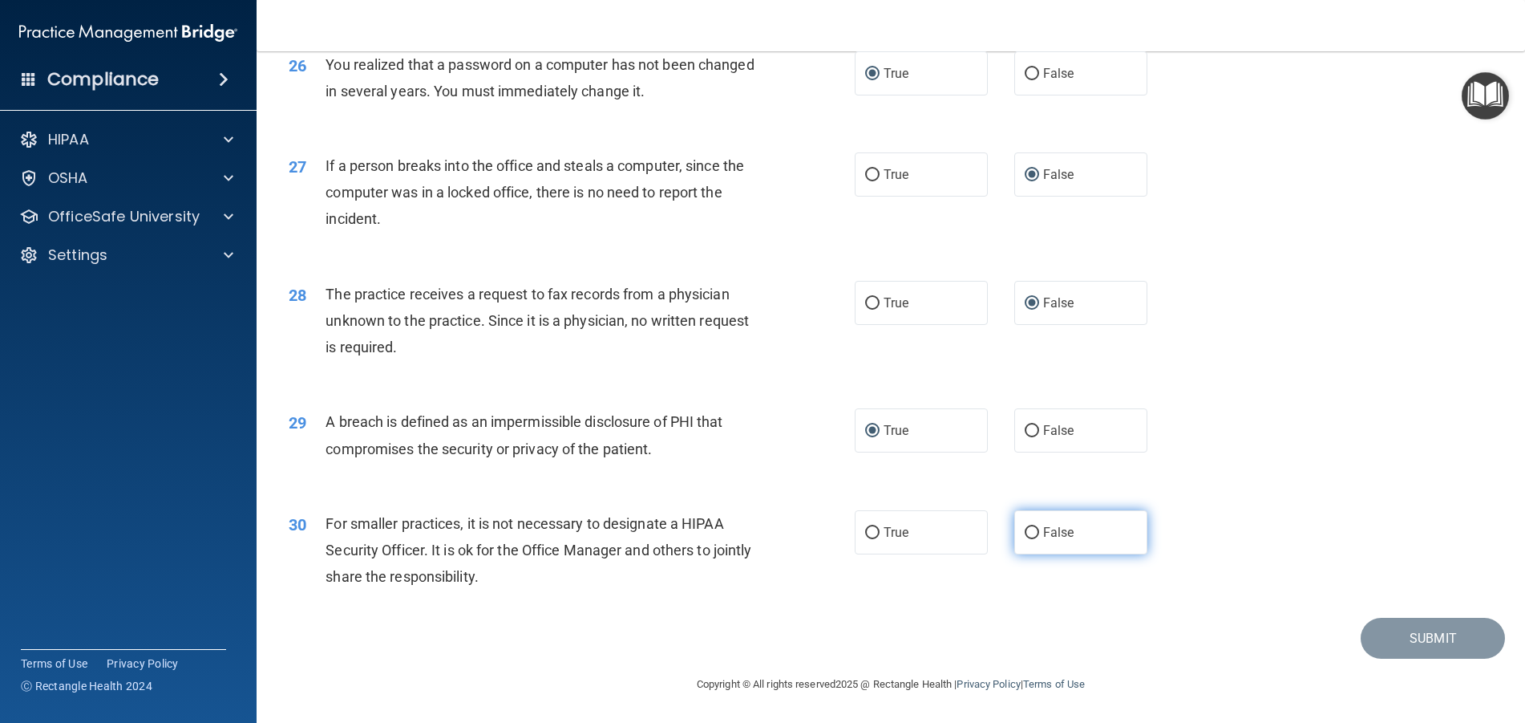
click at [1027, 529] on input "False" at bounding box center [1032, 533] width 14 height 12
radio input "true"
click at [1392, 634] on button "Submit" at bounding box center [1433, 638] width 144 height 41
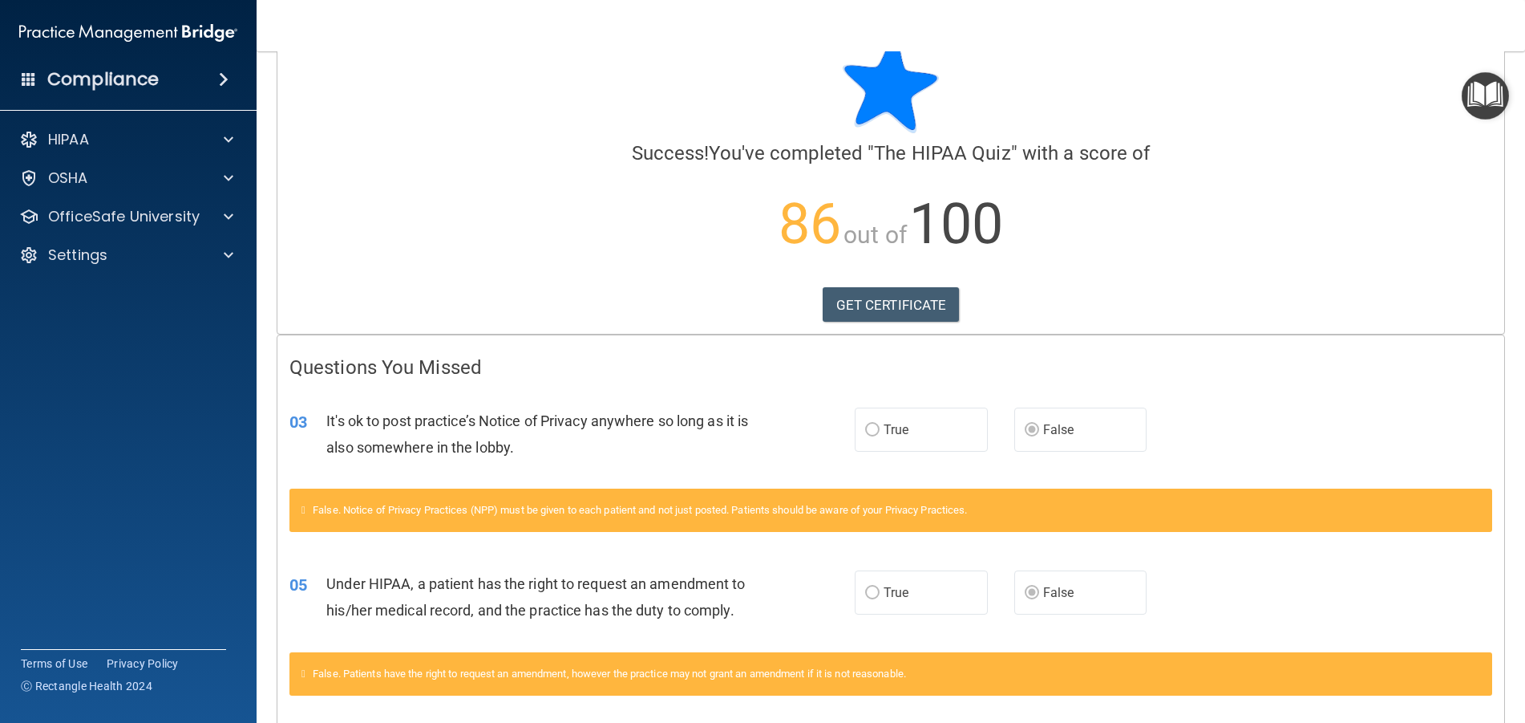
scroll to position [80, 0]
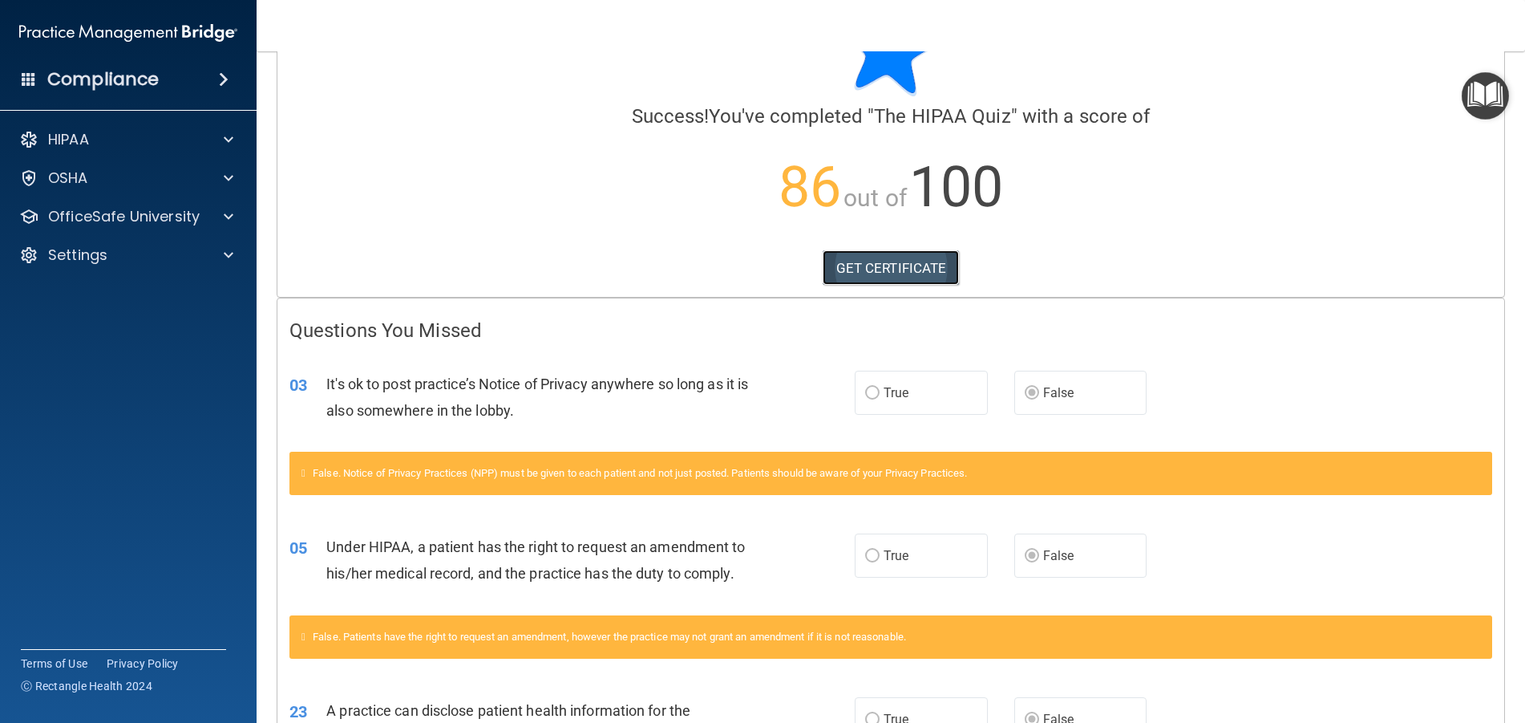
click at [894, 268] on link "GET CERTIFICATE" at bounding box center [891, 267] width 137 height 35
click at [117, 183] on div "OSHA" at bounding box center [106, 177] width 199 height 19
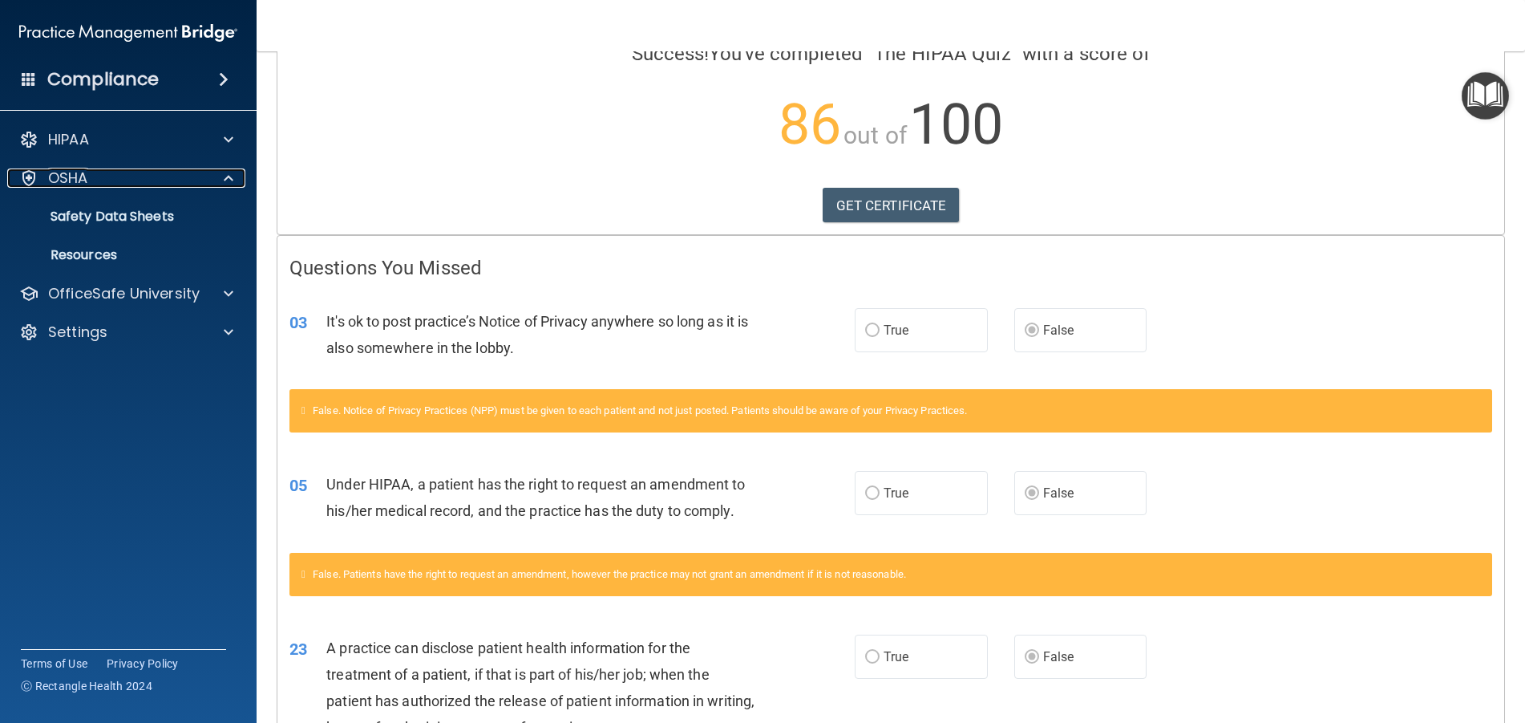
scroll to position [0, 0]
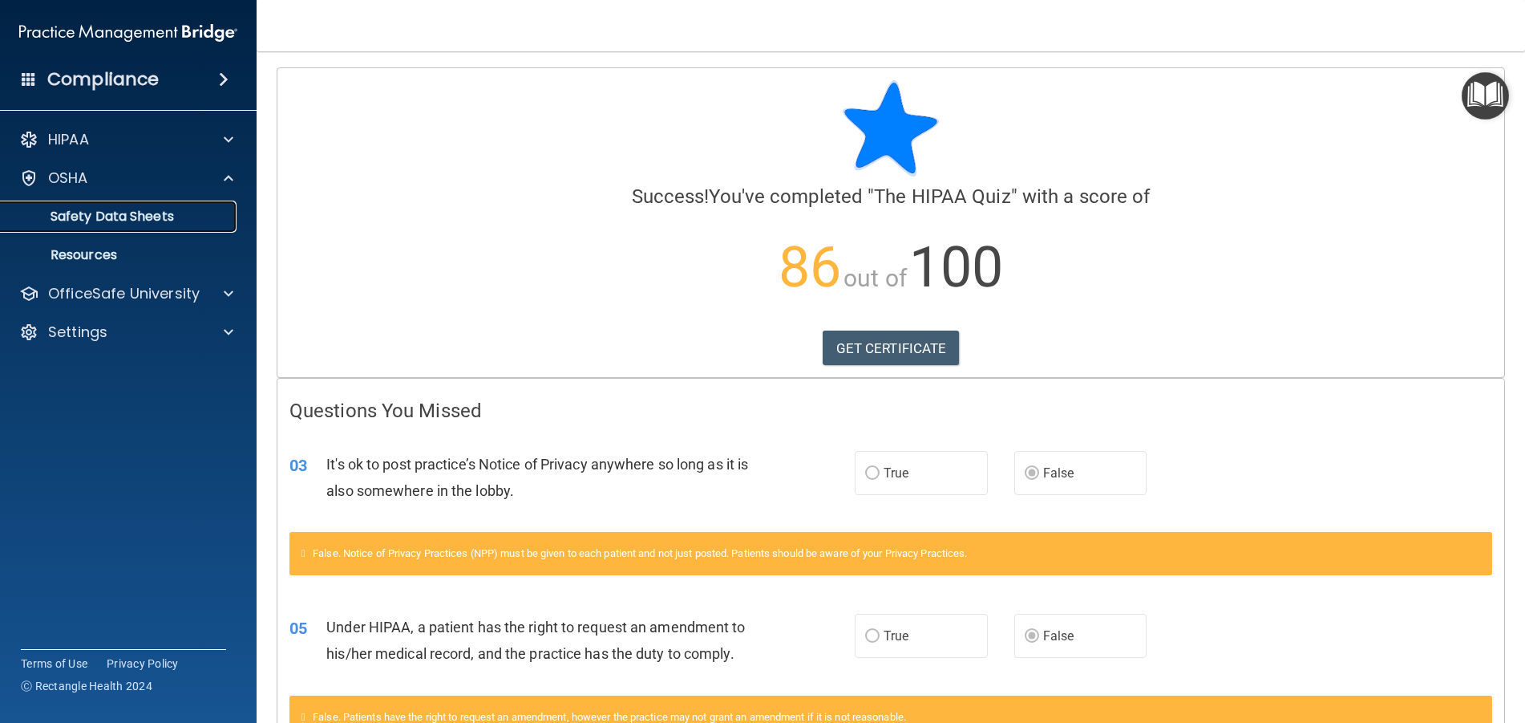
click at [88, 218] on p "Safety Data Sheets" at bounding box center [119, 217] width 219 height 16
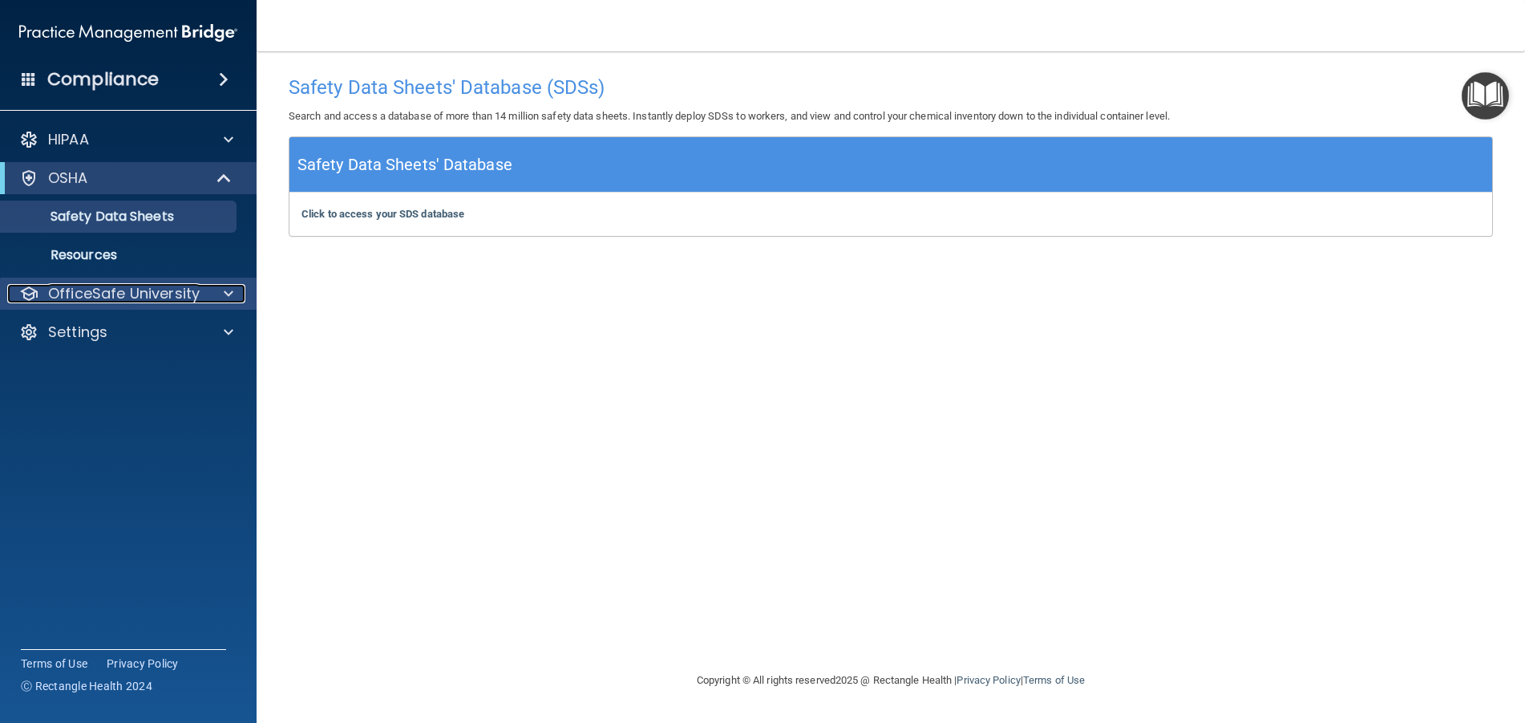
click at [228, 294] on span at bounding box center [229, 293] width 10 height 19
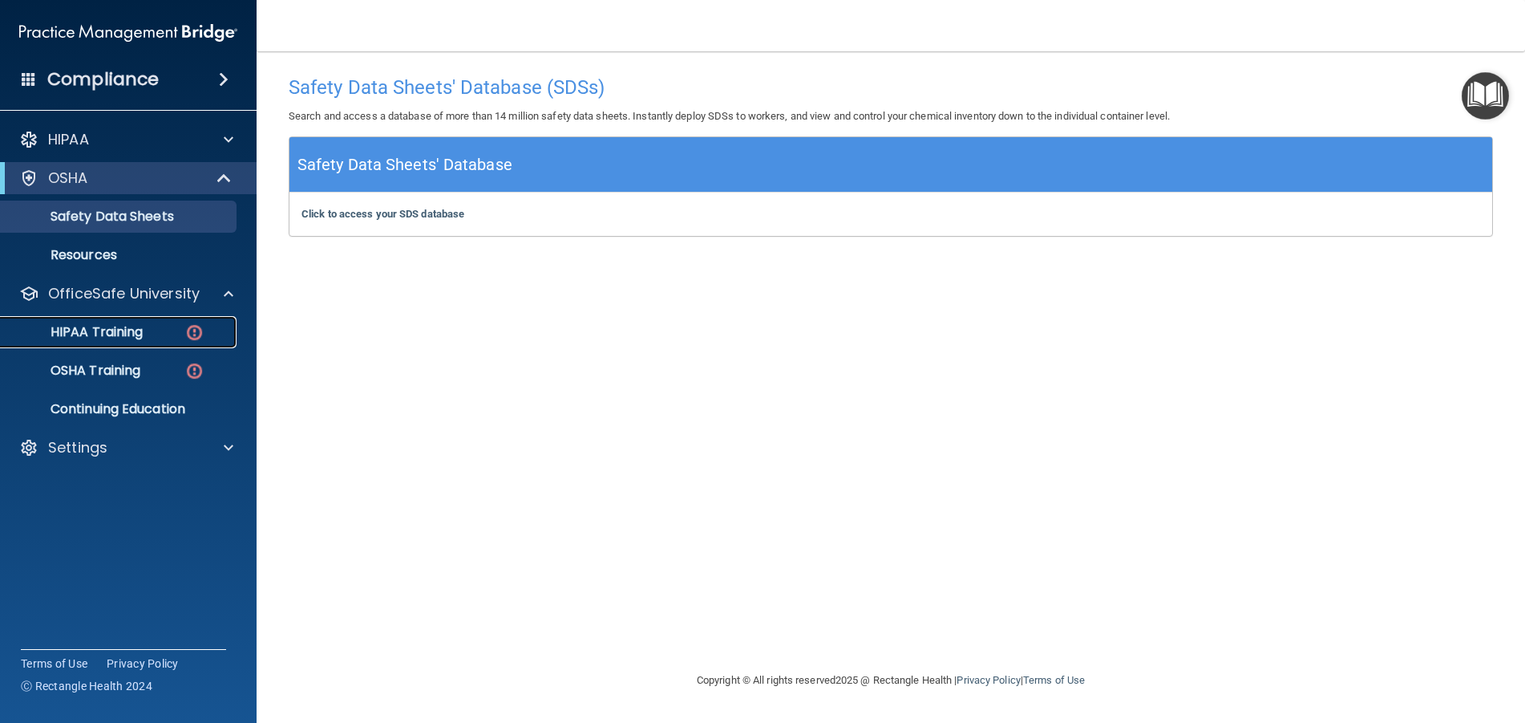
click at [143, 328] on p "HIPAA Training" at bounding box center [76, 332] width 132 height 16
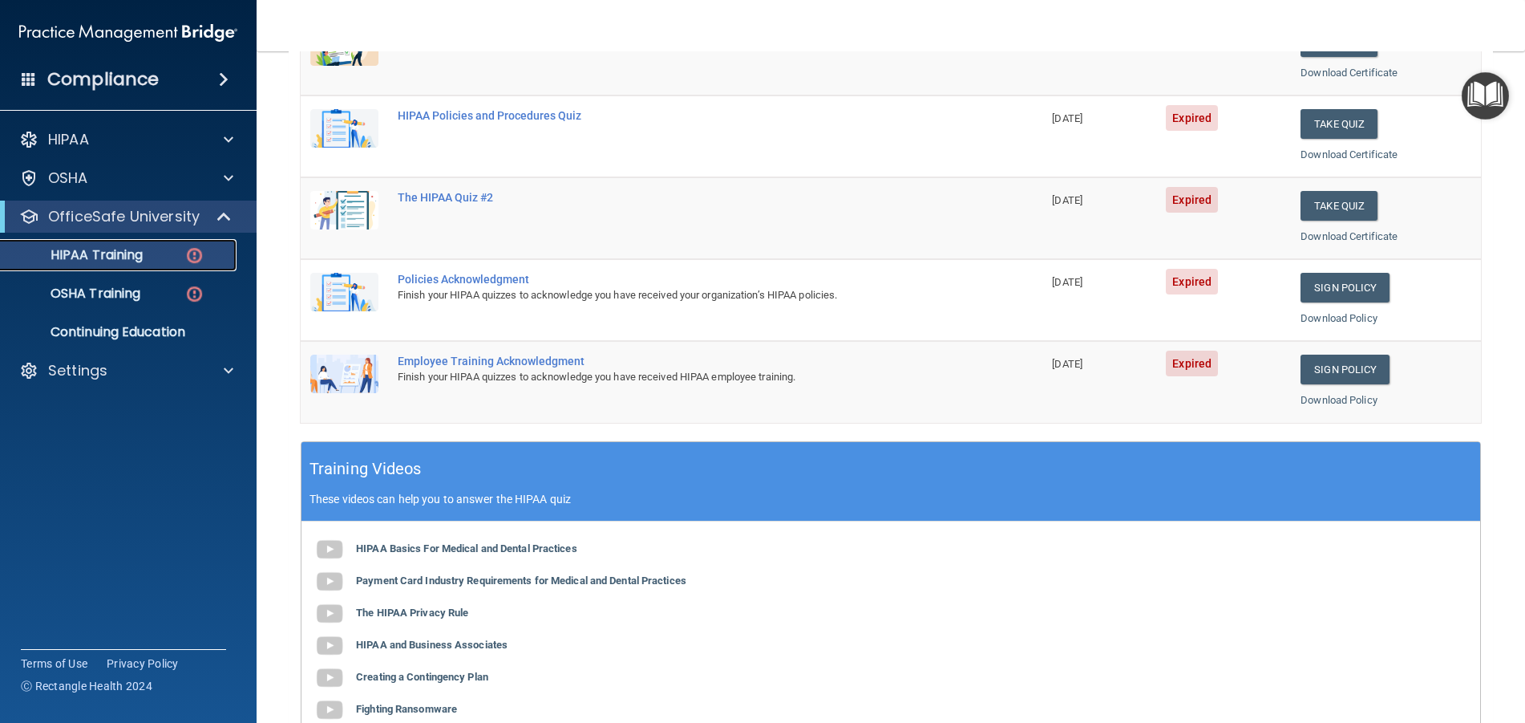
scroll to position [241, 0]
